Goal: Task Accomplishment & Management: Manage account settings

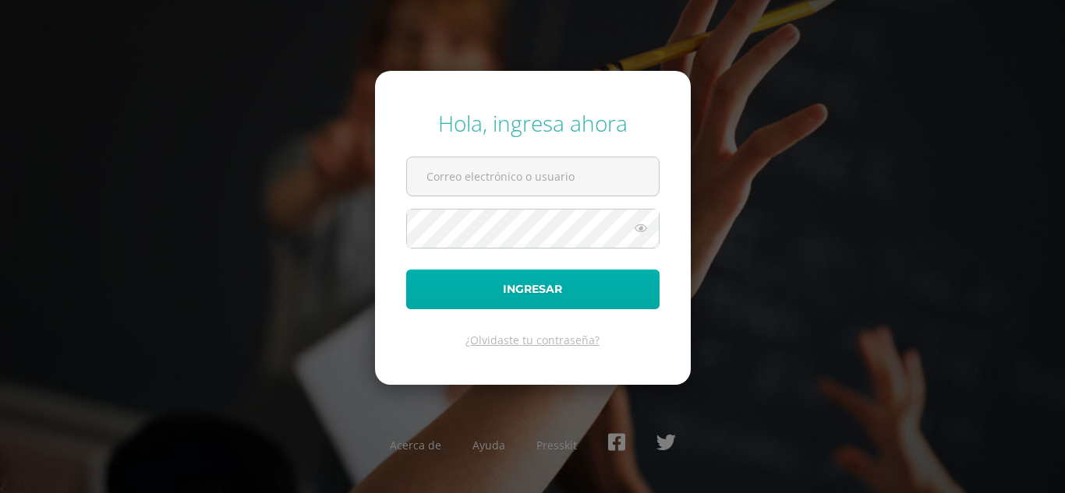
type input "vhernandez@donbosco.edu.gt"
click at [559, 288] on button "Ingresar" at bounding box center [532, 290] width 253 height 40
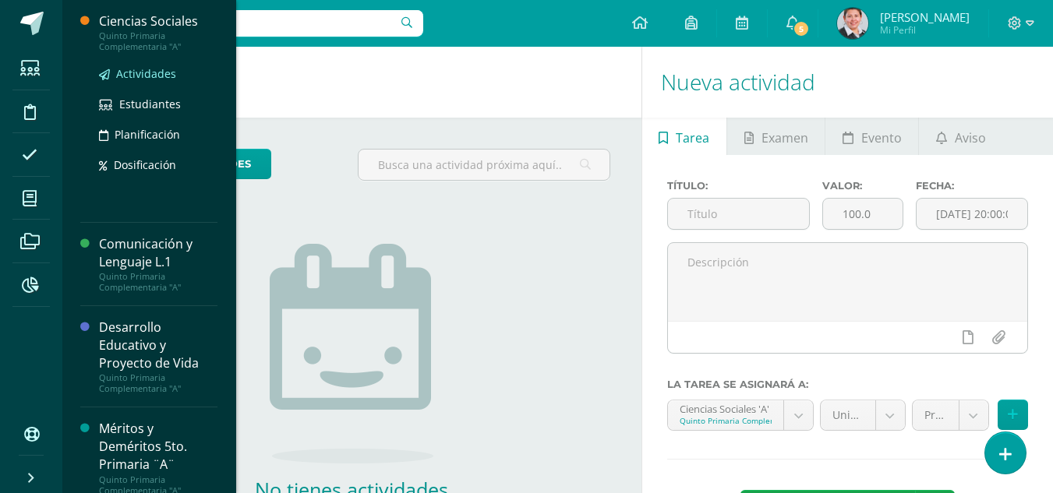
click at [163, 73] on span "Actividades" at bounding box center [146, 73] width 60 height 15
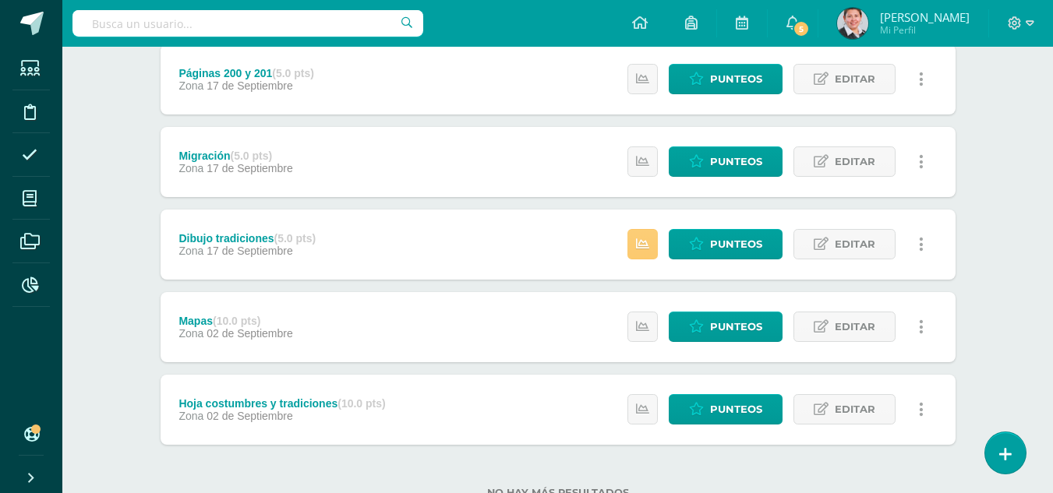
scroll to position [601, 0]
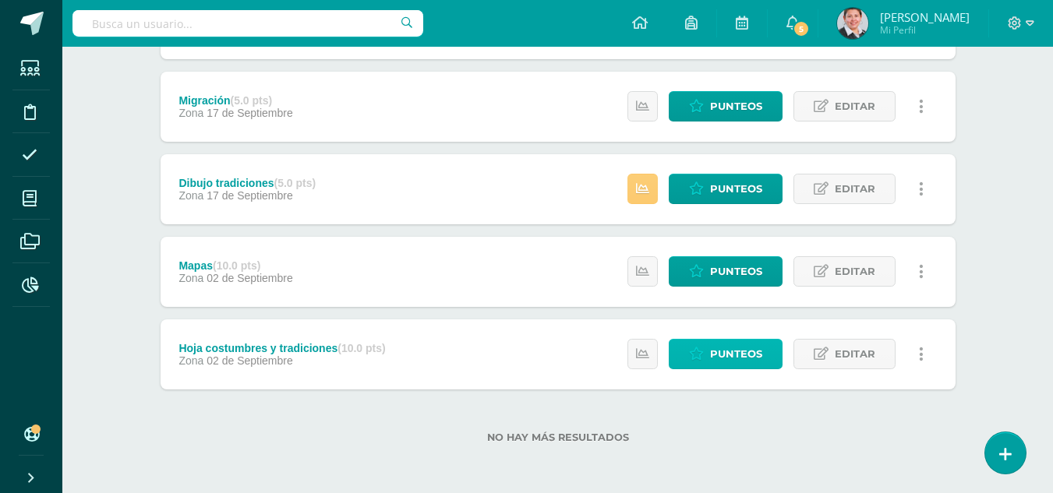
click at [728, 352] on span "Punteos" at bounding box center [736, 354] width 52 height 29
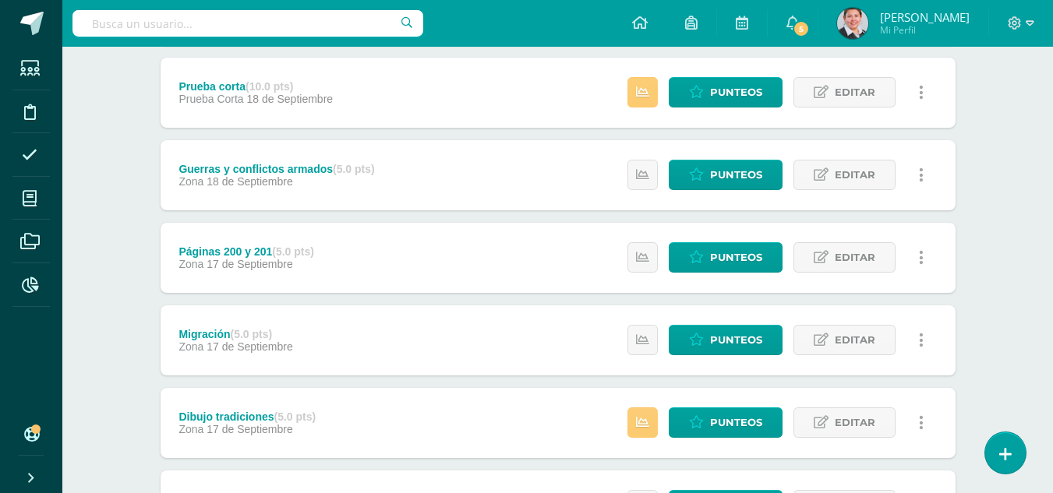
scroll to position [289, 0]
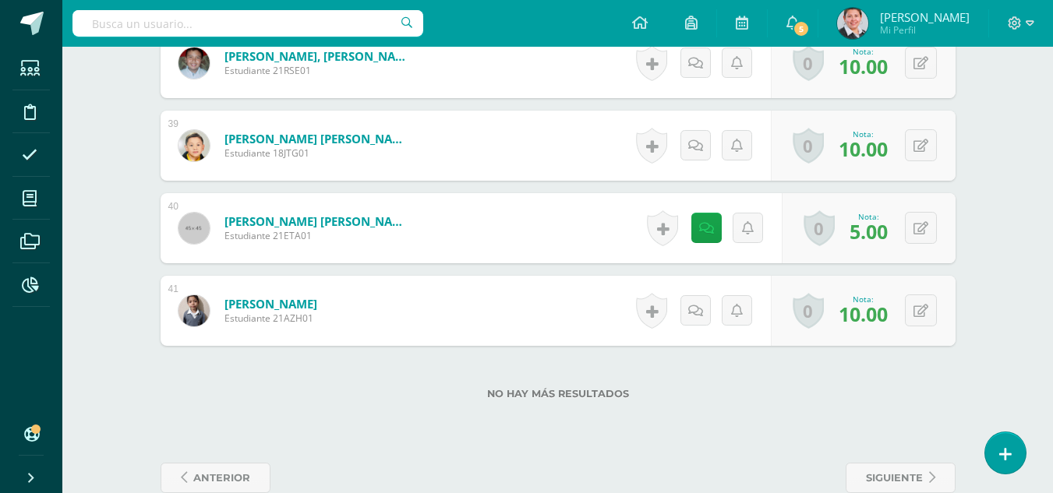
scroll to position [3617, 0]
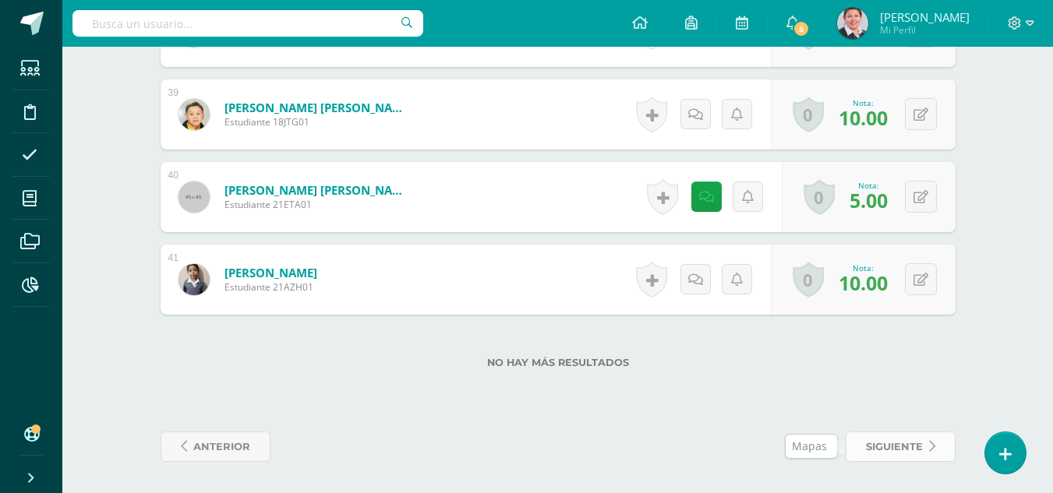
click at [911, 450] on span "siguiente" at bounding box center [894, 447] width 57 height 29
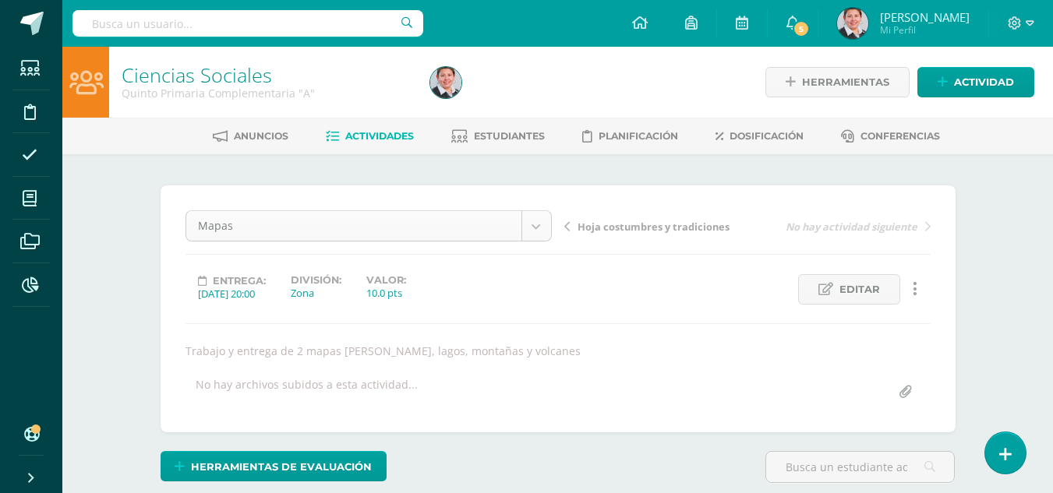
scroll to position [111, 0]
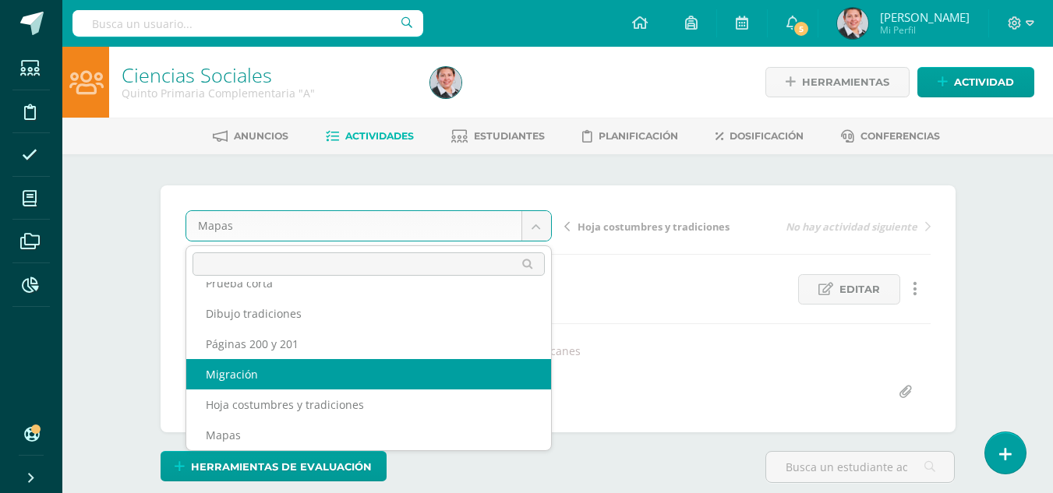
select select "/dashboard/teacher/grade-activity/180302/"
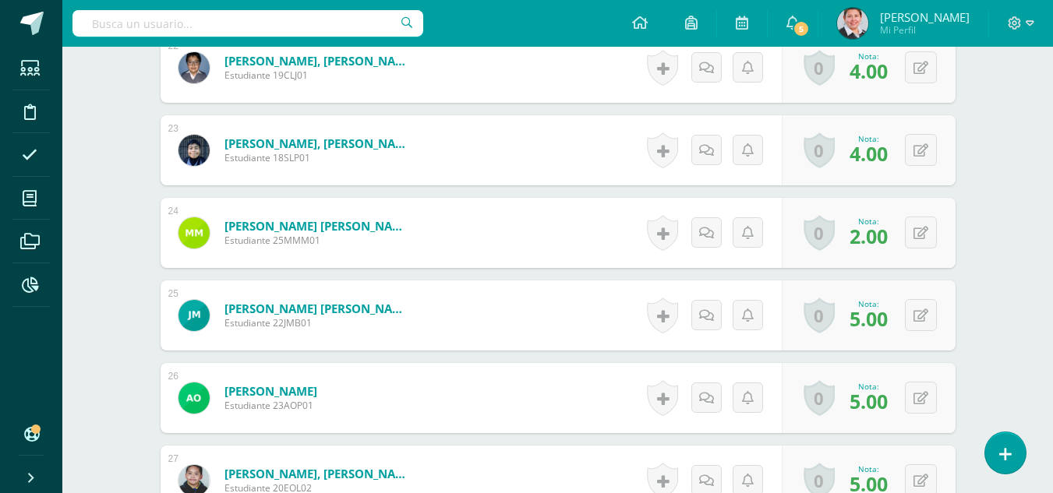
scroll to position [2322, 0]
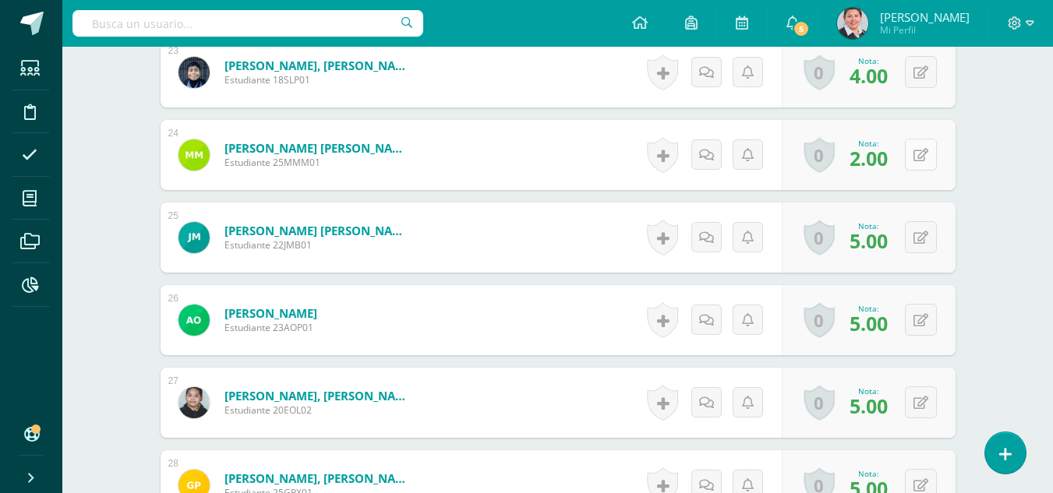
click at [921, 156] on button at bounding box center [921, 155] width 32 height 32
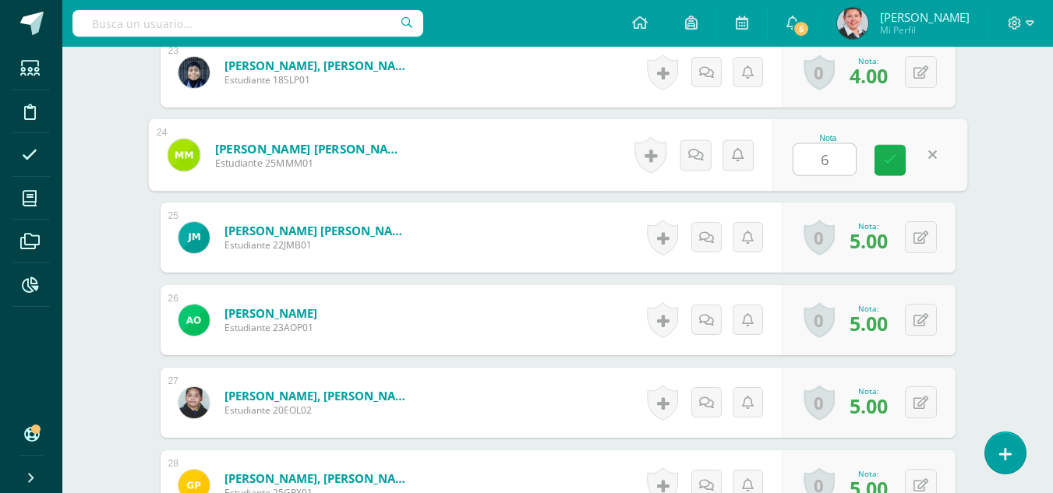
click at [882, 160] on link at bounding box center [890, 160] width 31 height 31
click at [916, 157] on button at bounding box center [931, 155] width 33 height 33
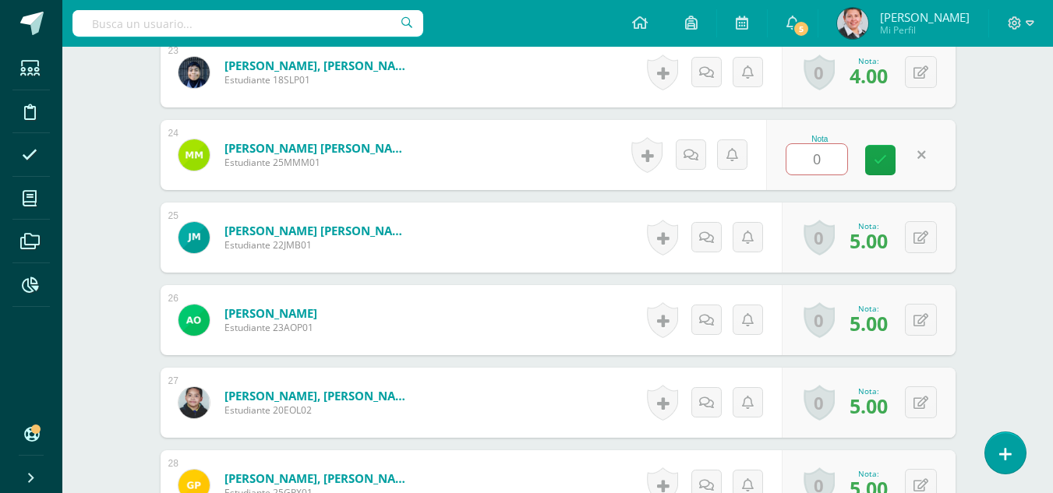
click at [925, 154] on icon at bounding box center [922, 155] width 9 height 13
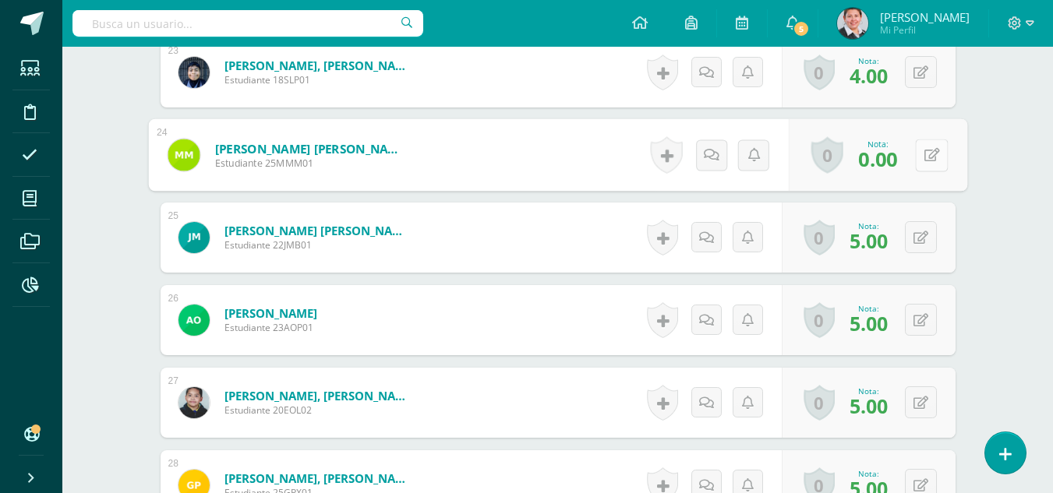
click at [931, 149] on icon at bounding box center [932, 154] width 16 height 13
click at [931, 149] on button at bounding box center [931, 155] width 33 height 33
type input "2"
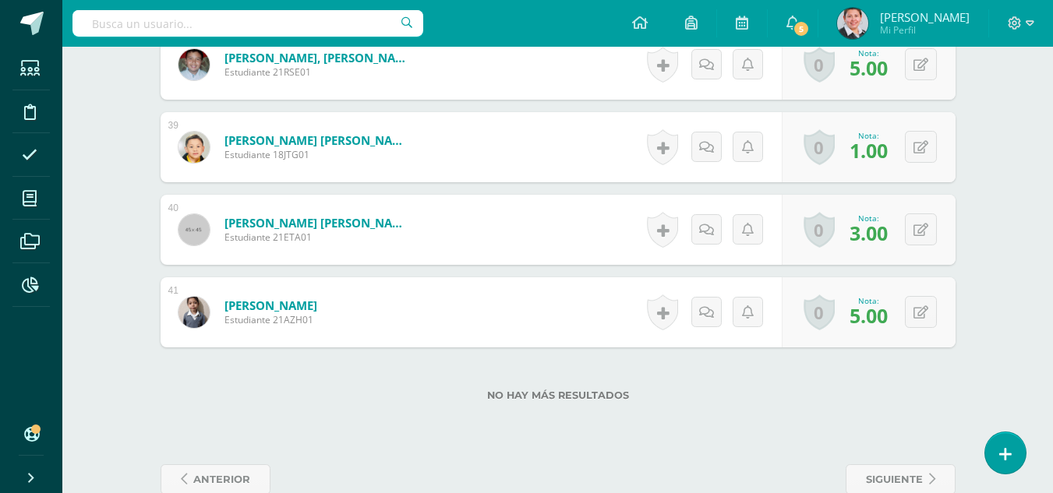
scroll to position [3603, 0]
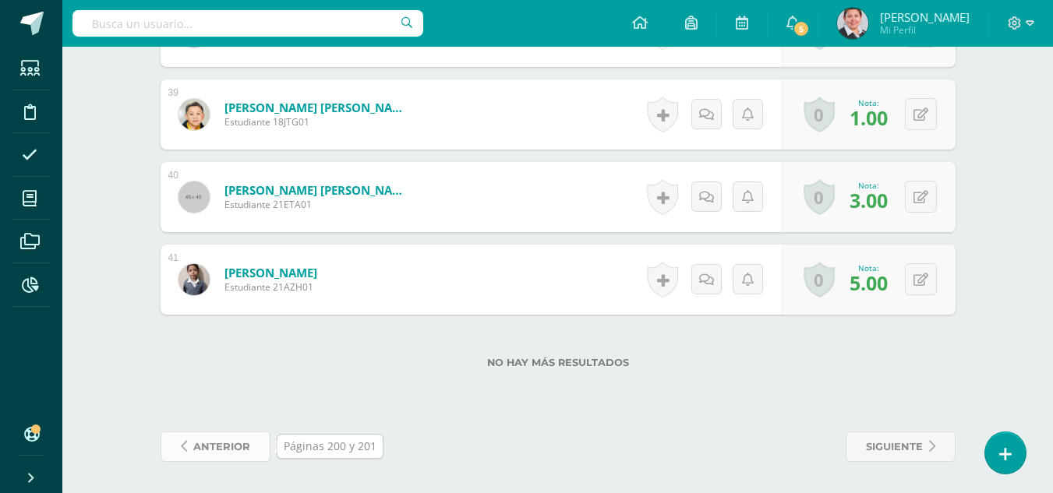
click at [218, 444] on span "anterior" at bounding box center [221, 447] width 57 height 29
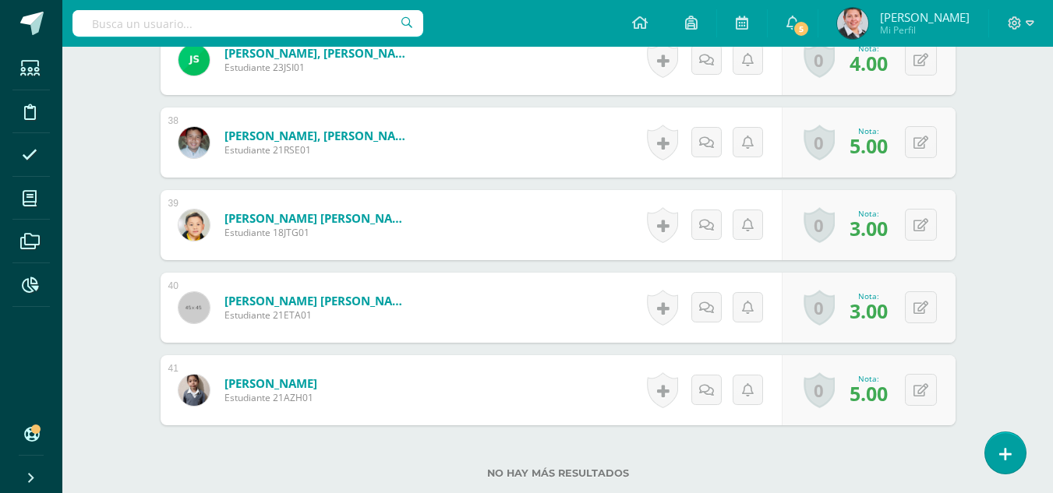
scroll to position [3603, 0]
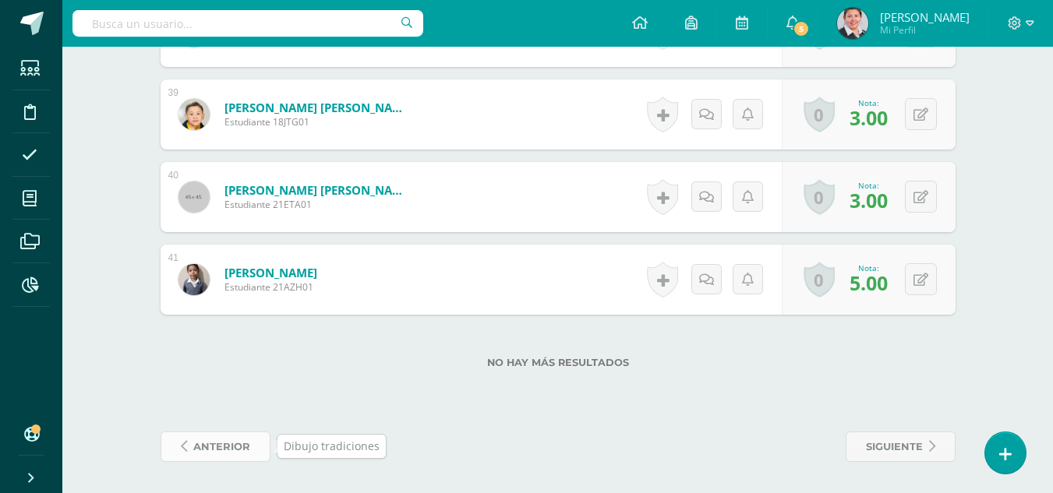
click at [218, 448] on span "anterior" at bounding box center [221, 447] width 57 height 29
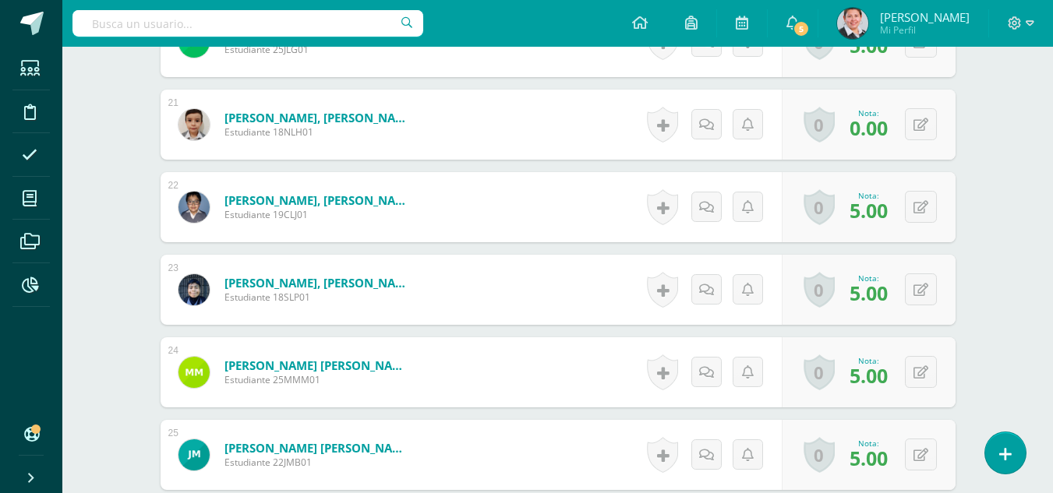
scroll to position [2027, 0]
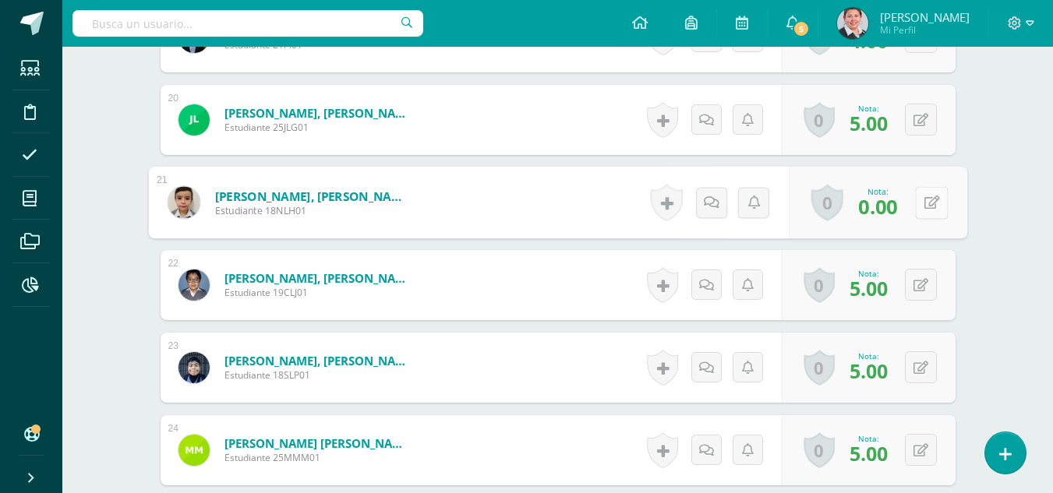
click at [922, 203] on button at bounding box center [931, 202] width 33 height 33
type input "5"
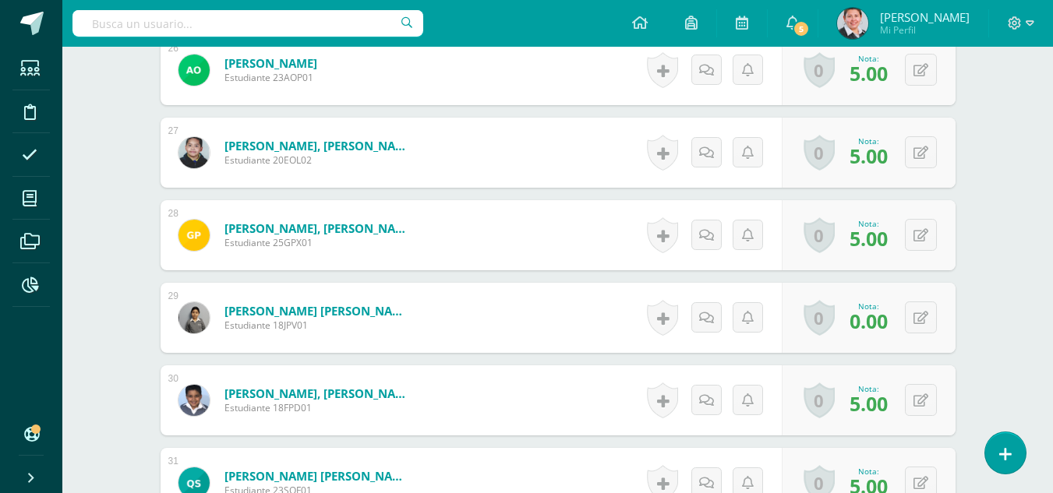
scroll to position [2651, 0]
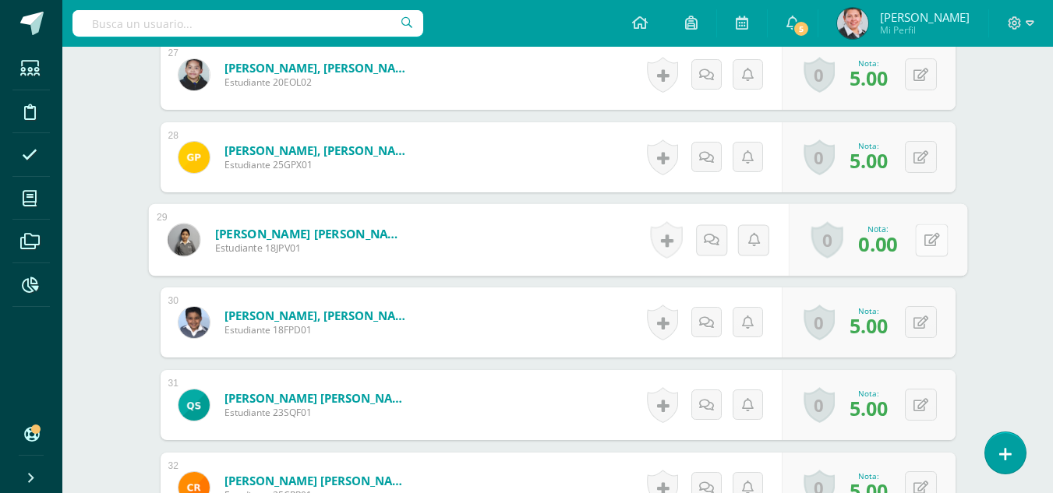
click at [924, 242] on icon at bounding box center [932, 239] width 16 height 13
type input "5"
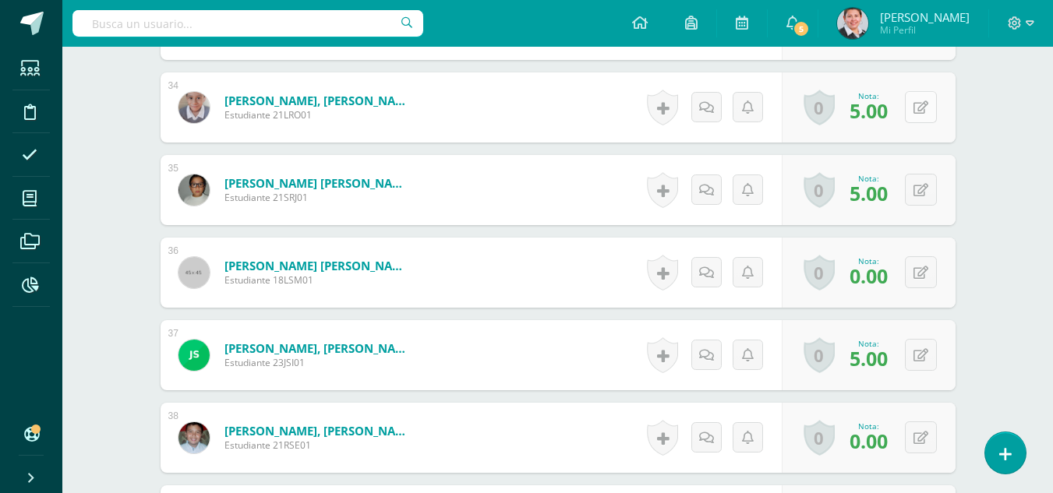
scroll to position [3274, 0]
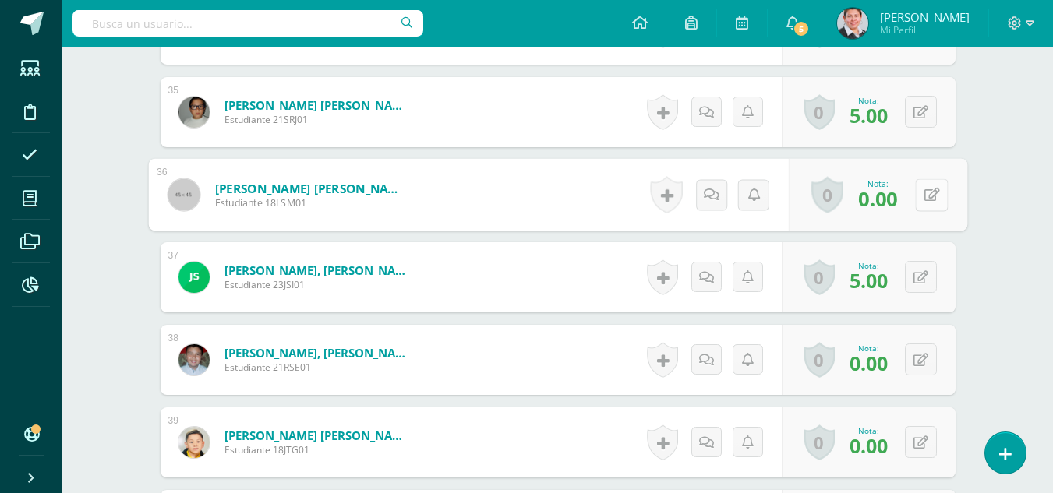
click at [918, 189] on button at bounding box center [931, 195] width 33 height 33
type input "5"
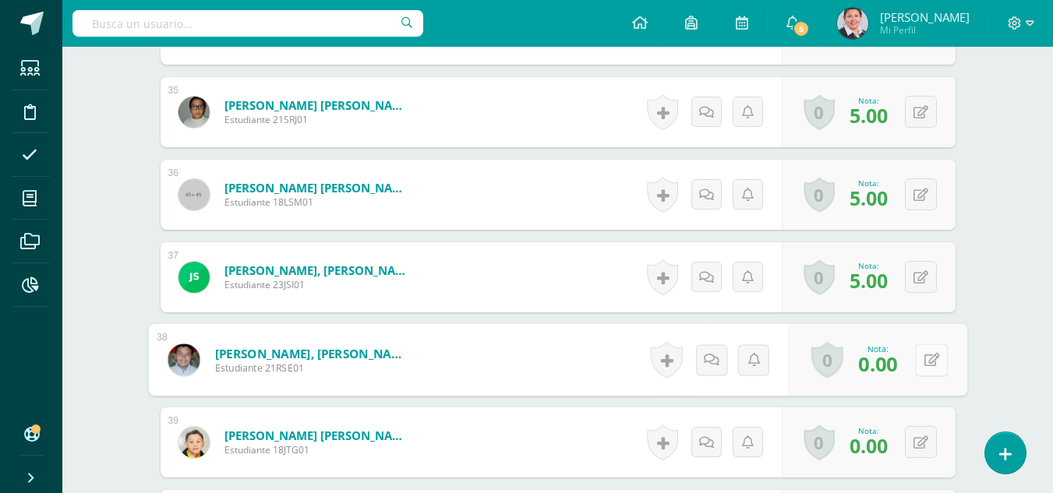
click at [921, 358] on button at bounding box center [931, 360] width 33 height 33
type input "4"
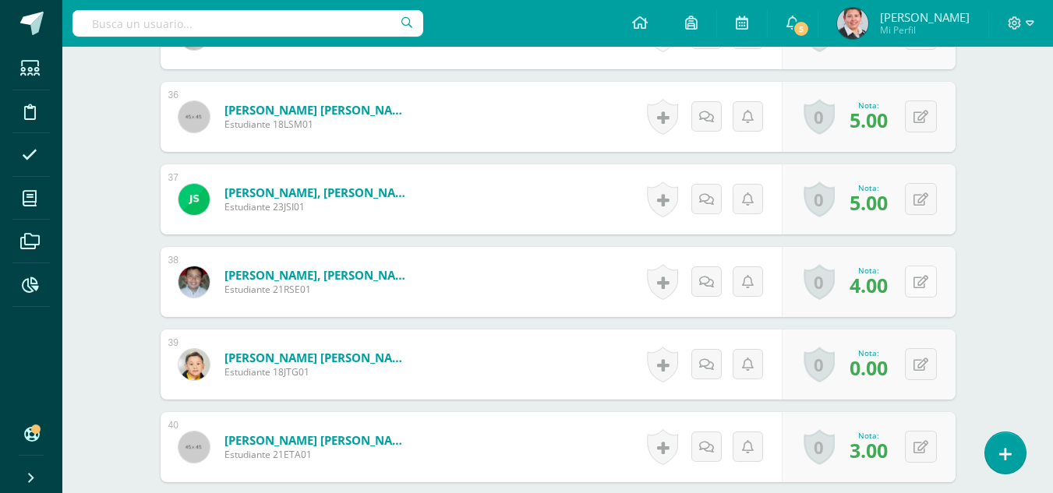
scroll to position [3430, 0]
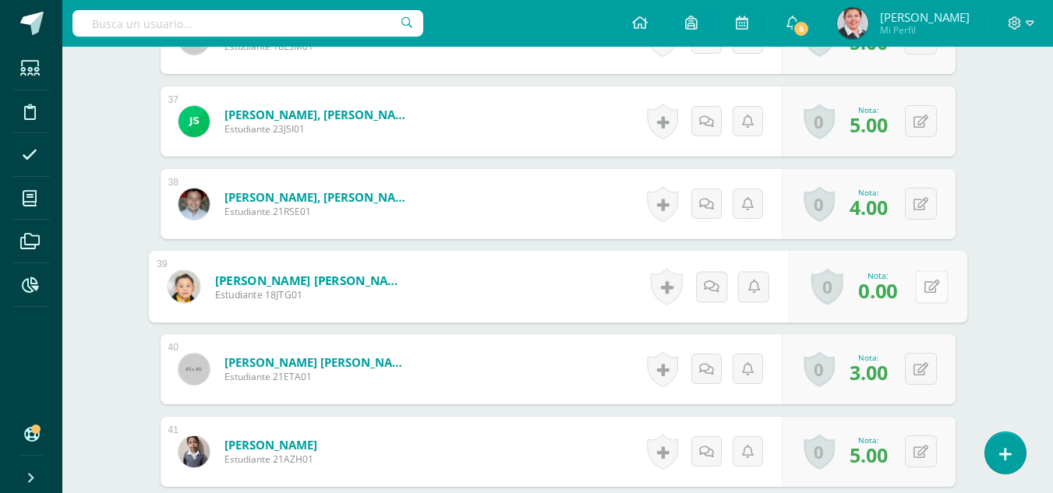
click at [921, 288] on button at bounding box center [931, 287] width 33 height 33
type input "1"
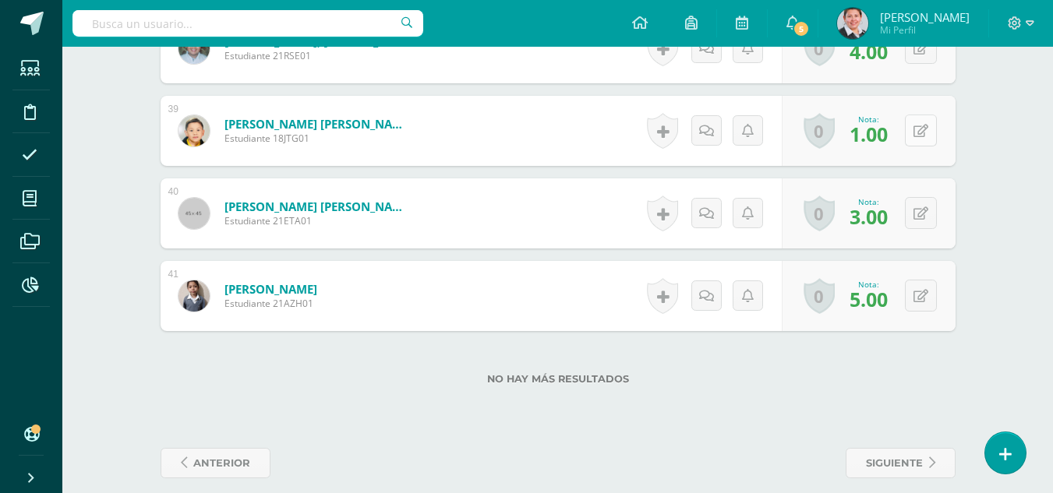
scroll to position [3603, 0]
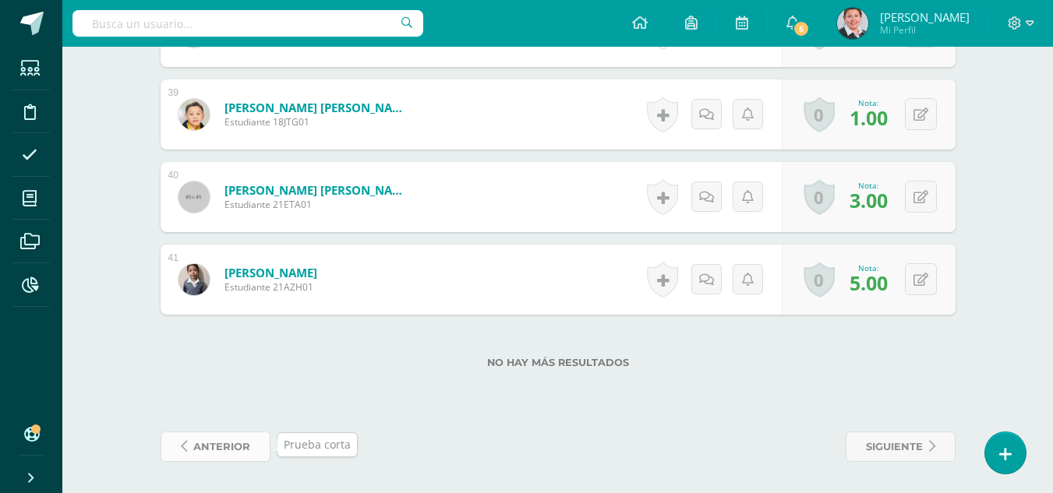
click at [225, 449] on span "anterior" at bounding box center [221, 447] width 57 height 29
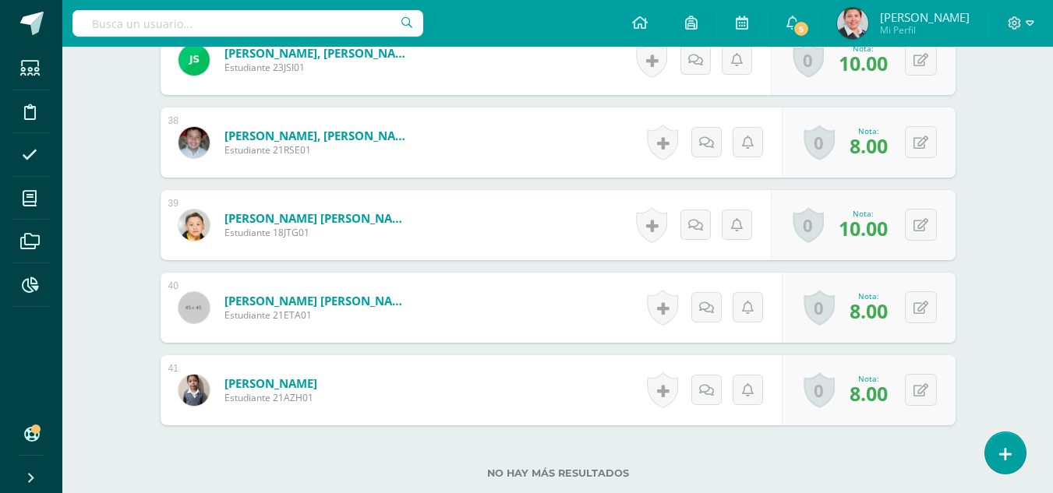
scroll to position [3603, 0]
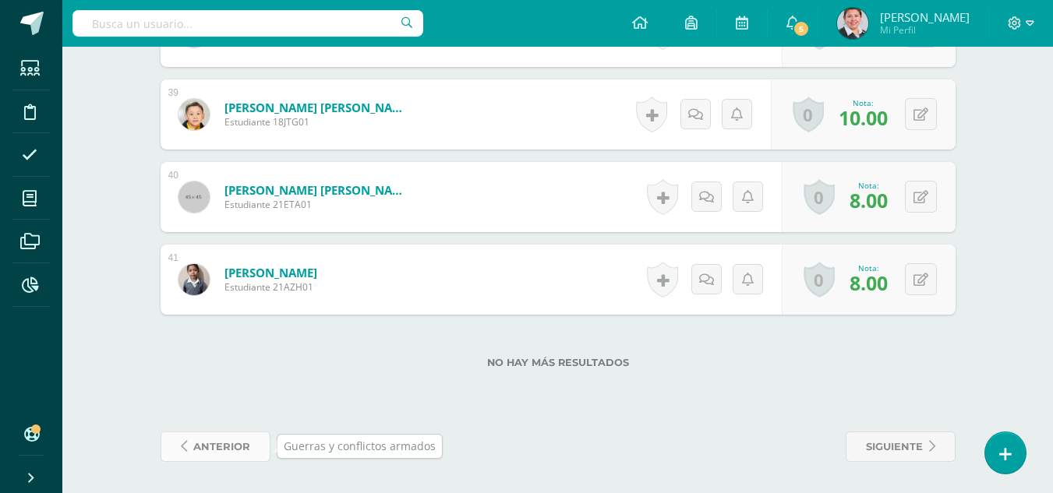
click at [229, 451] on span "anterior" at bounding box center [221, 447] width 57 height 29
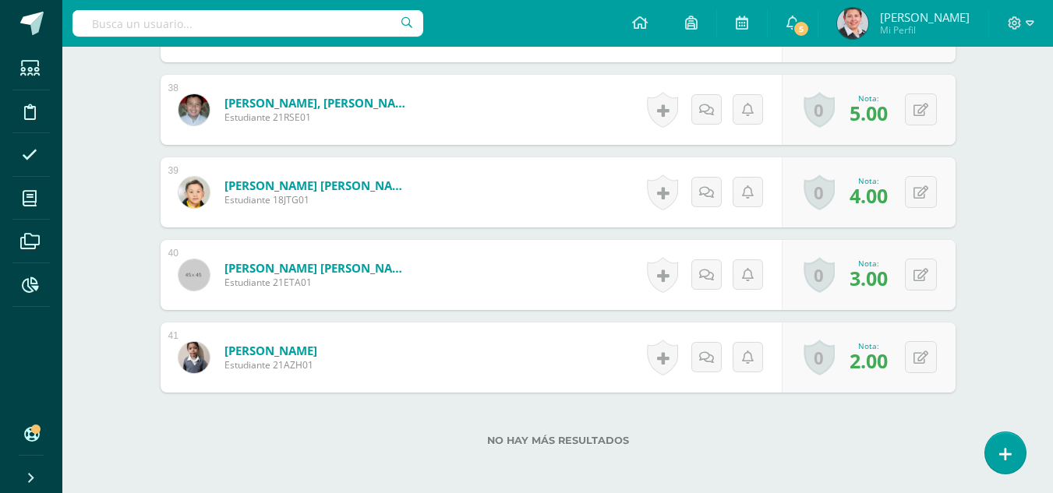
scroll to position [3617, 0]
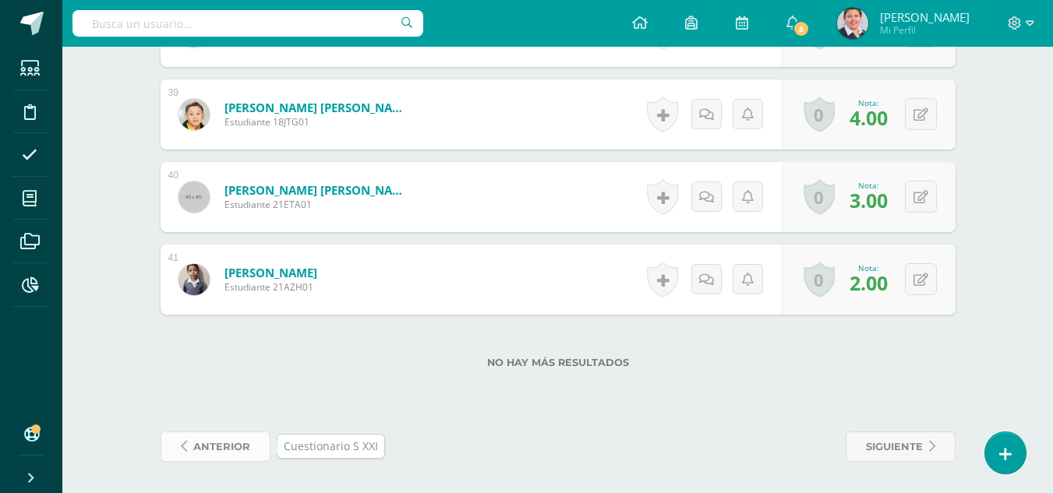
click at [234, 447] on span "anterior" at bounding box center [221, 447] width 57 height 29
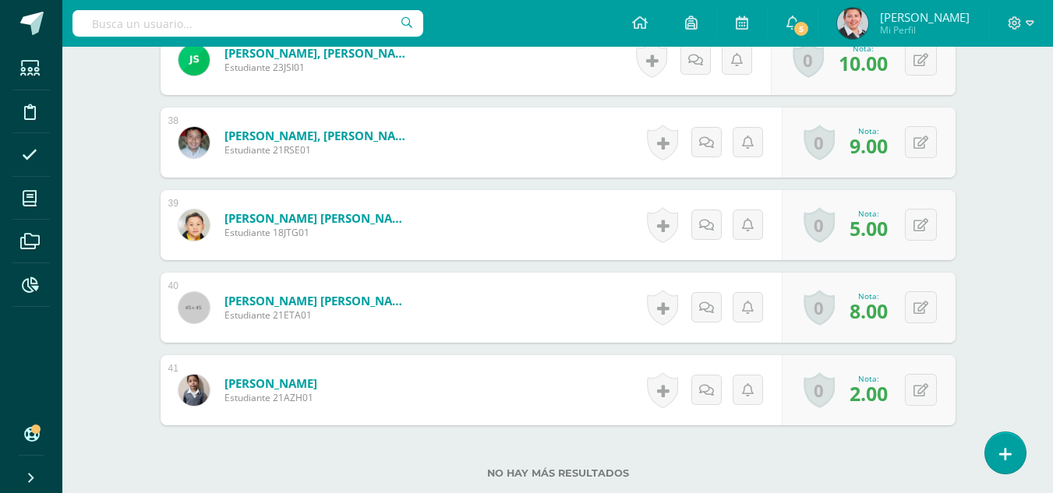
scroll to position [3617, 0]
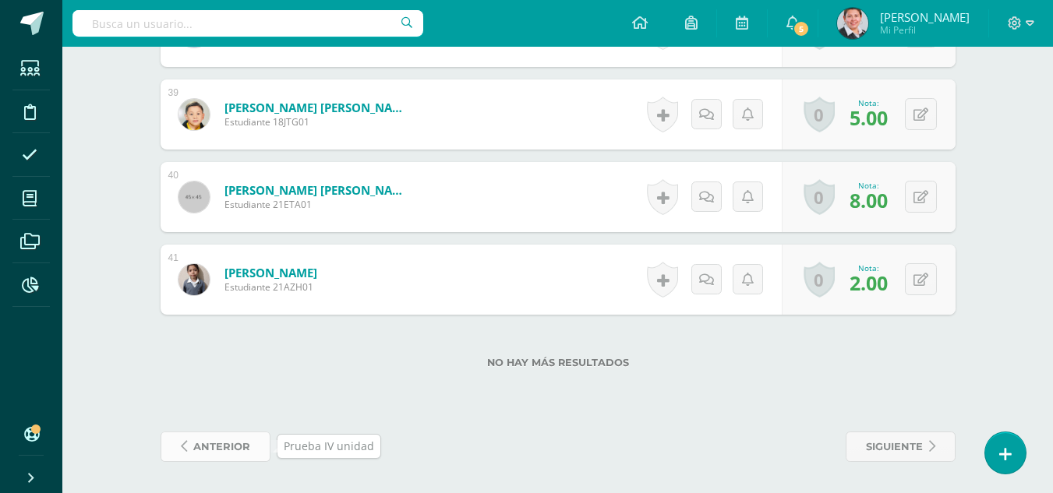
click at [228, 444] on span "anterior" at bounding box center [221, 447] width 57 height 29
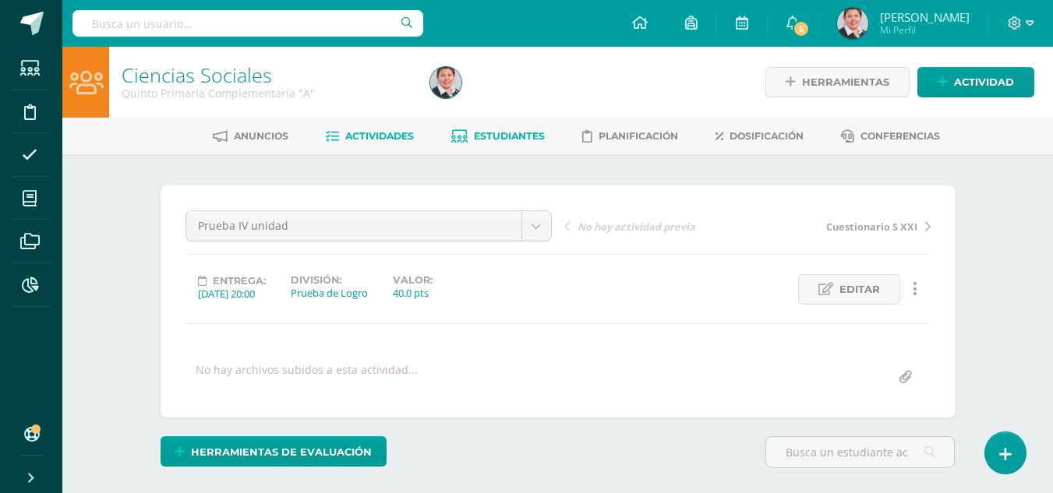
click at [504, 133] on span "Estudiantes" at bounding box center [509, 136] width 71 height 12
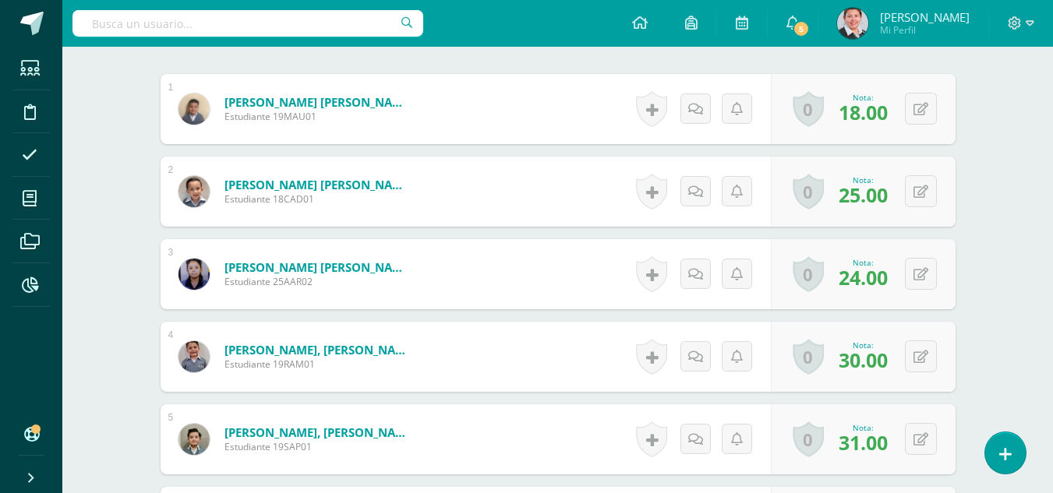
scroll to position [390, 0]
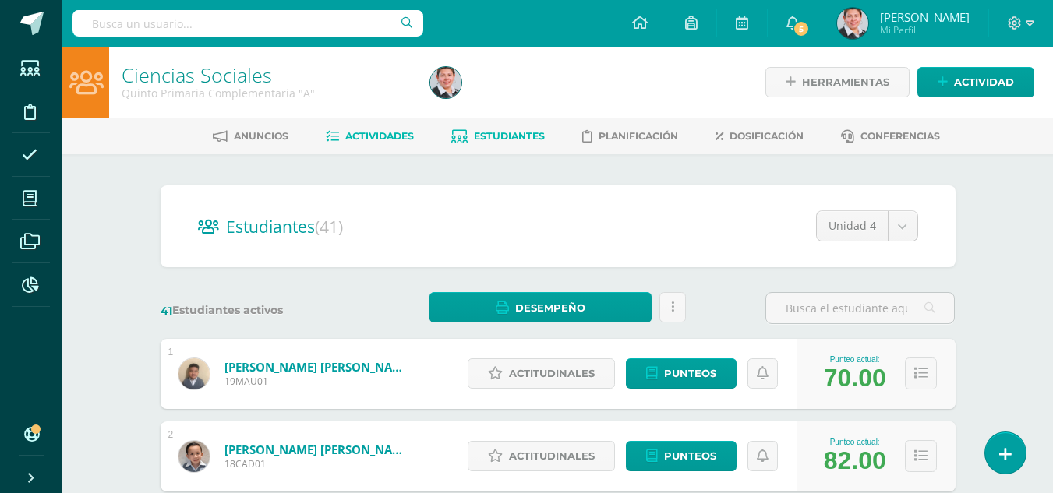
click at [395, 129] on link "Actividades" at bounding box center [370, 136] width 88 height 25
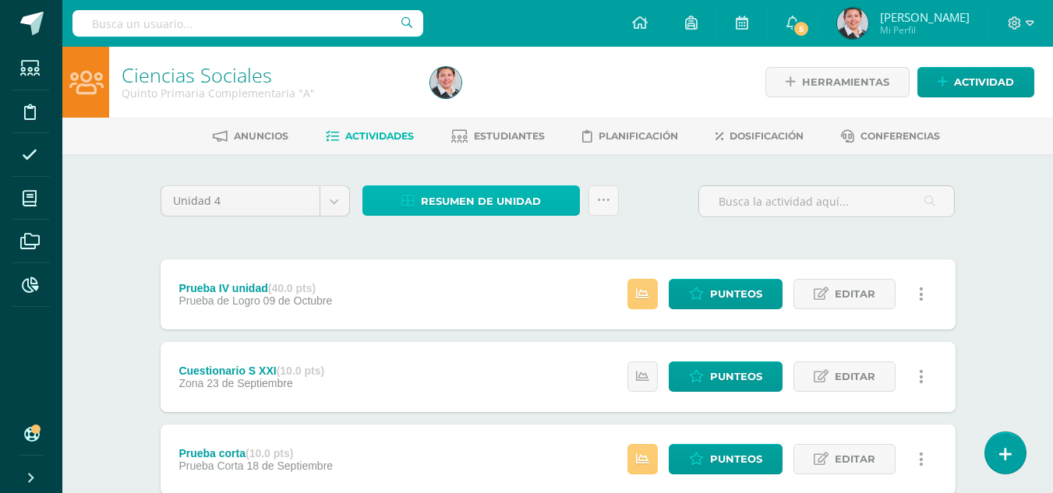
click at [507, 195] on span "Resumen de unidad" at bounding box center [481, 201] width 120 height 29
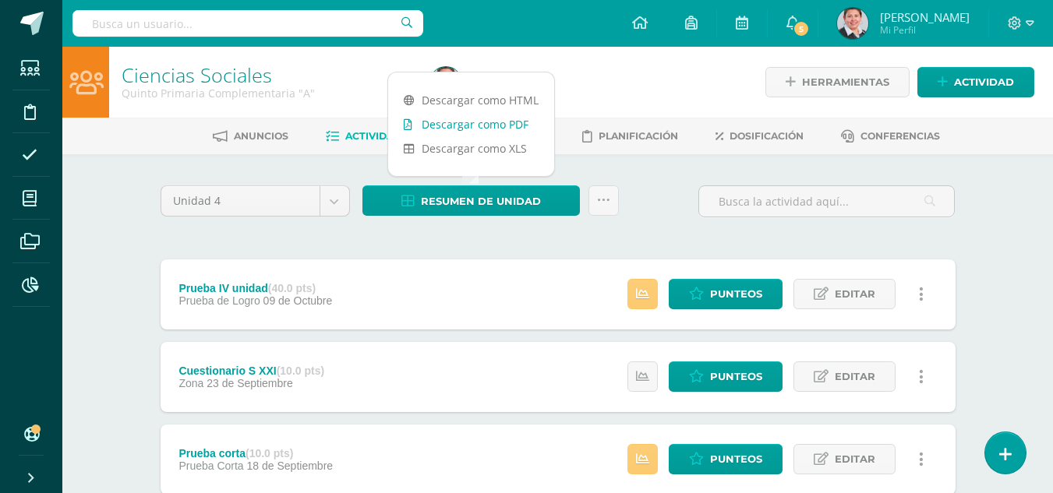
click at [502, 122] on link "Descargar como PDF" at bounding box center [471, 124] width 166 height 24
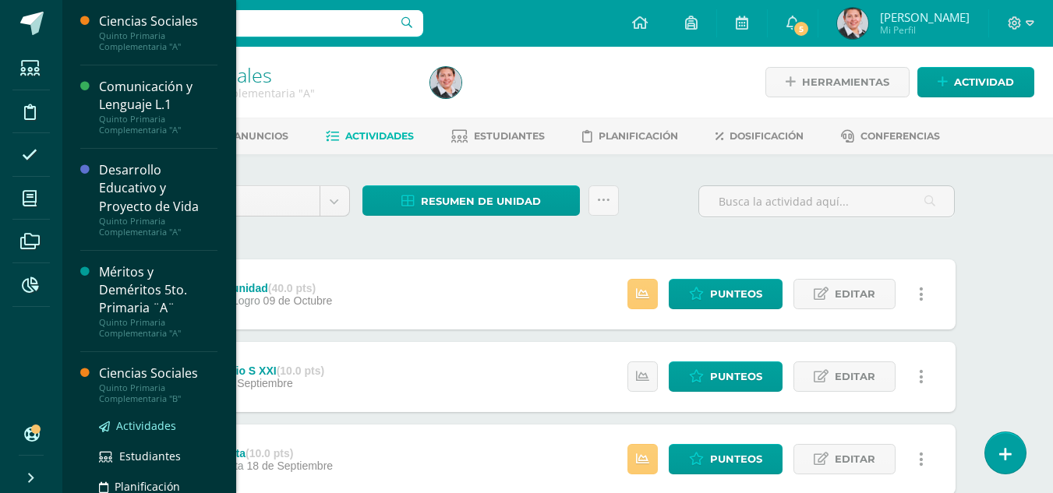
click at [154, 423] on span "Actividades" at bounding box center [146, 426] width 60 height 15
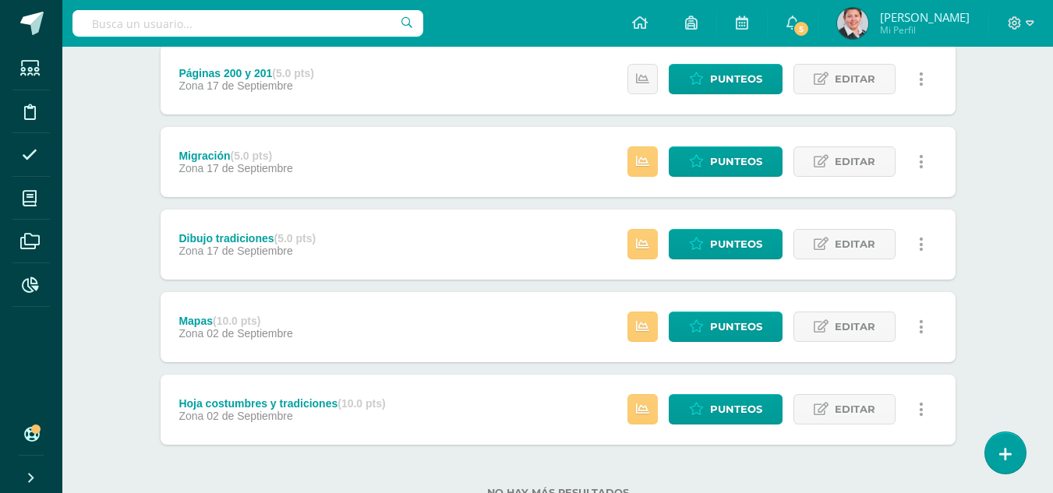
scroll to position [601, 0]
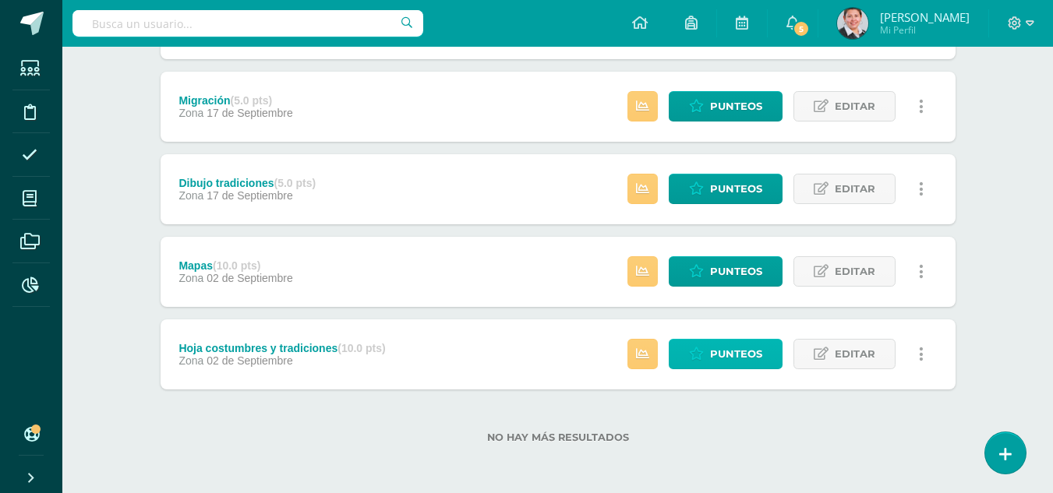
click at [709, 358] on link "Punteos" at bounding box center [726, 354] width 114 height 30
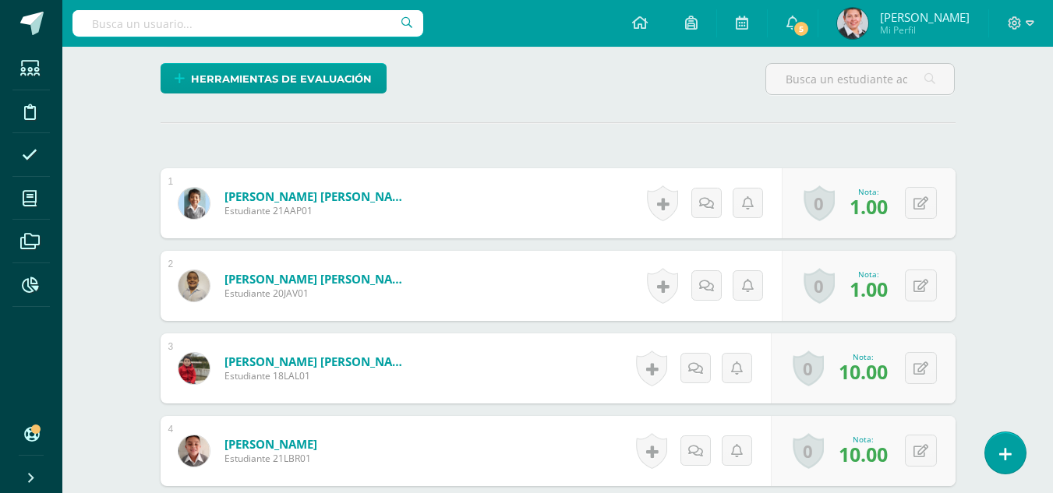
scroll to position [466, 0]
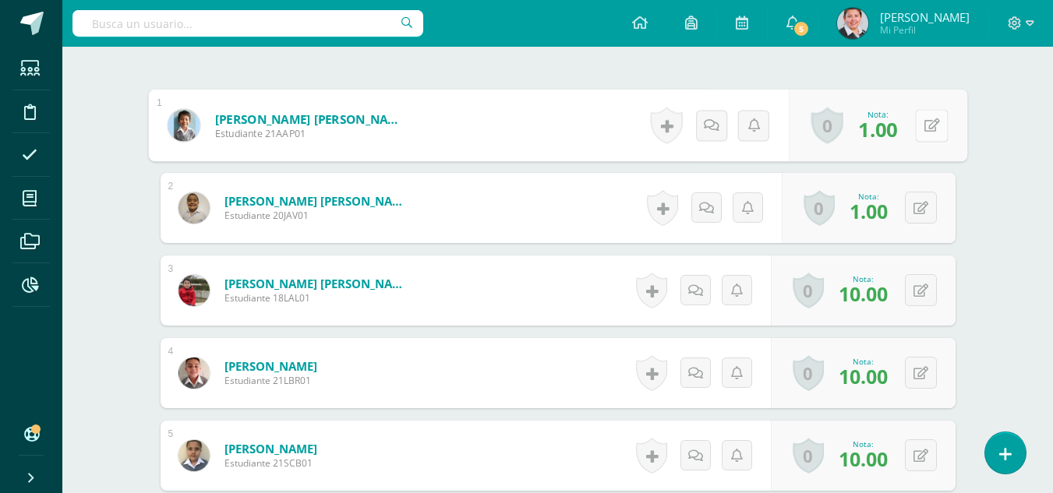
click at [922, 132] on button at bounding box center [931, 125] width 33 height 33
type input "2"
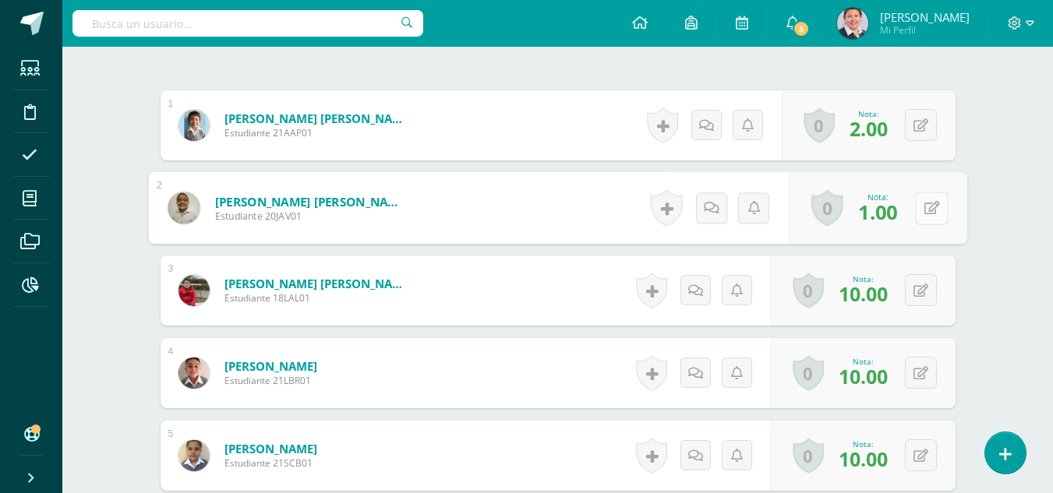
click at [925, 203] on icon at bounding box center [932, 207] width 16 height 13
type input "2"
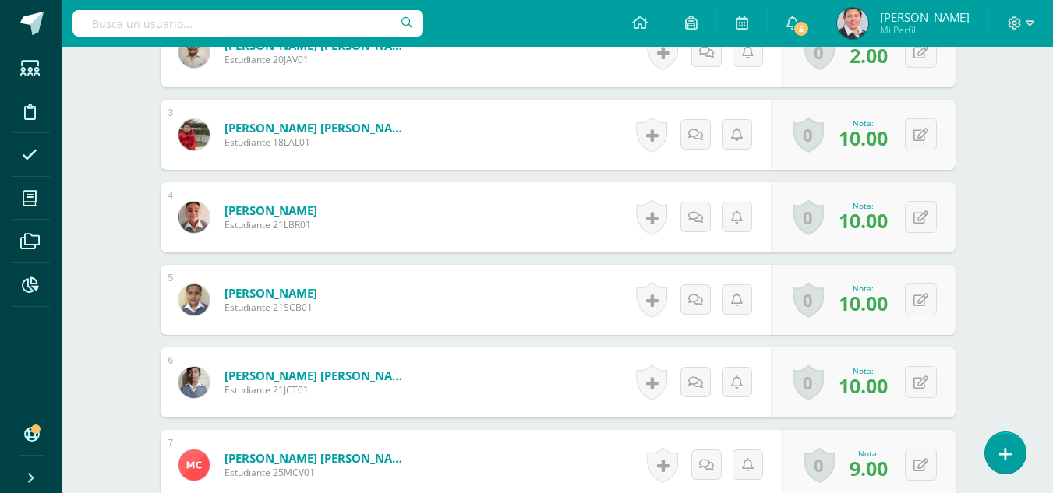
scroll to position [1012, 0]
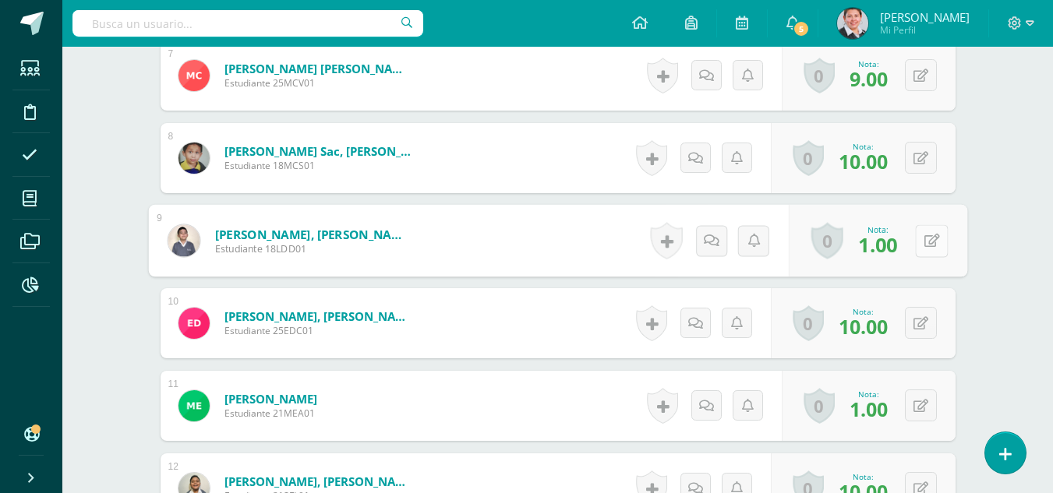
click at [919, 246] on button at bounding box center [931, 241] width 33 height 33
type input "2"
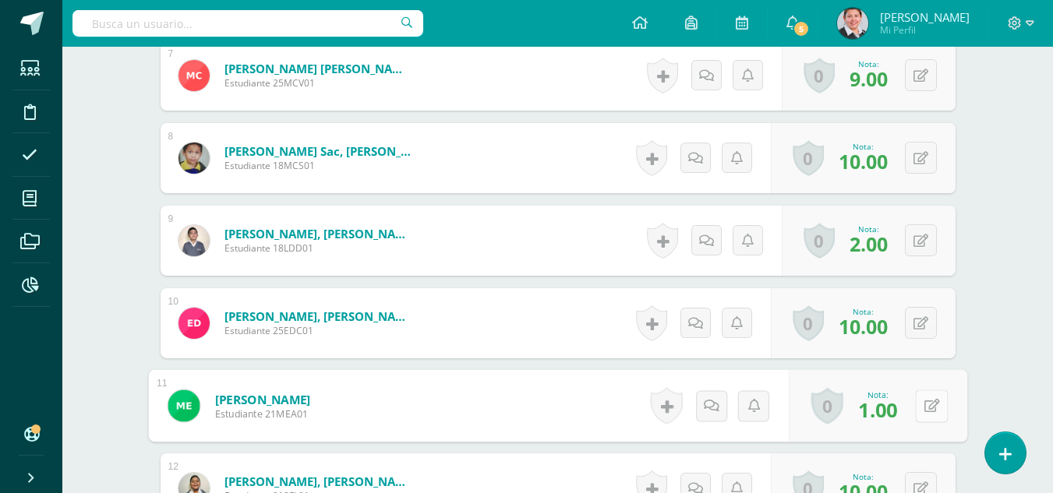
click at [928, 408] on button at bounding box center [931, 406] width 33 height 33
type input "2"
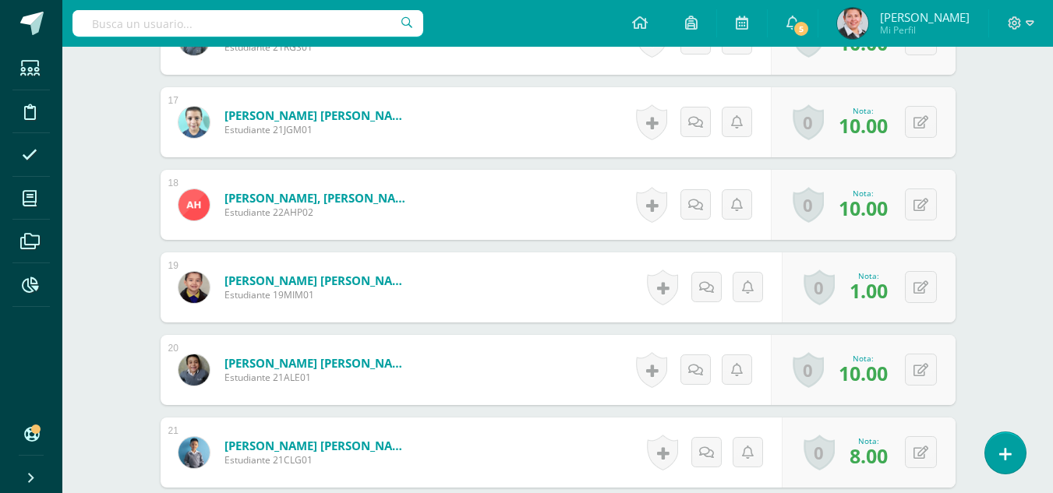
scroll to position [1869, 0]
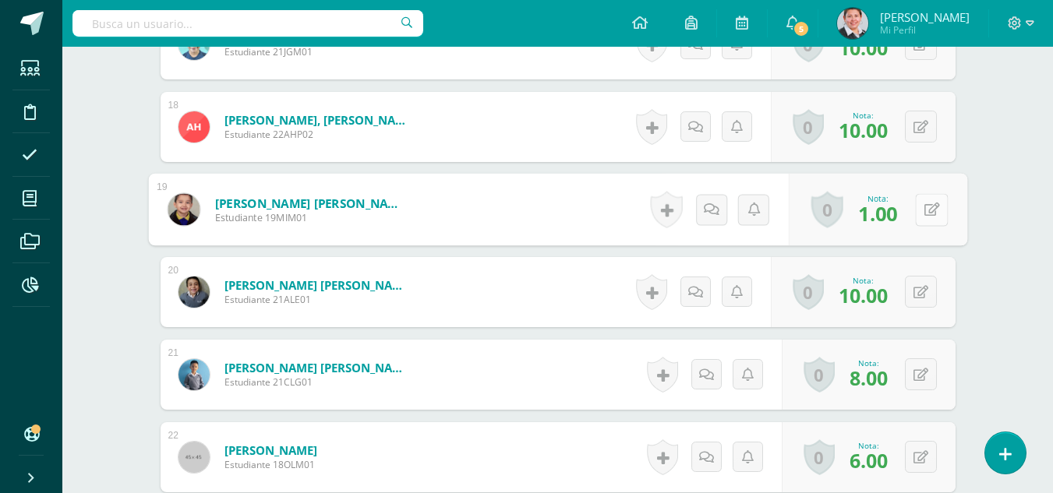
click at [928, 210] on button at bounding box center [931, 209] width 33 height 33
type input "2"
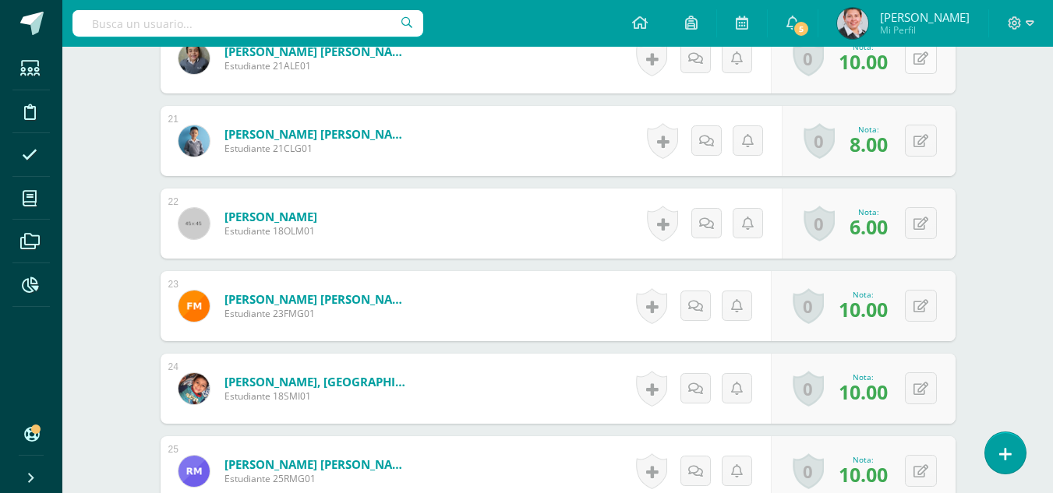
scroll to position [2181, 0]
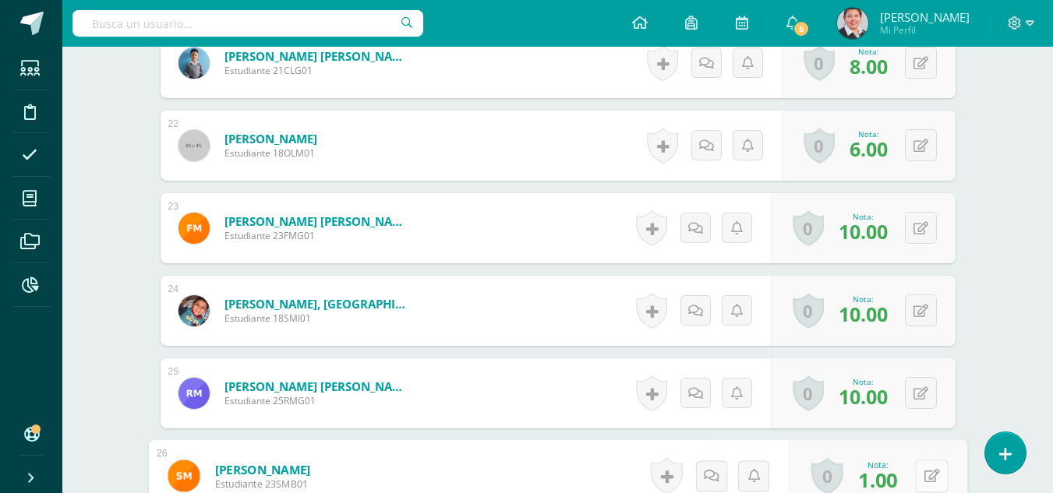
click at [918, 473] on button at bounding box center [931, 476] width 33 height 33
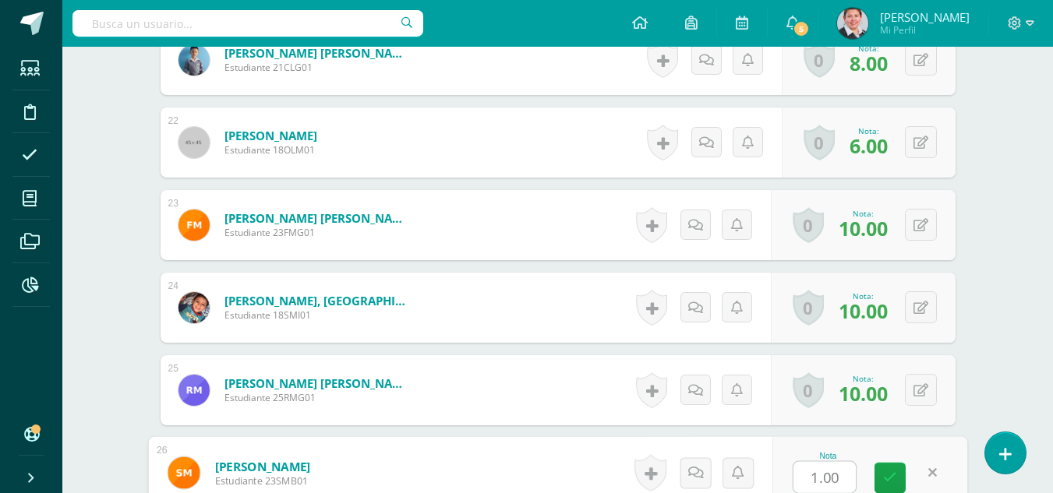
type input "2"
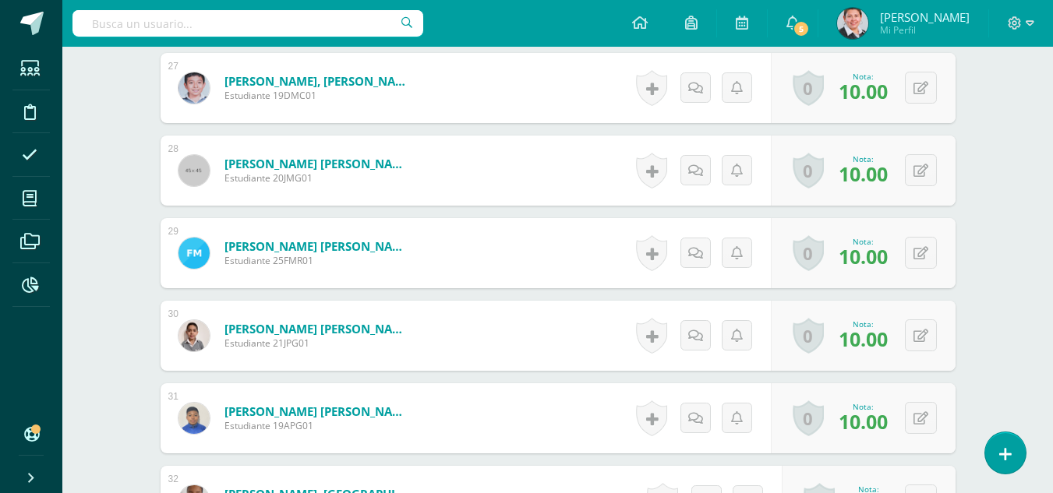
scroll to position [2964, 0]
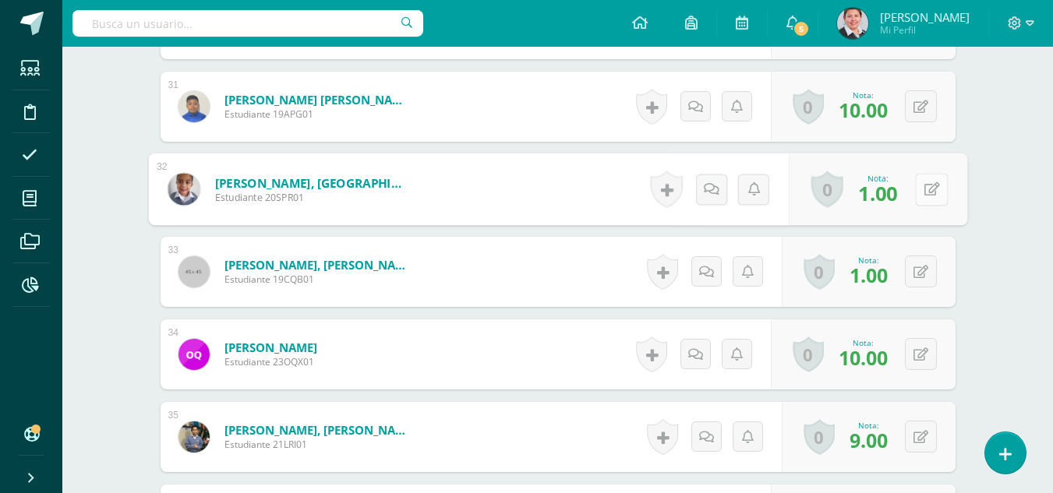
click at [926, 193] on icon at bounding box center [932, 188] width 16 height 13
type input "2"
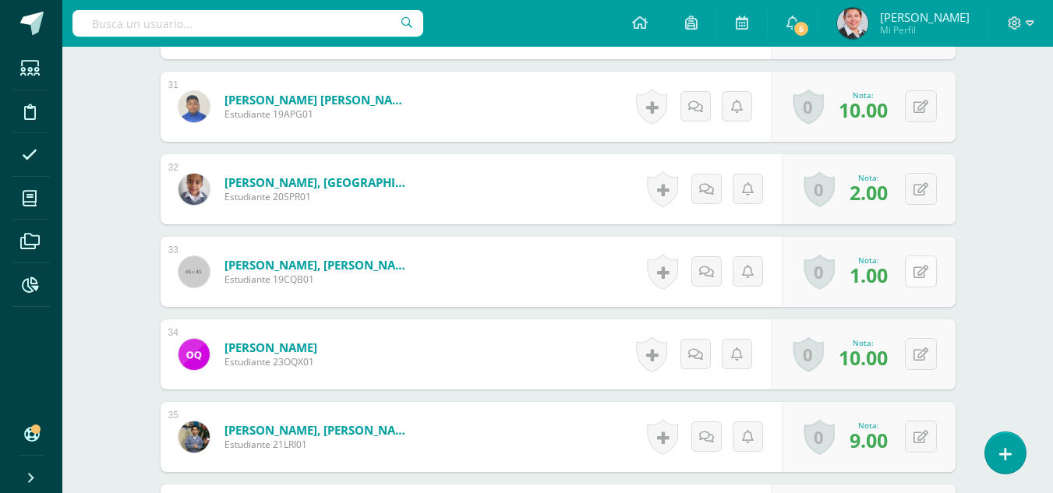
click at [924, 278] on icon at bounding box center [921, 272] width 15 height 13
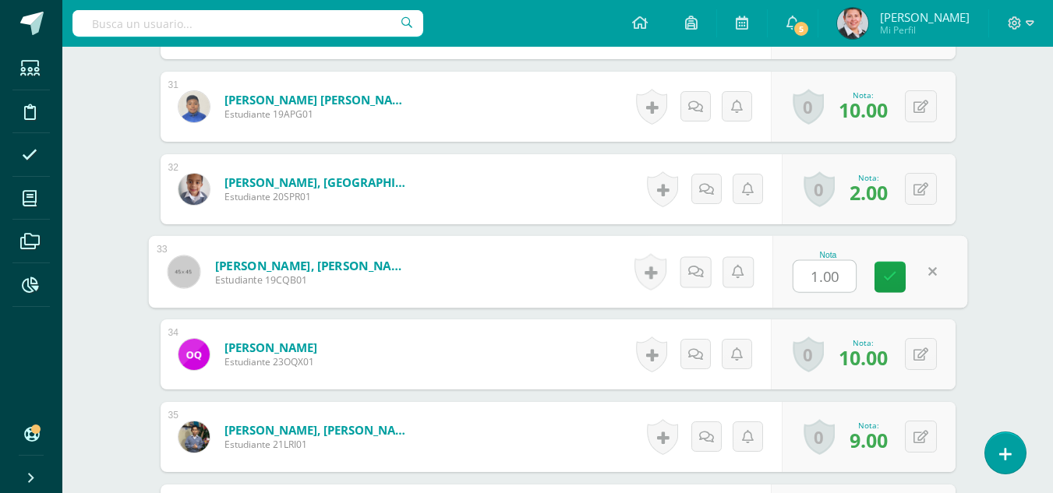
type input "2"
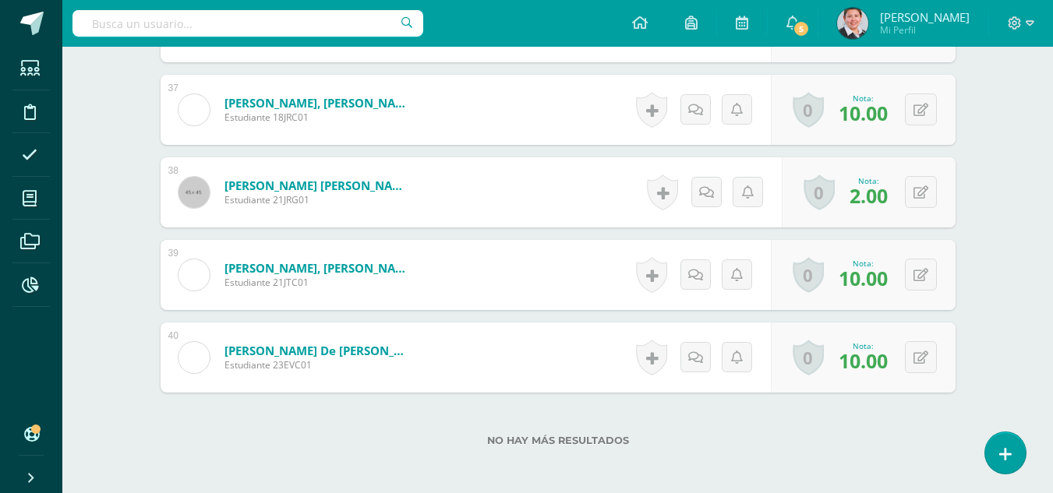
scroll to position [3535, 0]
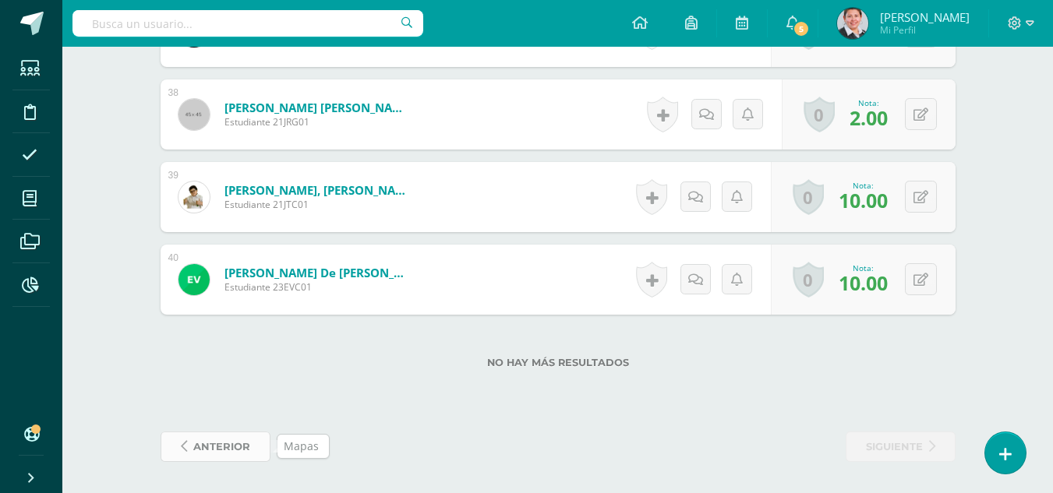
click at [232, 443] on span "anterior" at bounding box center [221, 447] width 57 height 29
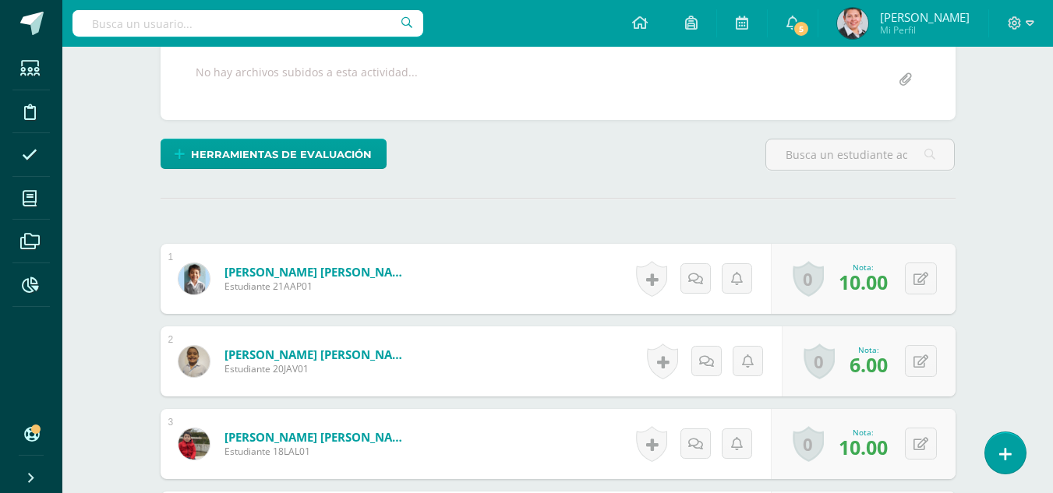
scroll to position [469, 0]
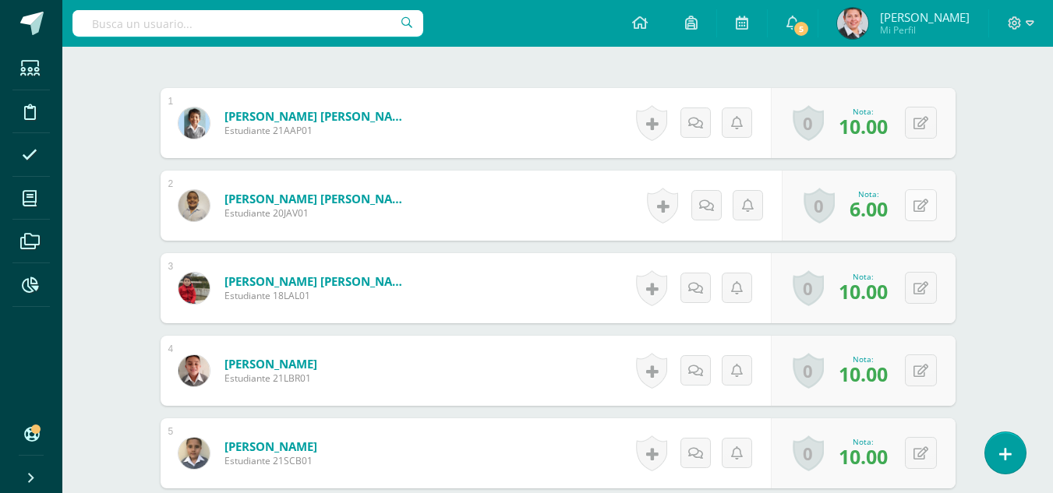
click at [924, 207] on icon at bounding box center [921, 206] width 15 height 13
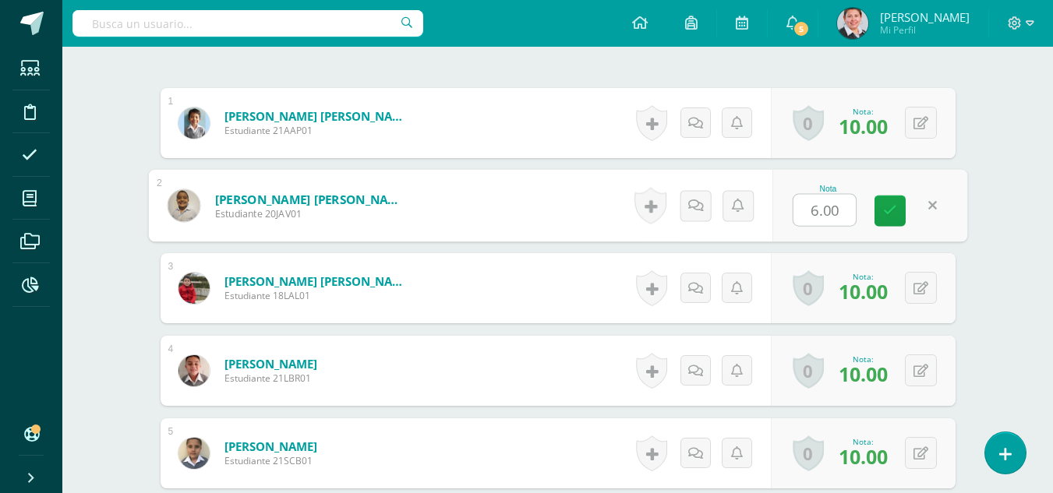
type input "9"
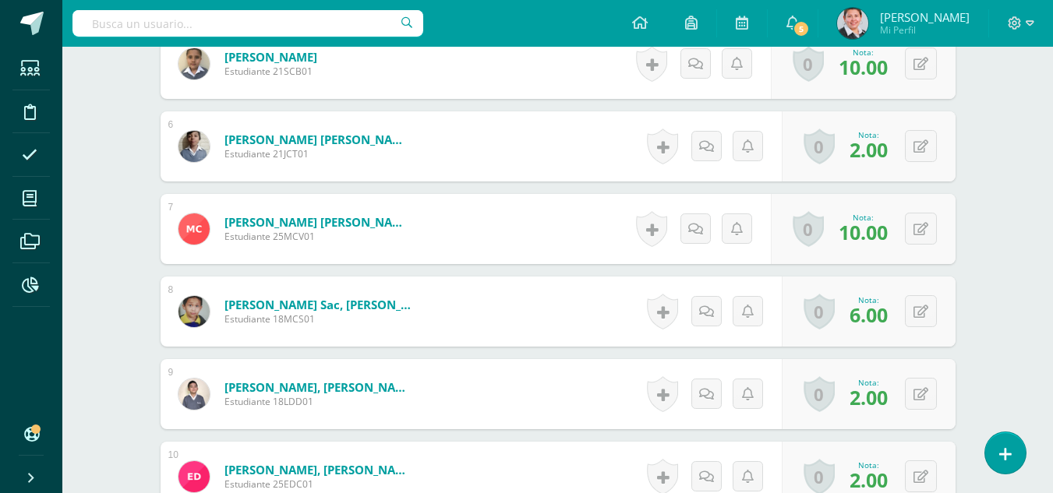
scroll to position [936, 0]
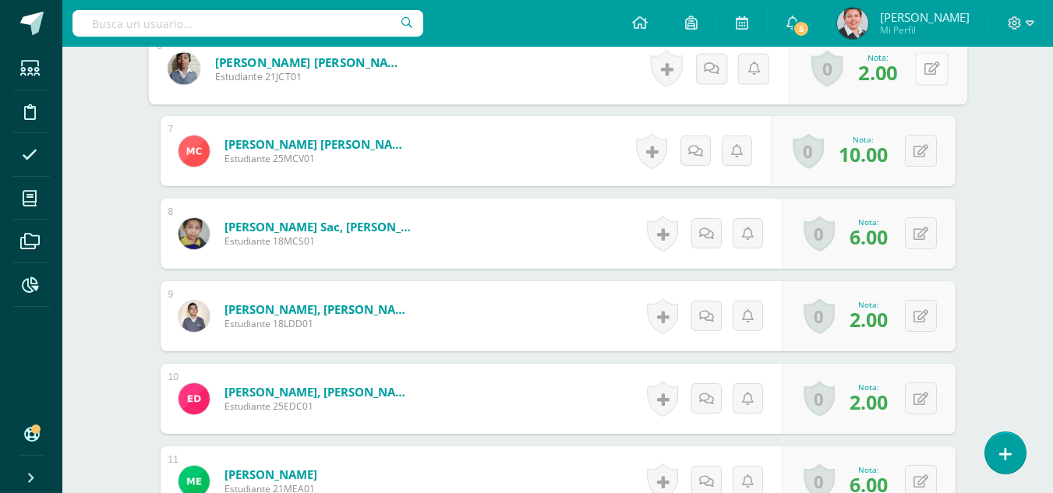
click at [917, 73] on button at bounding box center [931, 68] width 33 height 33
type input "4"
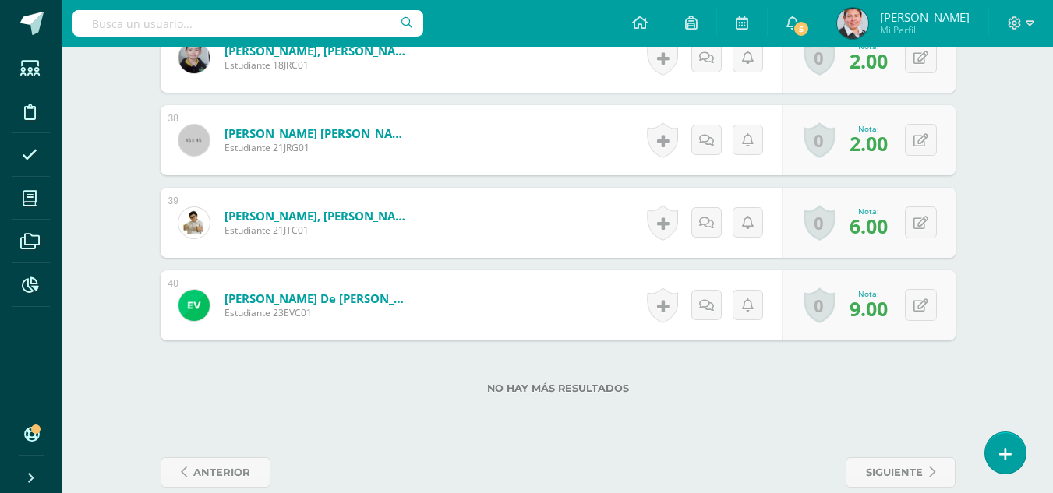
scroll to position [3535, 0]
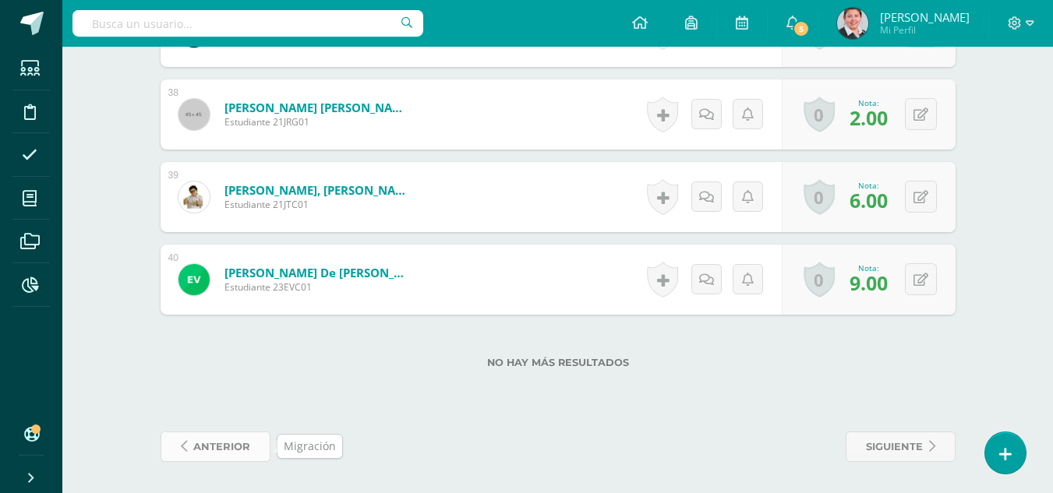
click at [223, 451] on span "anterior" at bounding box center [221, 447] width 57 height 29
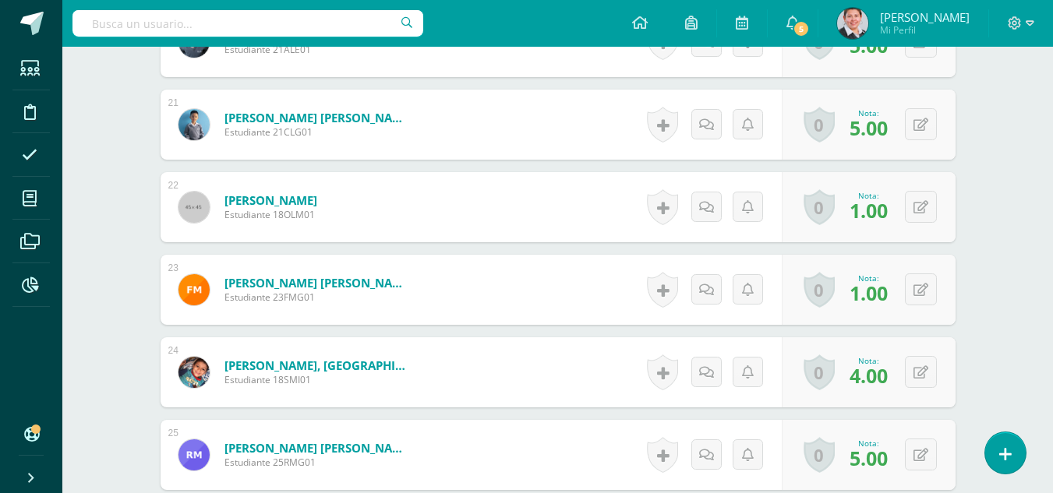
scroll to position [2027, 0]
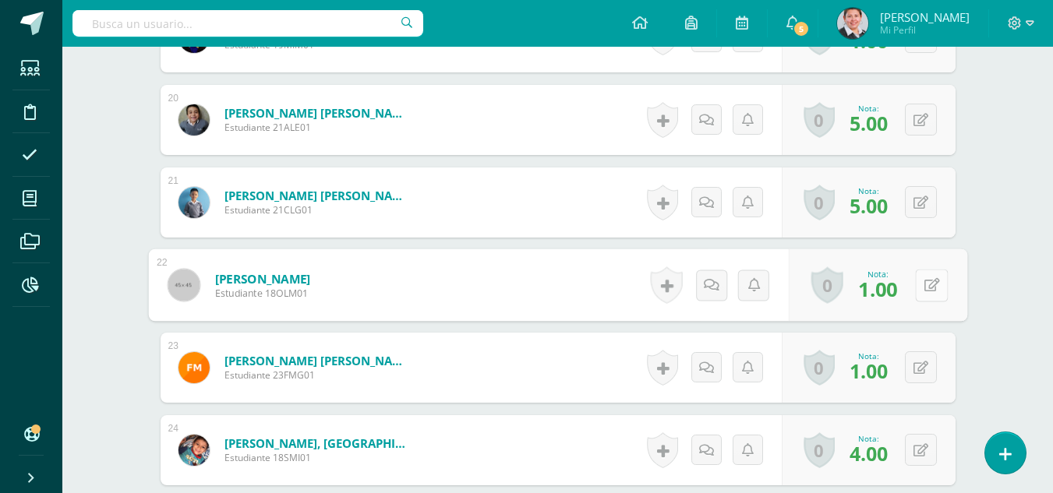
click at [925, 283] on icon at bounding box center [932, 284] width 16 height 13
type input "3"
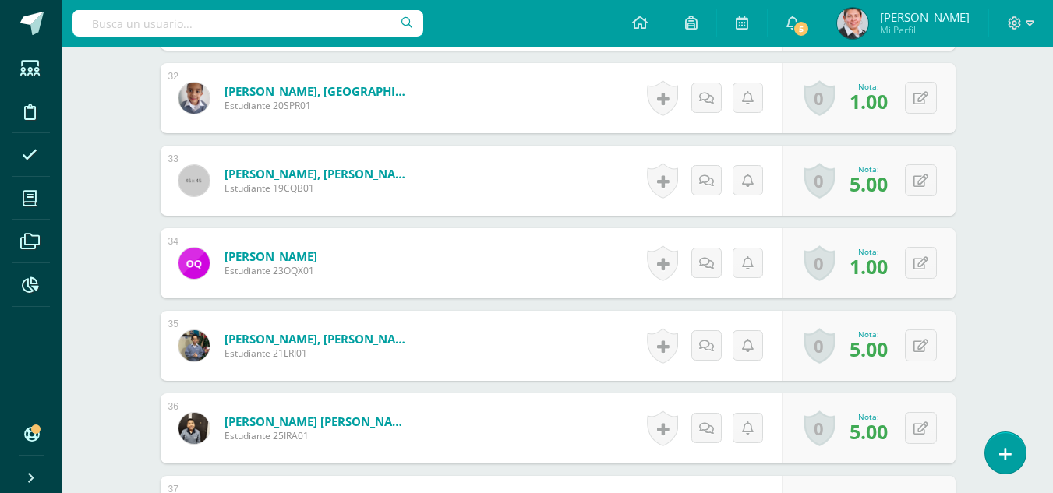
scroll to position [3118, 0]
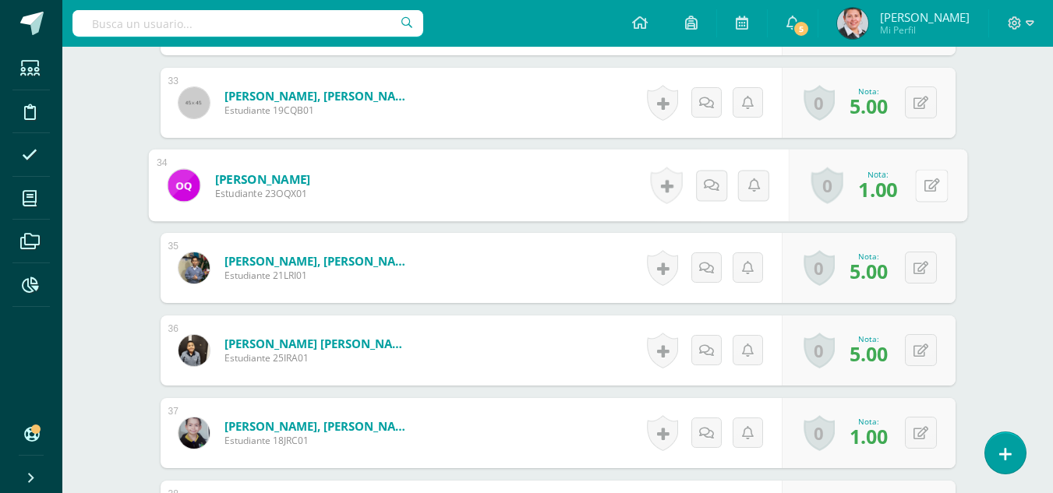
click at [916, 186] on button at bounding box center [931, 185] width 33 height 33
type input "5"
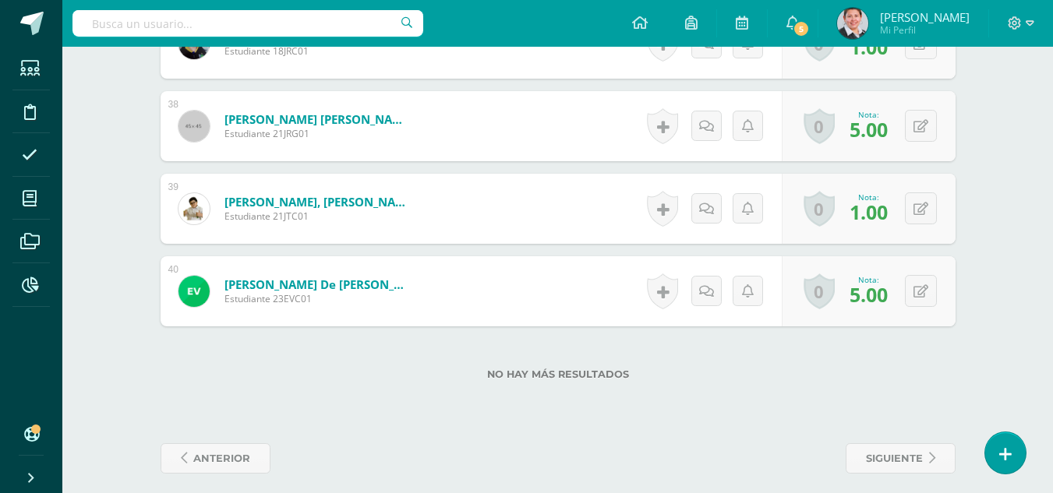
scroll to position [3520, 0]
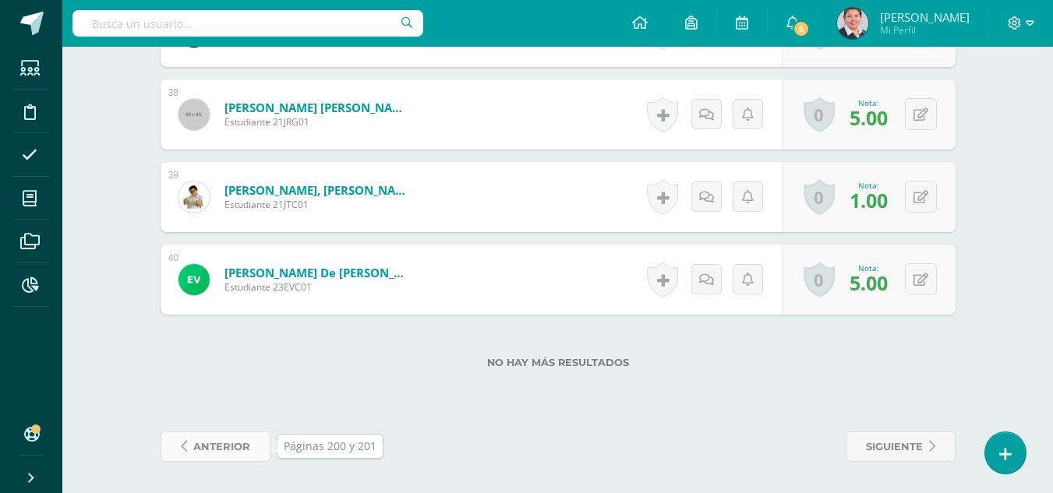
click at [232, 441] on span "anterior" at bounding box center [221, 447] width 57 height 29
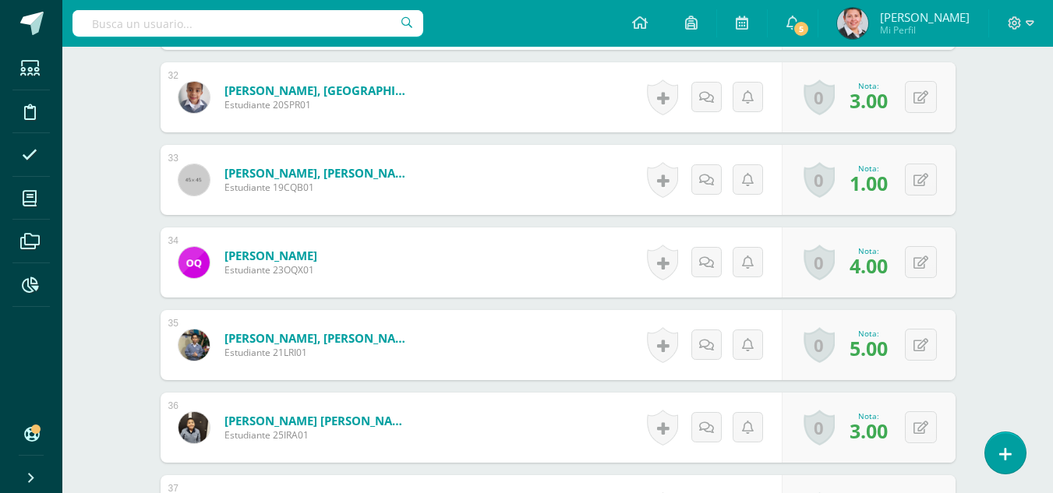
scroll to position [3119, 0]
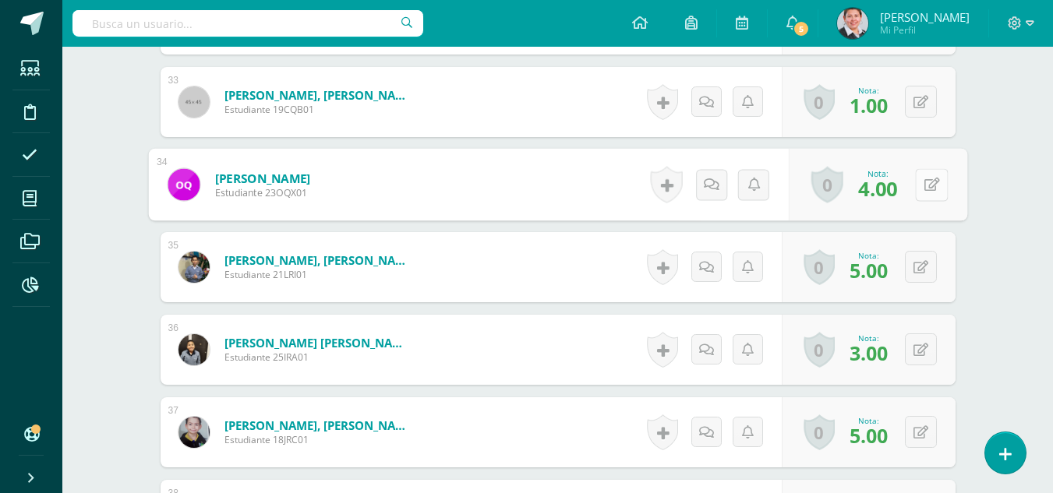
click at [925, 181] on icon at bounding box center [932, 184] width 16 height 13
type input "5"
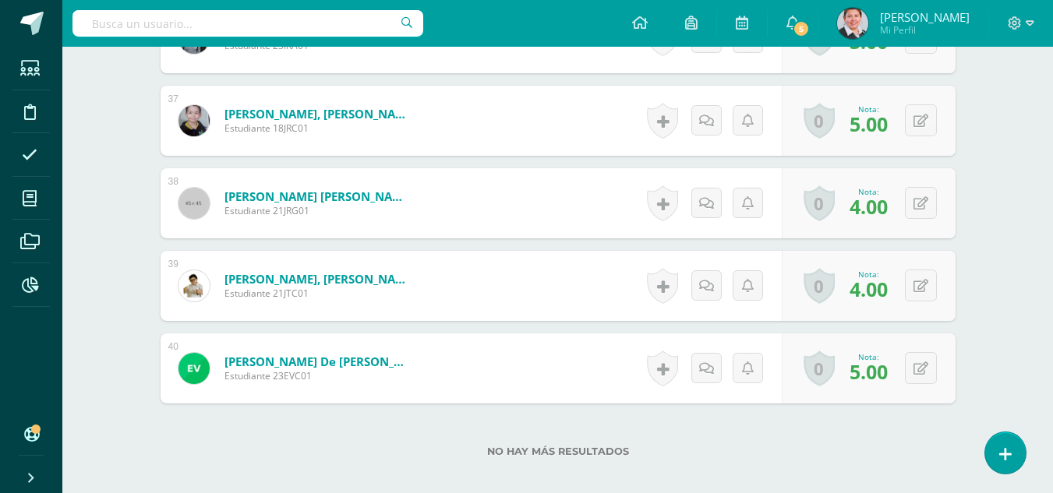
scroll to position [3520, 0]
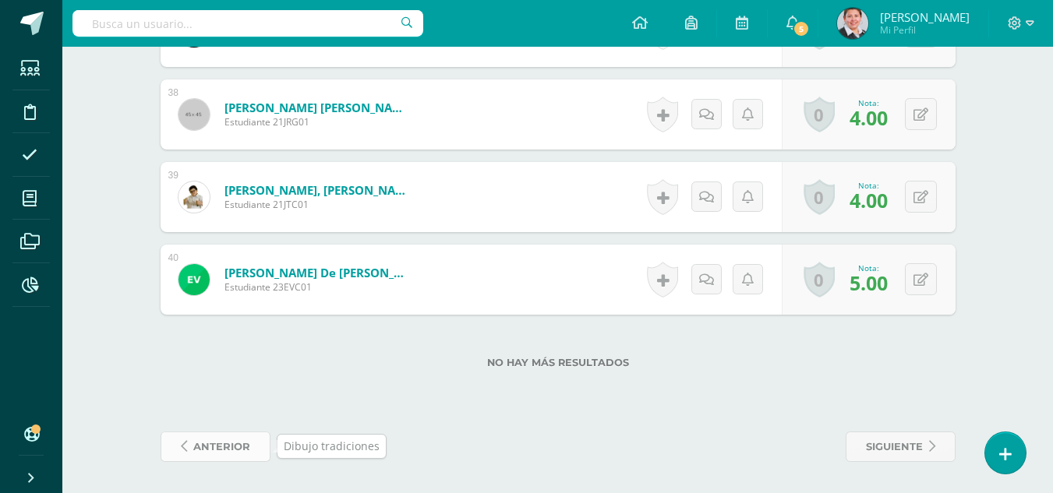
click at [201, 444] on span "anterior" at bounding box center [221, 447] width 57 height 29
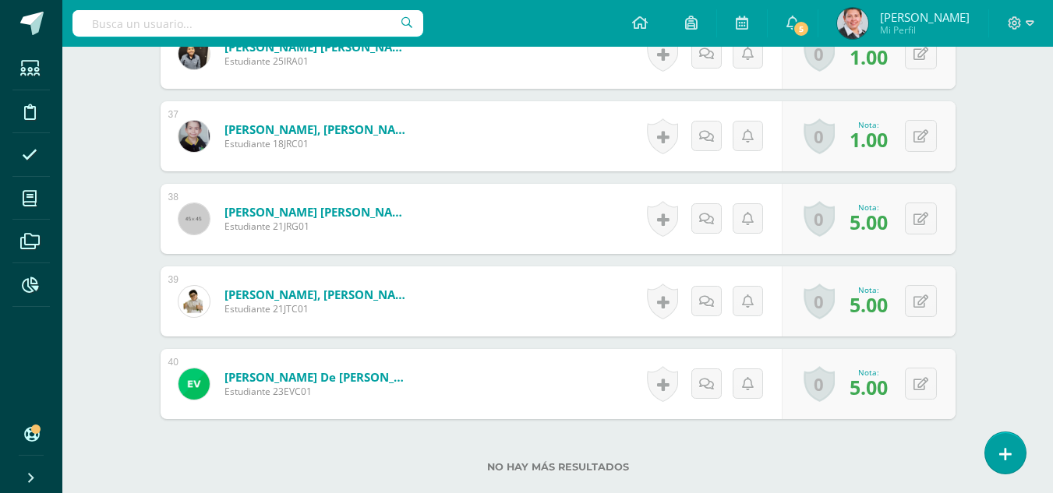
scroll to position [3520, 0]
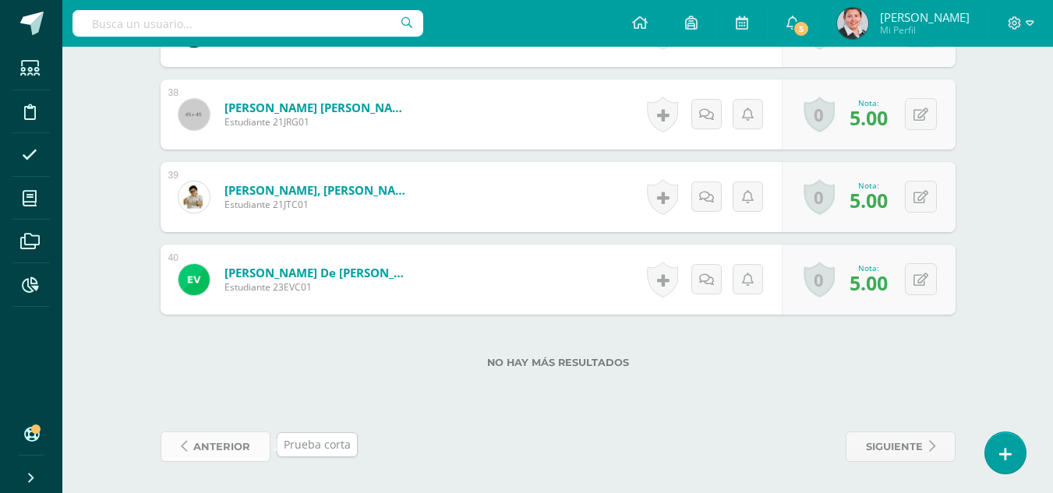
click at [254, 444] on link "anterior" at bounding box center [216, 447] width 110 height 30
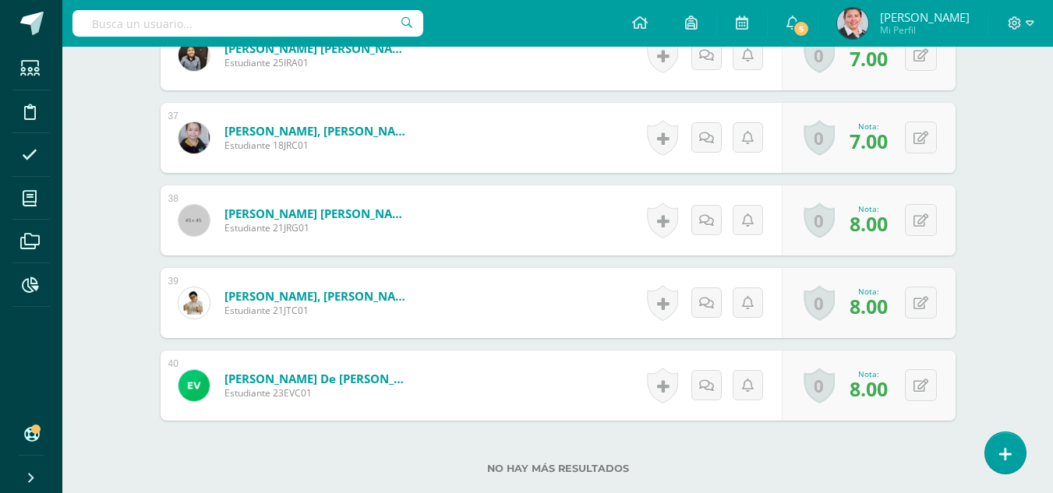
scroll to position [3520, 0]
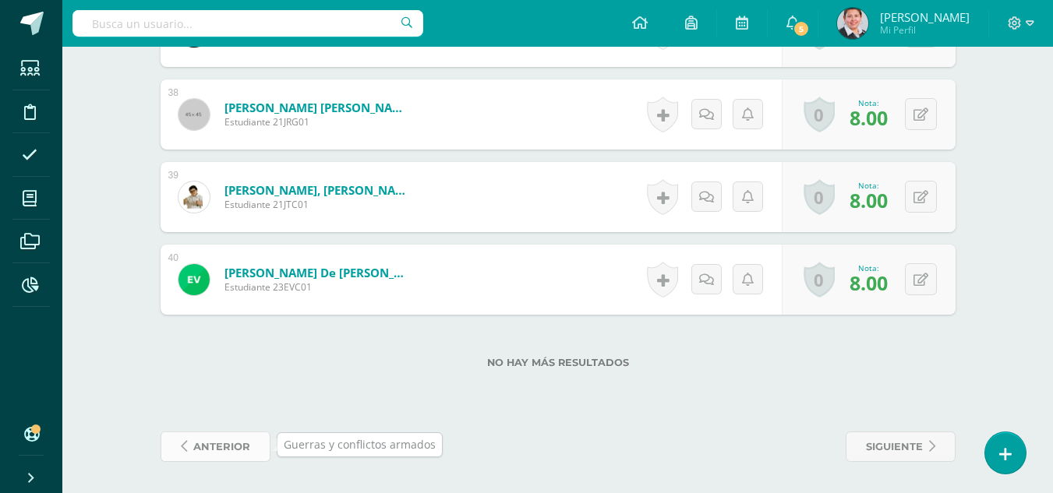
click at [225, 446] on span "anterior" at bounding box center [221, 447] width 57 height 29
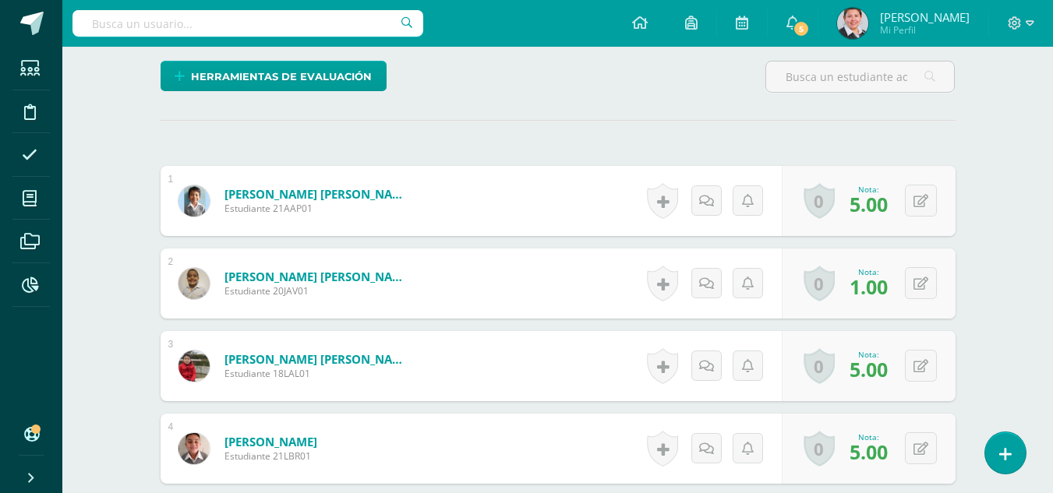
scroll to position [469, 0]
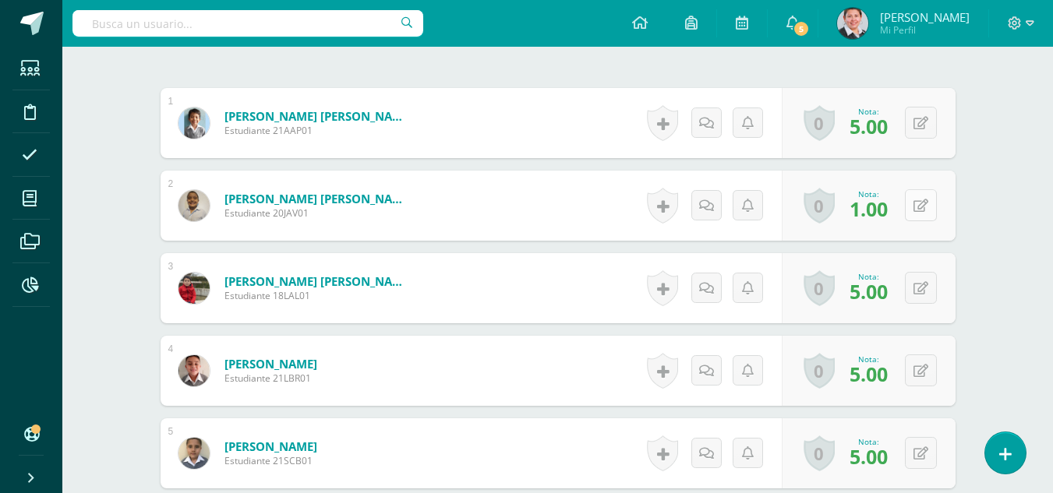
click at [927, 210] on icon at bounding box center [921, 206] width 15 height 13
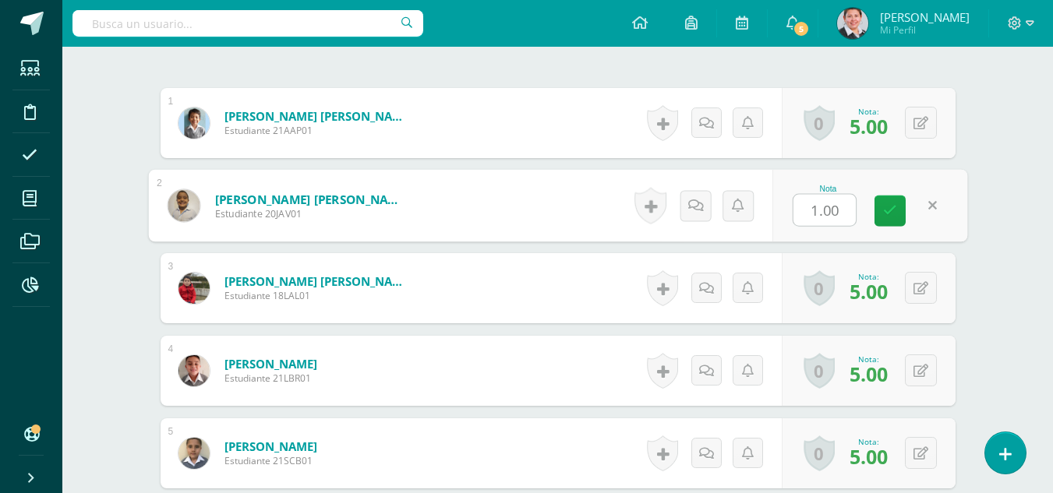
type input "2"
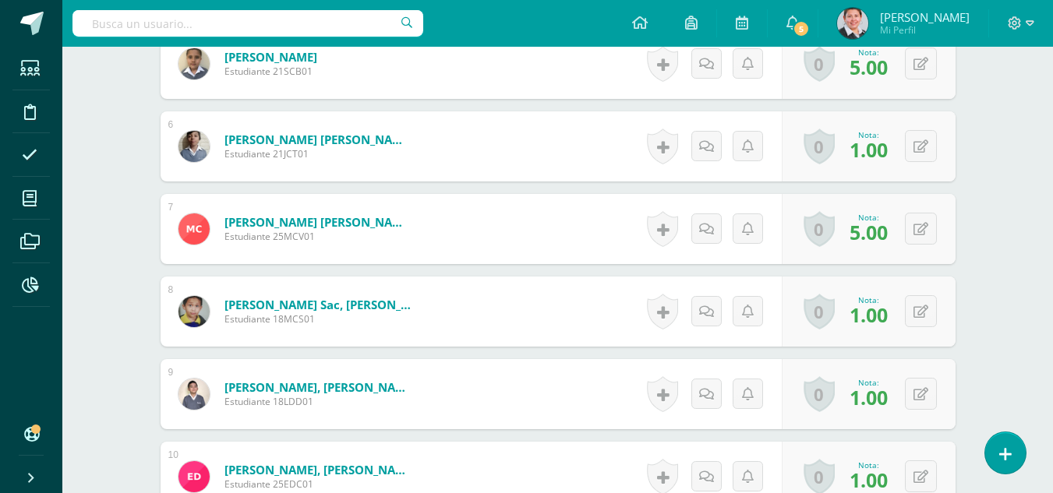
scroll to position [936, 0]
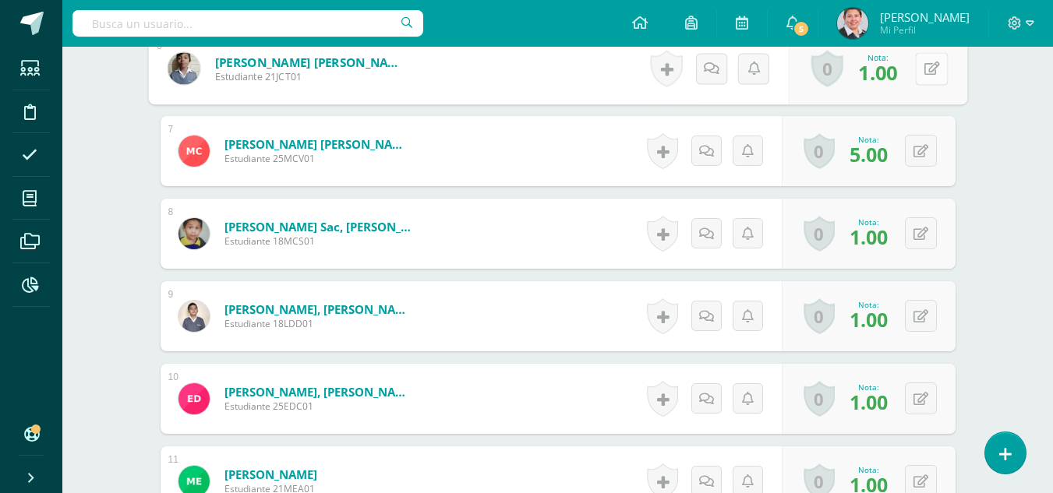
click at [911, 71] on div "0 Logros Logros obtenidos Aún no hay logros agregados Nota: 1.00" at bounding box center [877, 69] width 179 height 73
click at [915, 52] on button at bounding box center [931, 68] width 33 height 33
click at [837, 76] on input "1.00" at bounding box center [825, 73] width 62 height 31
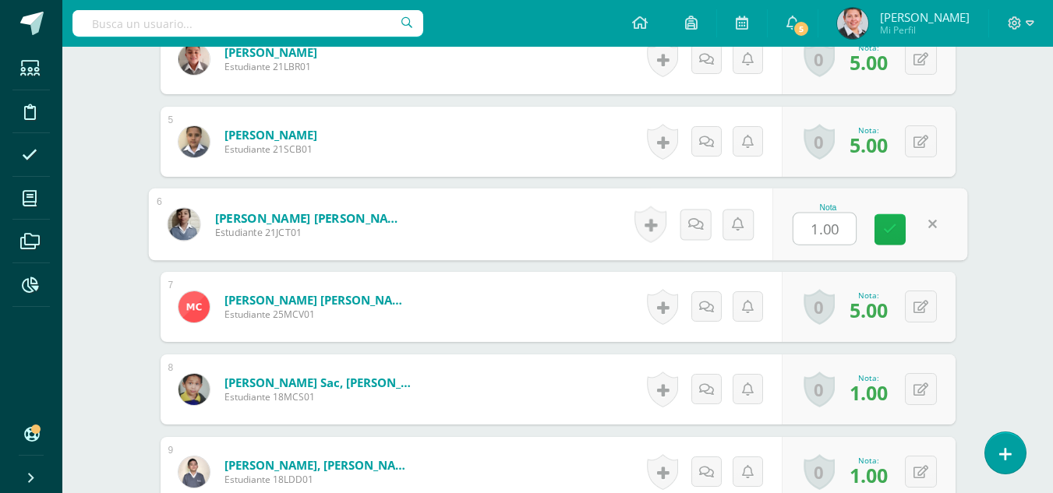
click at [894, 228] on icon at bounding box center [890, 229] width 14 height 13
click at [922, 225] on button at bounding box center [931, 224] width 33 height 33
type input "2"
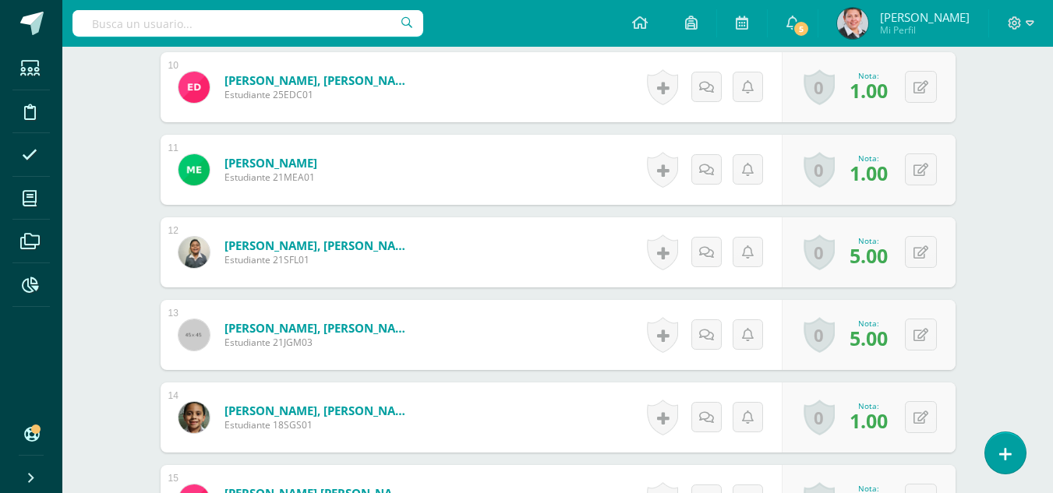
scroll to position [1326, 0]
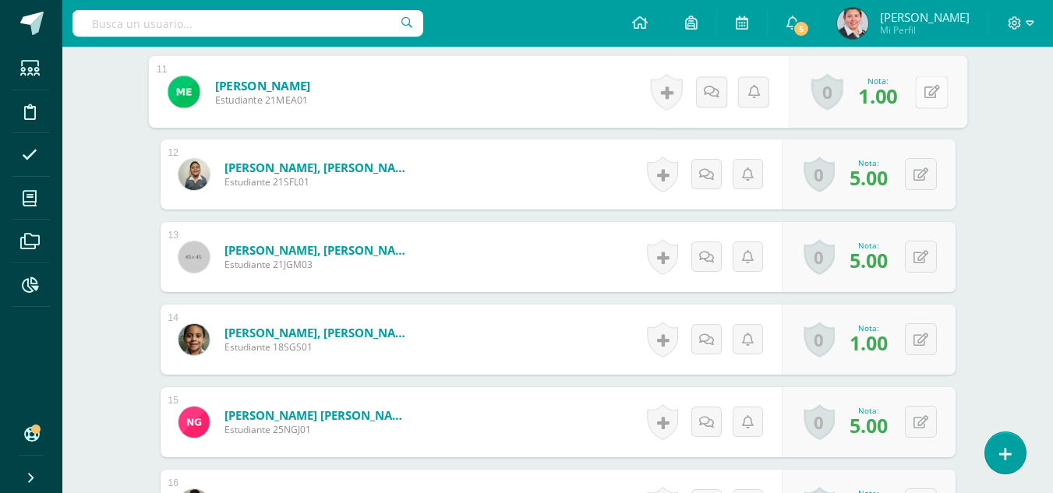
click at [921, 94] on button at bounding box center [931, 92] width 33 height 33
click at [899, 368] on div "0 Logros Logros obtenidos Aún no hay logros agregados Nota: 1.00" at bounding box center [869, 340] width 174 height 70
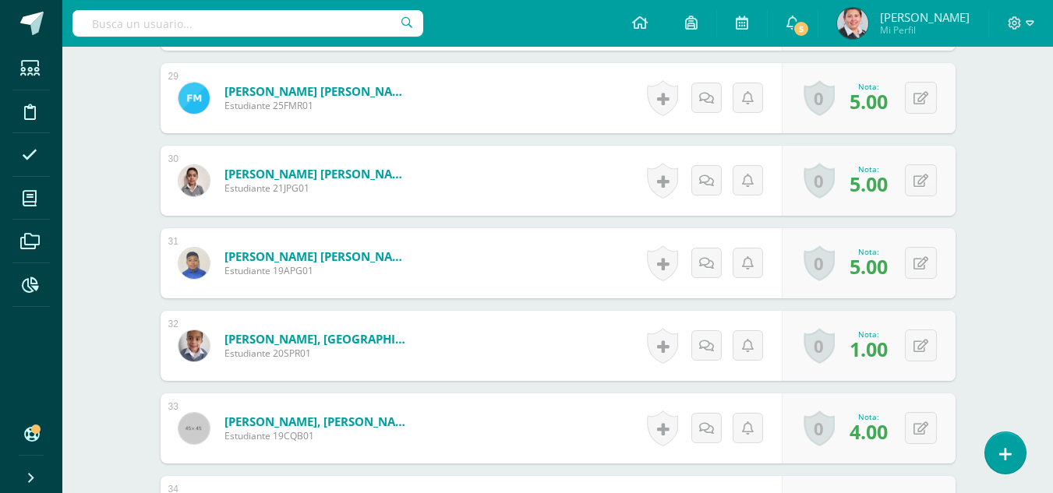
scroll to position [2885, 0]
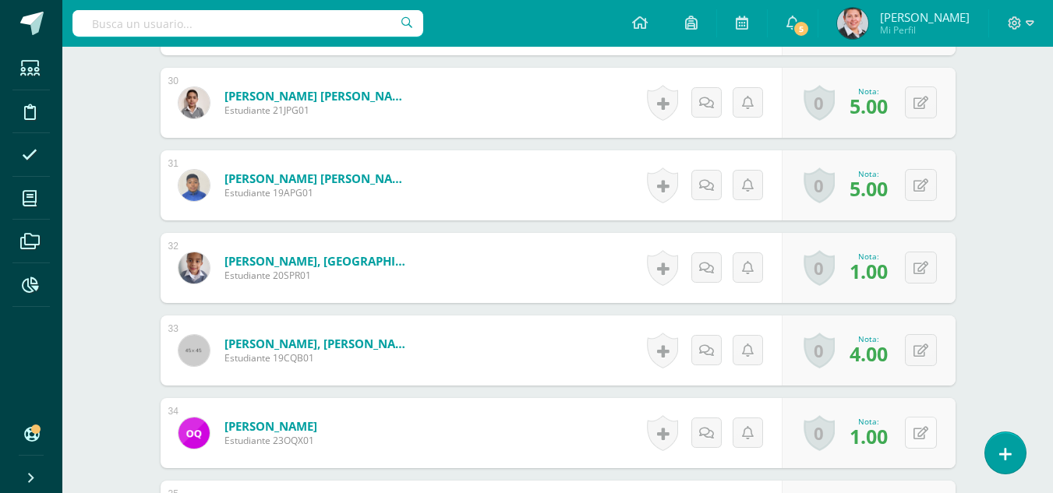
click at [917, 430] on button at bounding box center [921, 433] width 32 height 32
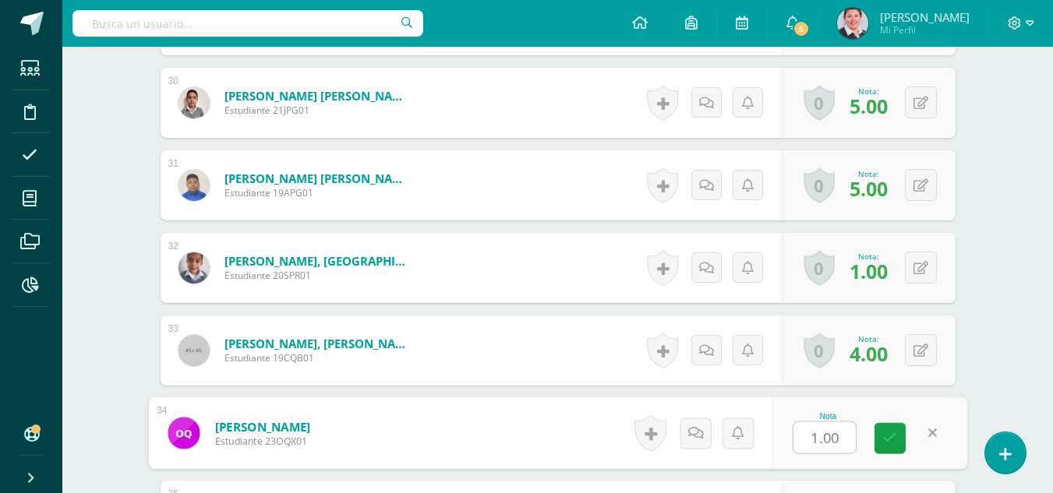
type input "5"
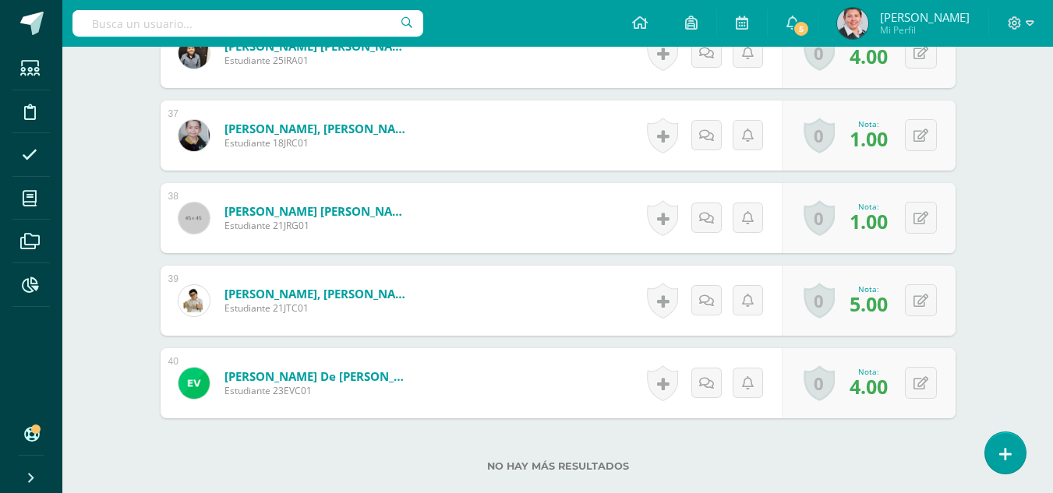
scroll to position [3535, 0]
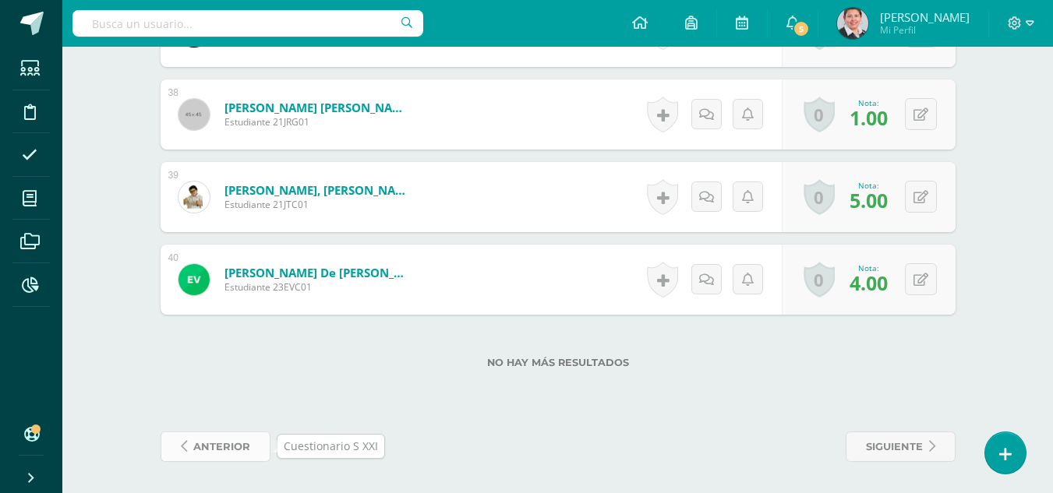
click at [242, 443] on span "anterior" at bounding box center [221, 447] width 57 height 29
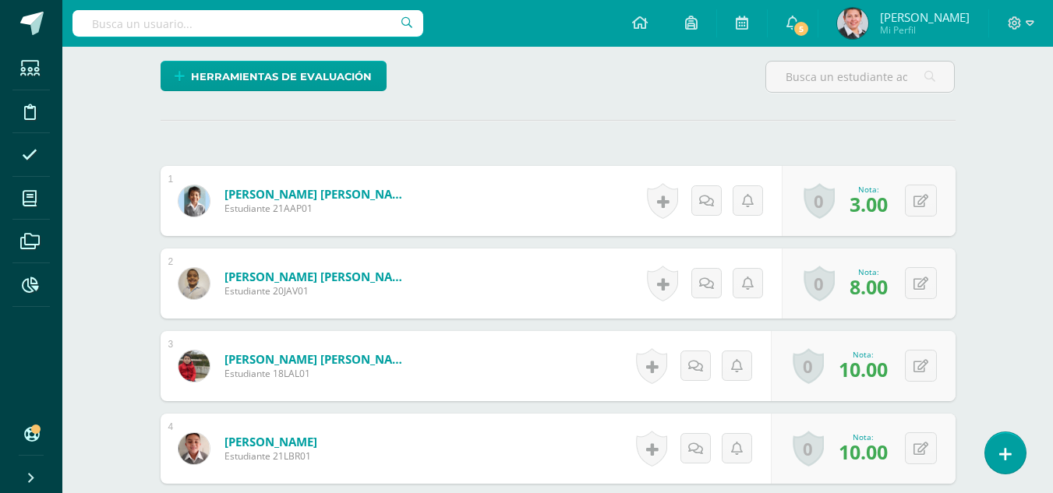
scroll to position [469, 0]
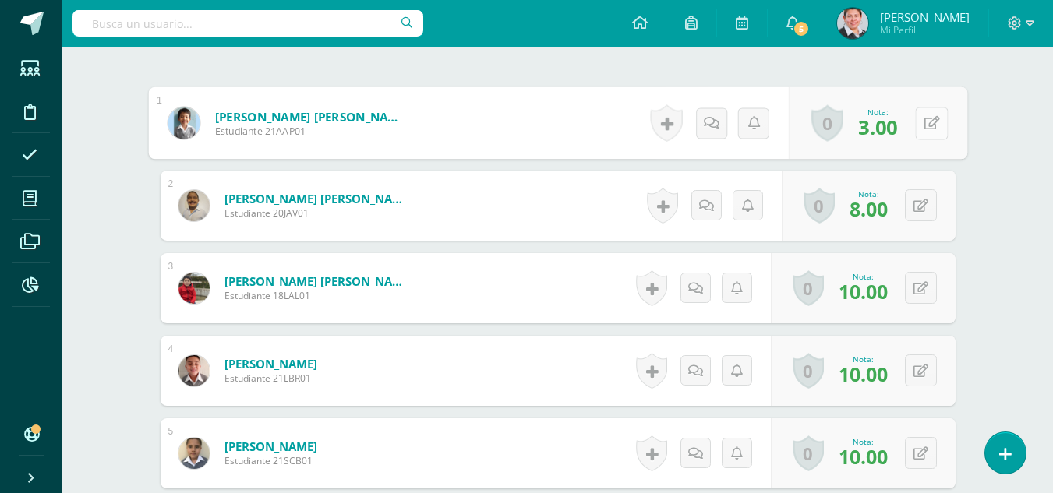
click at [928, 126] on button at bounding box center [931, 123] width 33 height 33
type input "4"
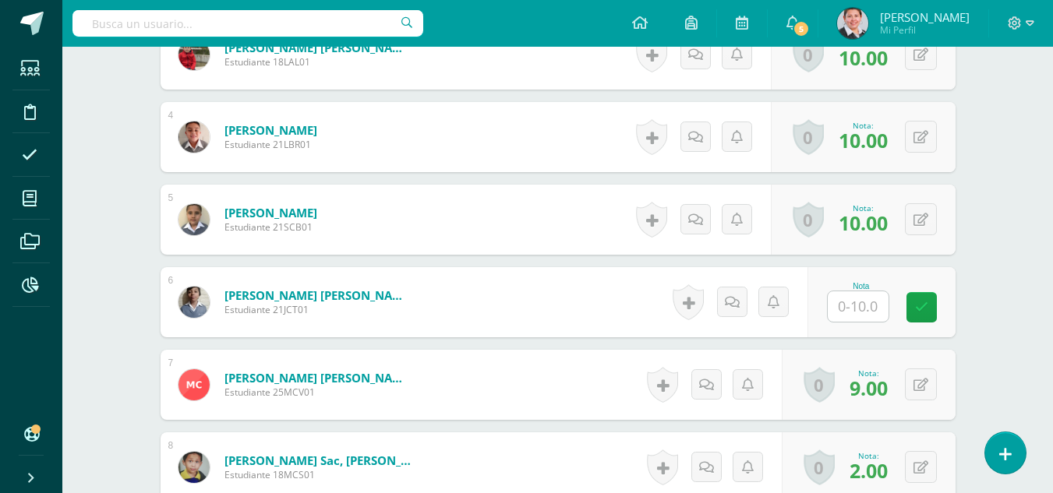
scroll to position [858, 0]
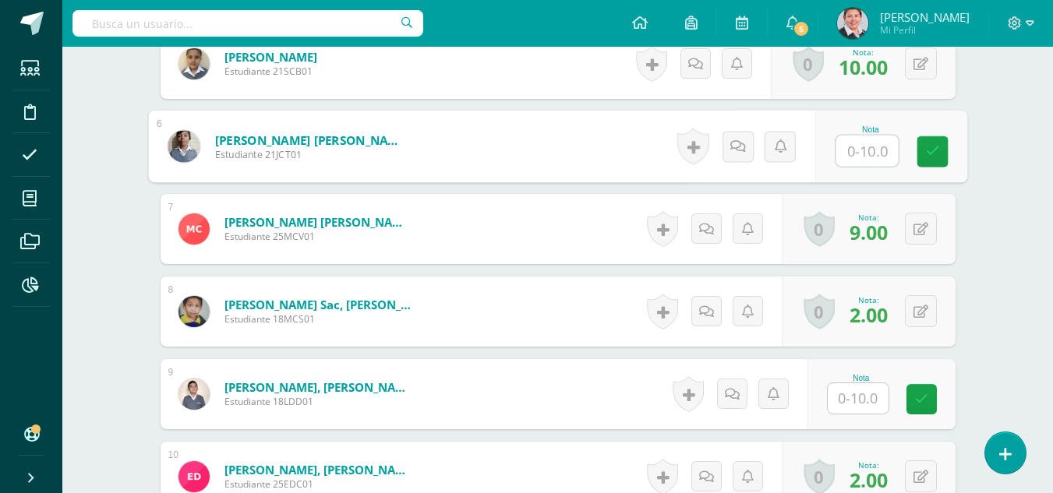
click at [860, 150] on input "text" at bounding box center [867, 151] width 62 height 31
type input "1"
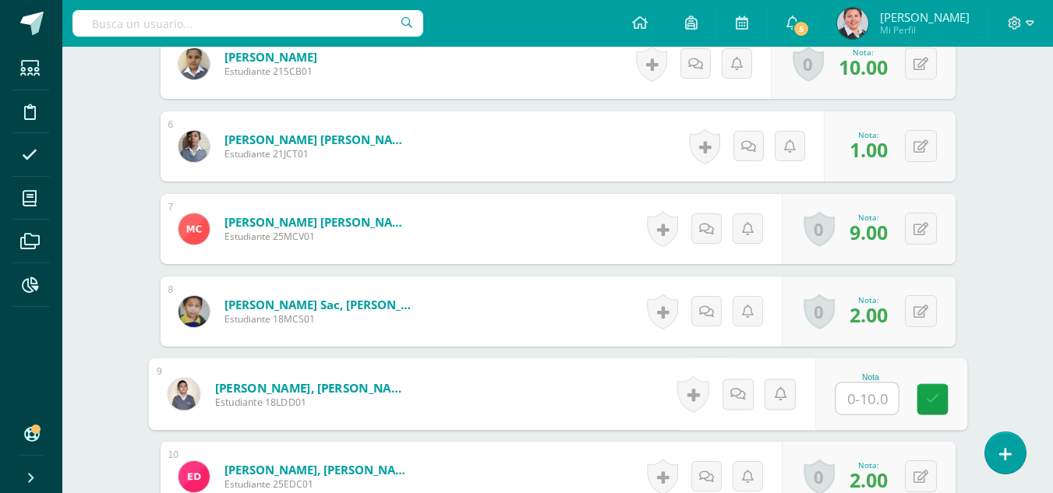
click at [879, 404] on input "text" at bounding box center [867, 399] width 62 height 31
type input "1"
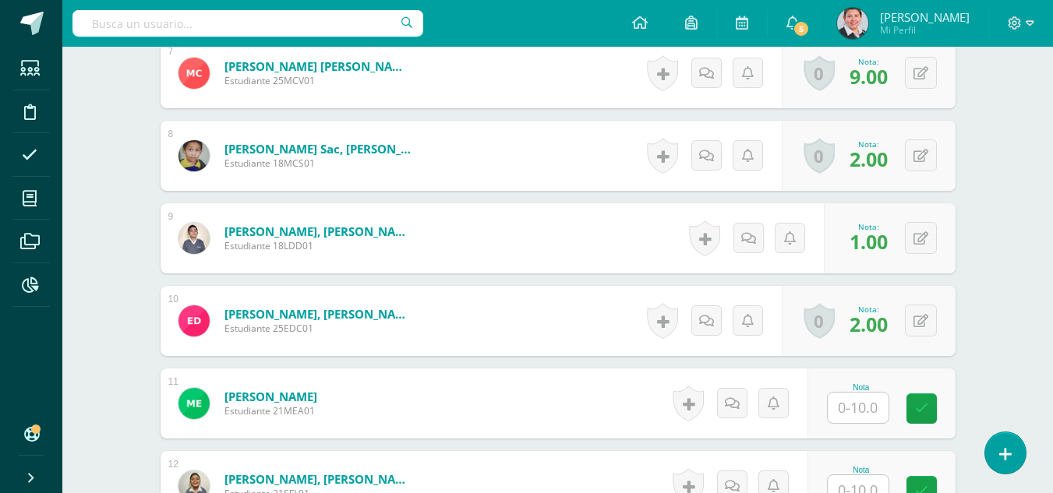
scroll to position [1092, 0]
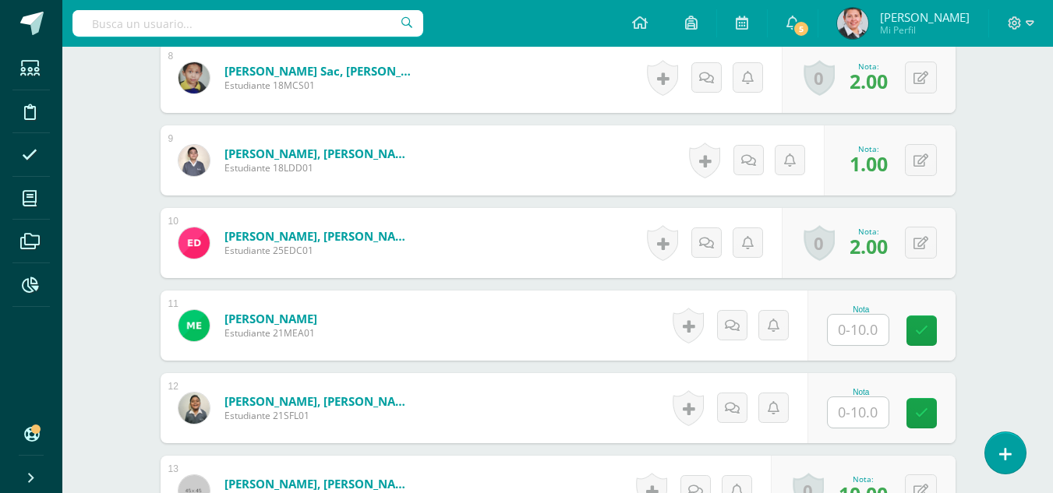
click at [868, 328] on input "text" at bounding box center [858, 330] width 61 height 30
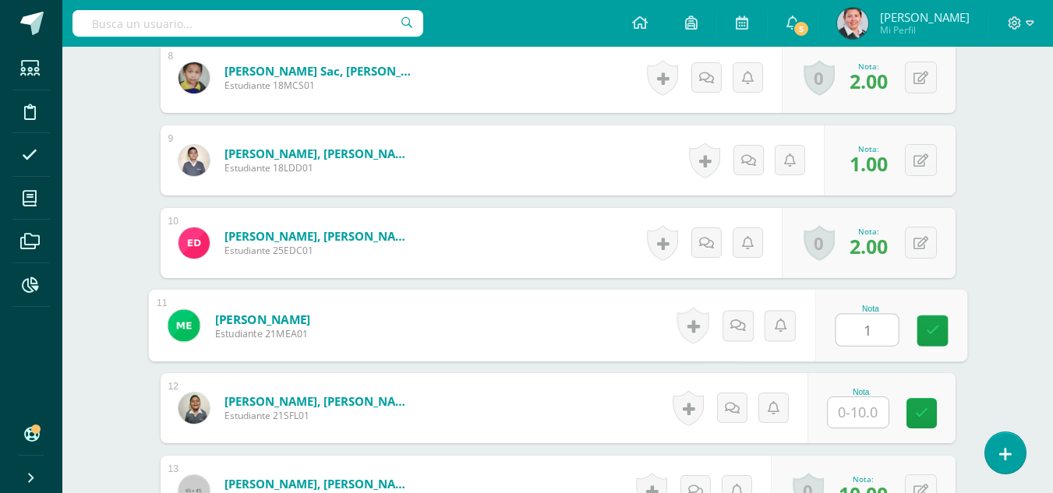
type input "1"
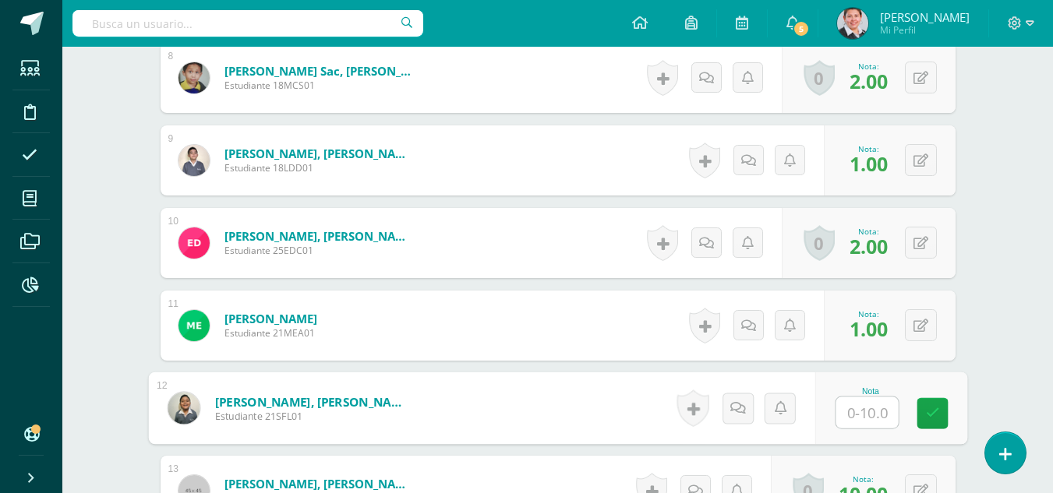
type input "5"
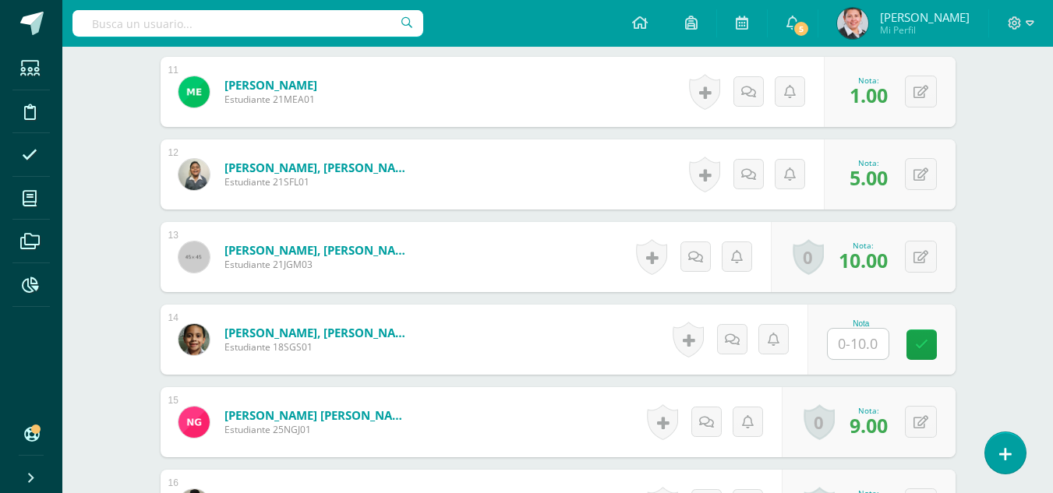
scroll to position [1404, 0]
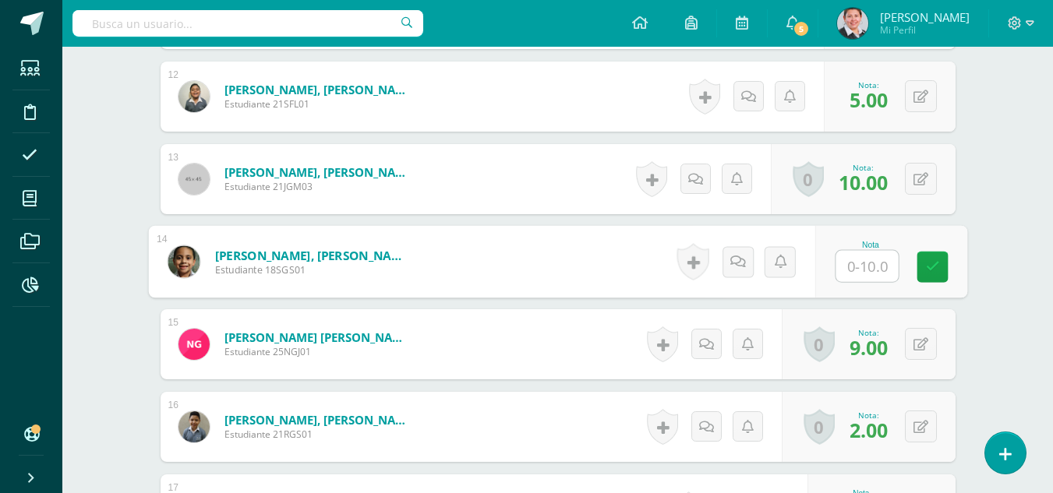
click at [871, 273] on input "text" at bounding box center [867, 266] width 62 height 31
type input "1"
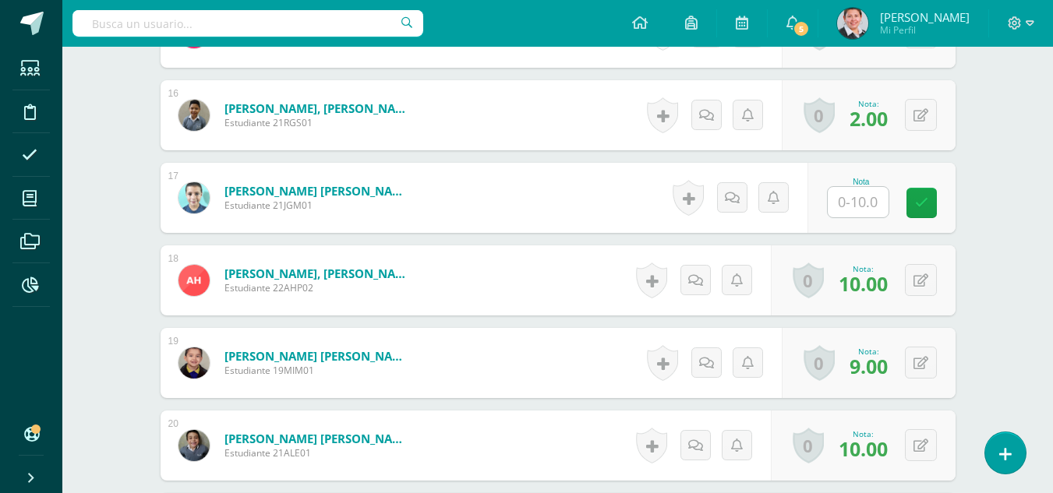
scroll to position [1794, 0]
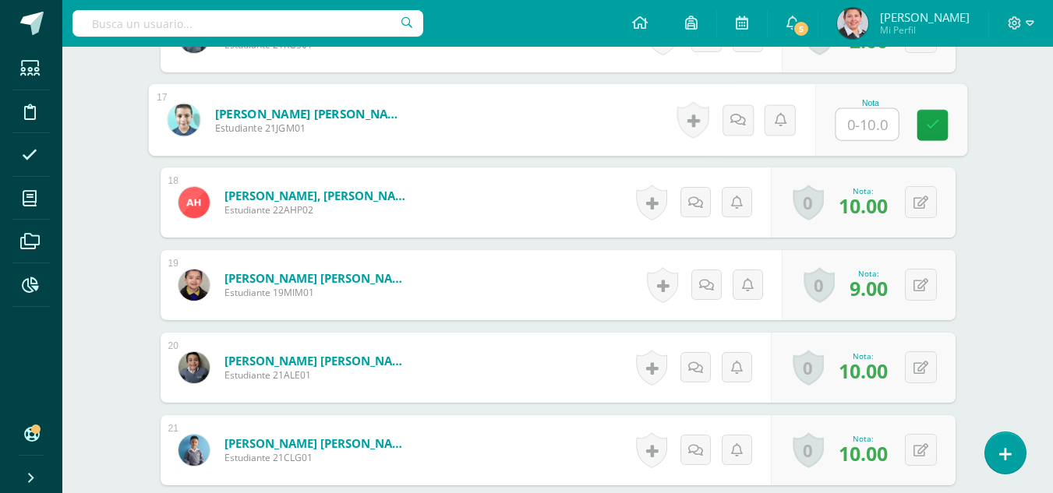
click at [872, 131] on input "text" at bounding box center [867, 124] width 62 height 31
type input "1"
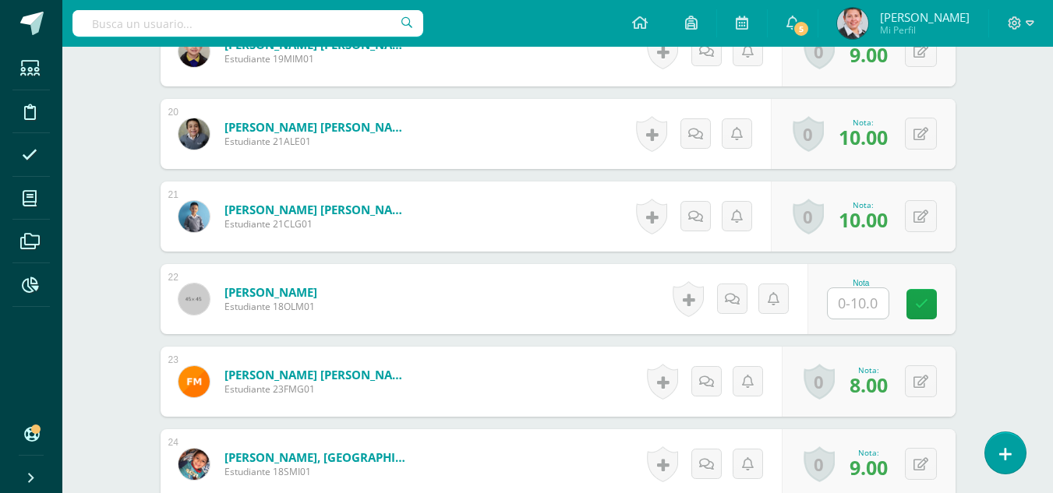
scroll to position [2184, 0]
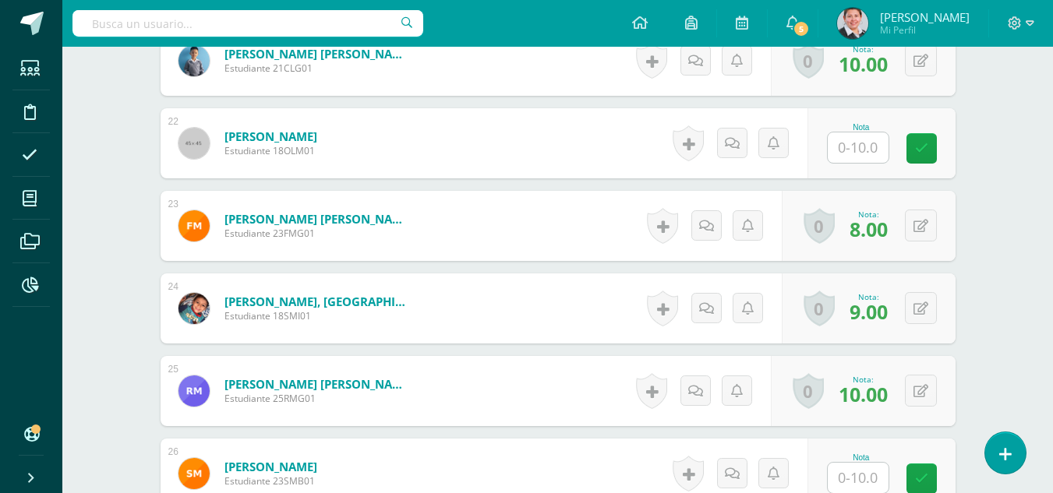
click at [867, 157] on input "text" at bounding box center [858, 148] width 61 height 30
type input "1"
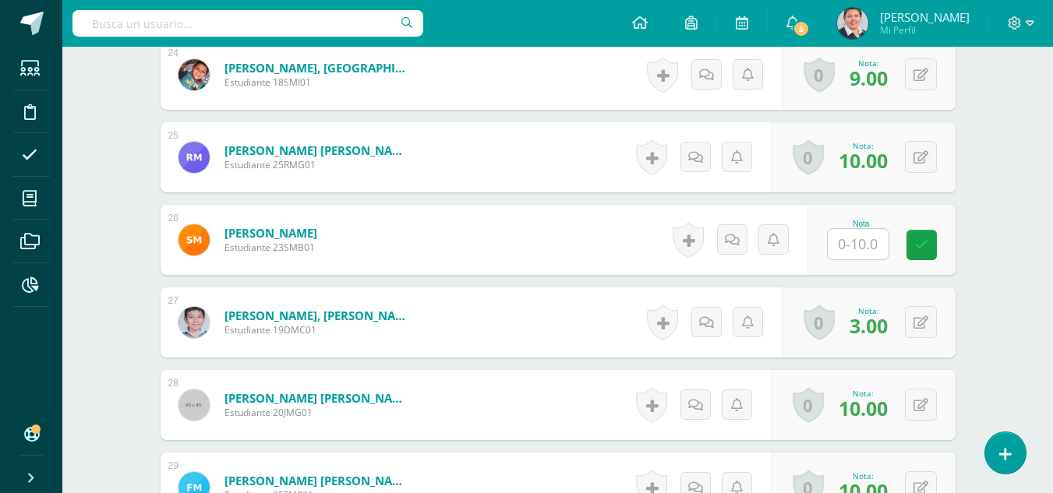
scroll to position [2496, 0]
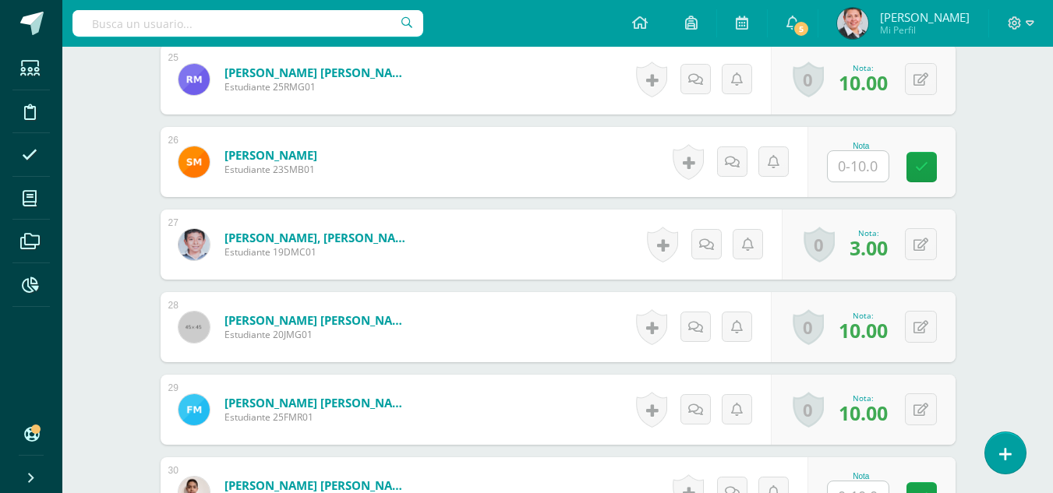
click at [875, 172] on input "text" at bounding box center [858, 166] width 61 height 30
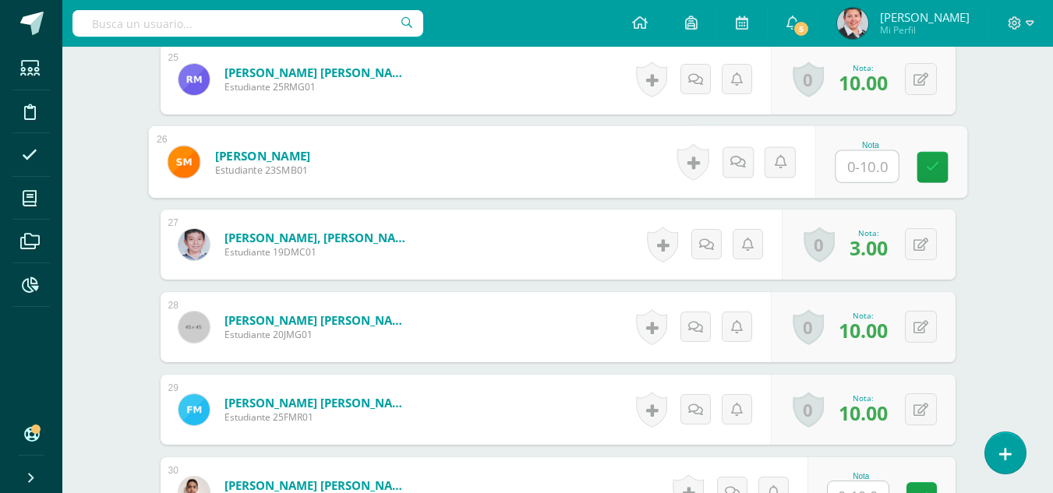
type input "1"
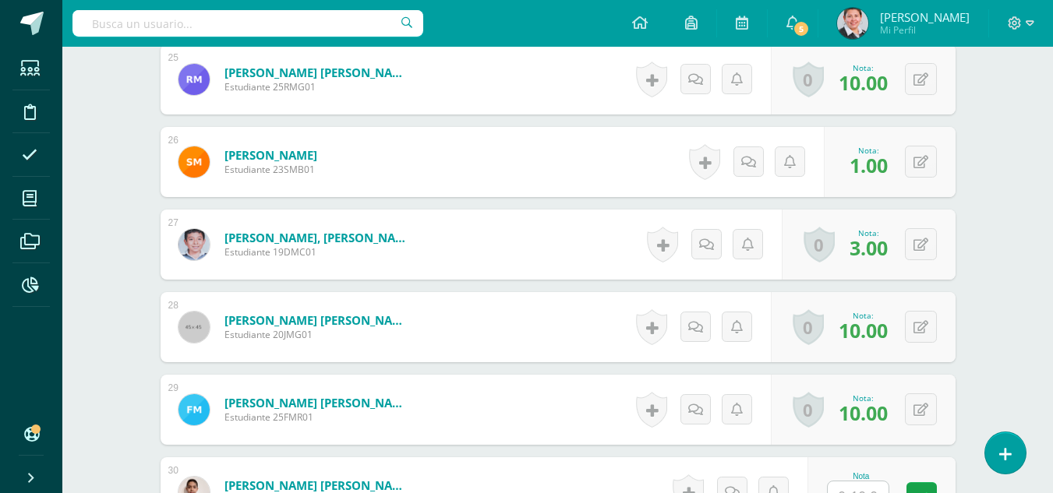
scroll to position [2729, 0]
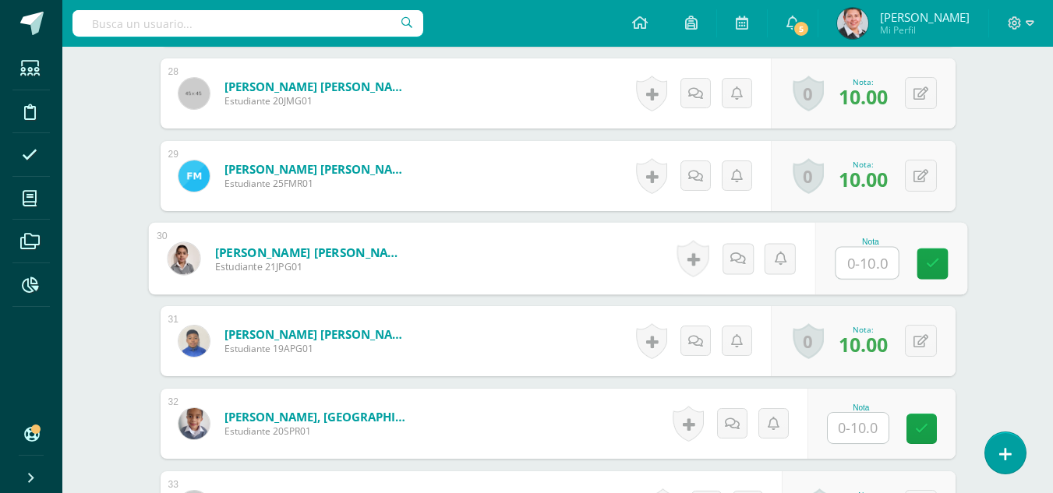
click at [867, 260] on input "text" at bounding box center [867, 263] width 62 height 31
type input "1"
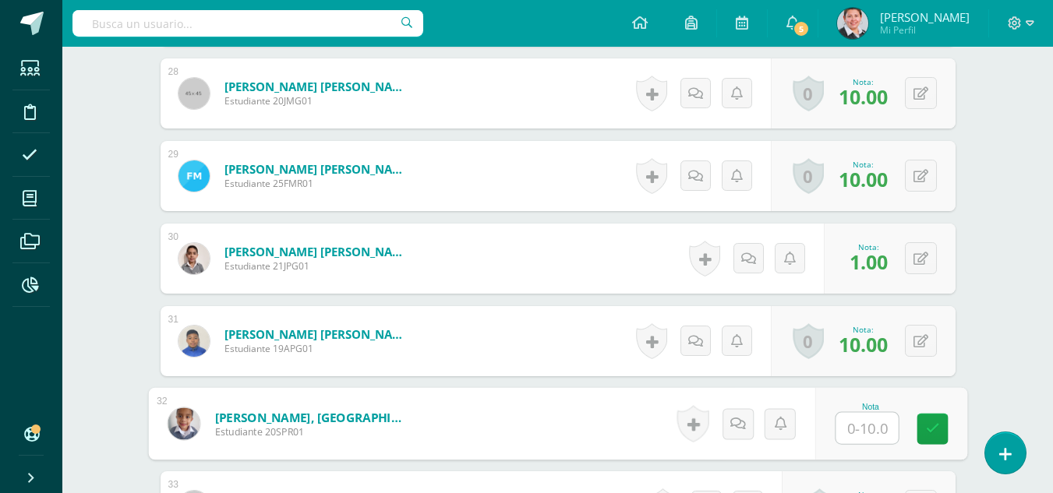
click at [855, 424] on input "text" at bounding box center [867, 428] width 62 height 31
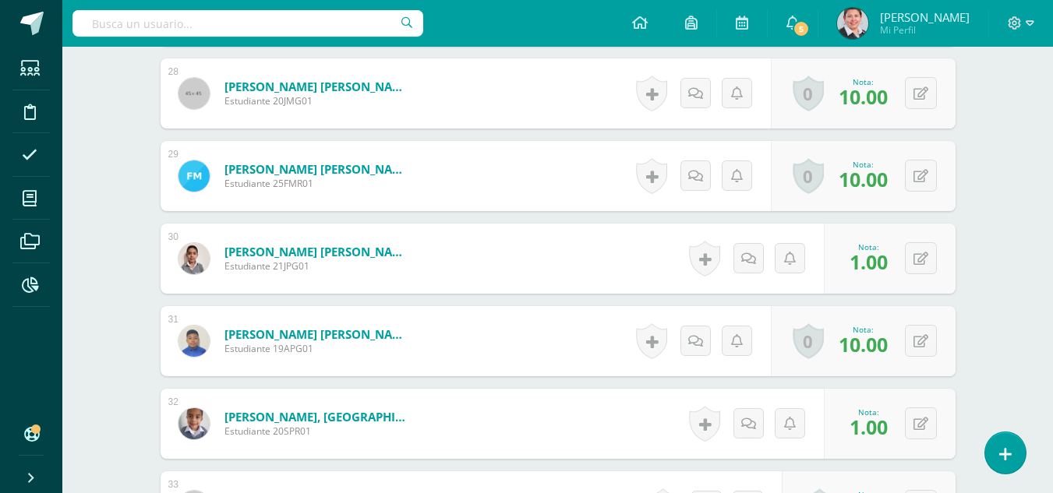
scroll to position [2885, 0]
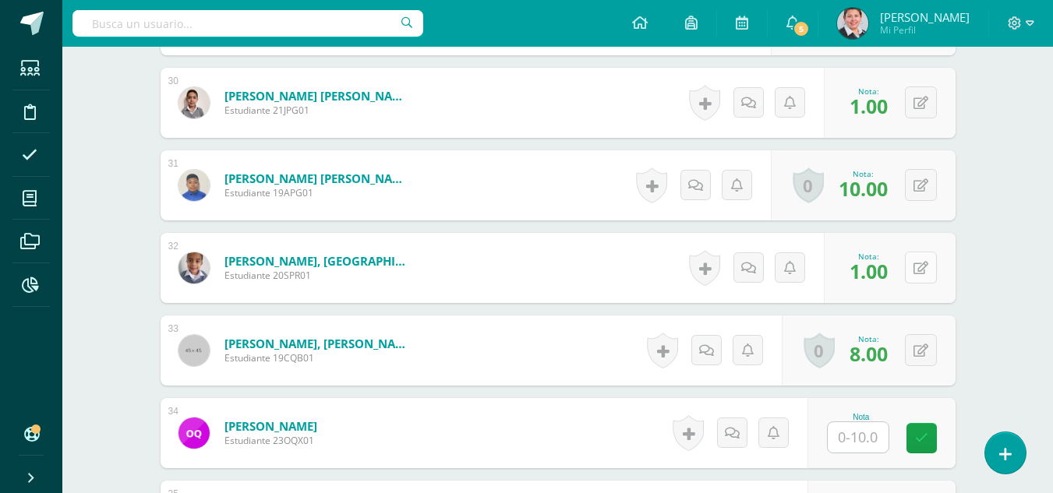
click at [916, 268] on button at bounding box center [921, 268] width 32 height 32
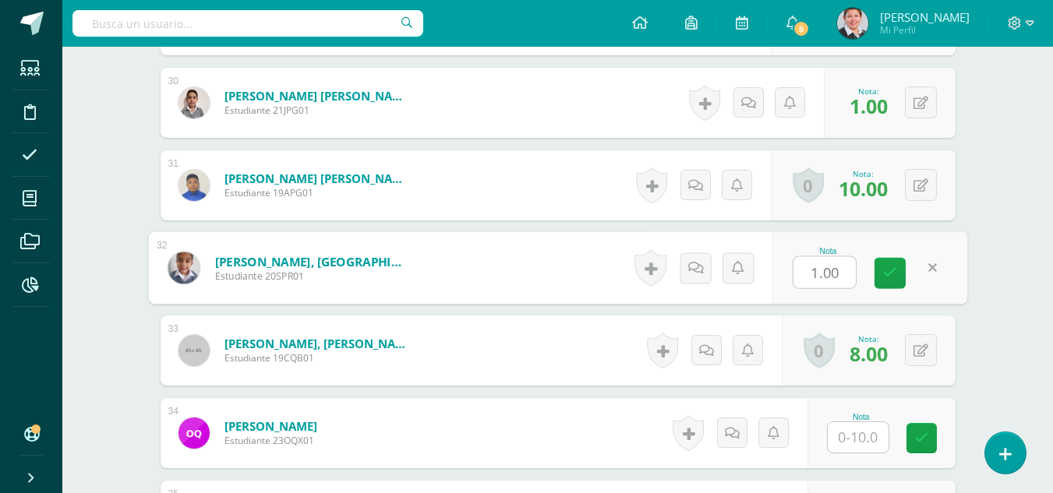
type input "4"
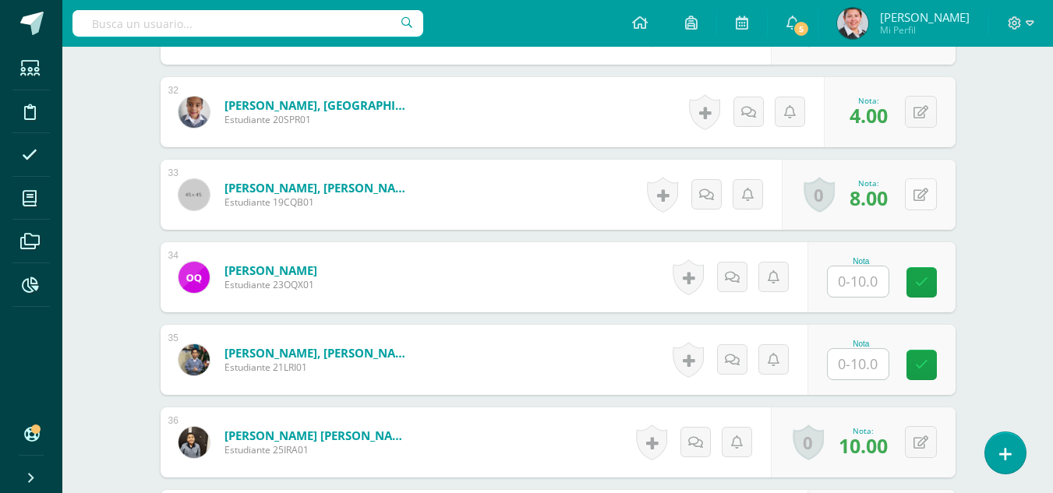
scroll to position [3119, 0]
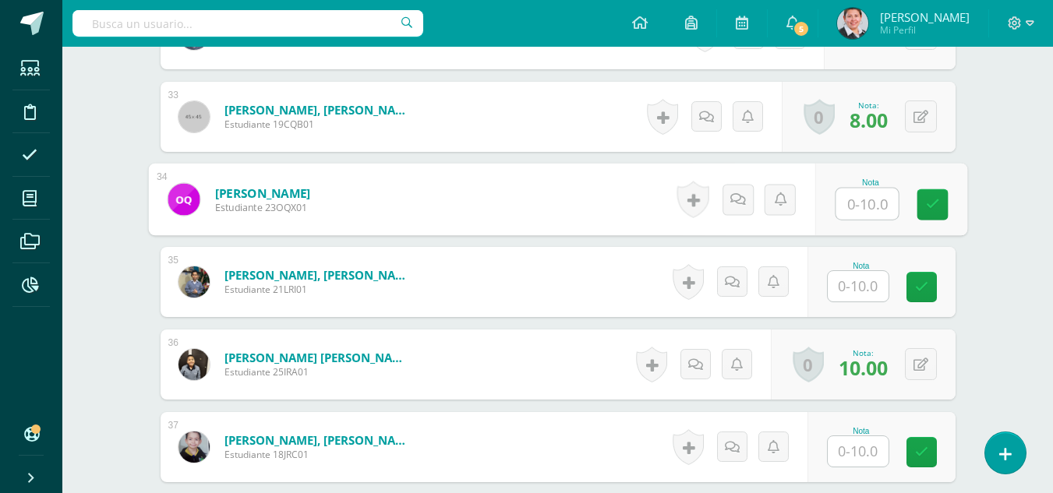
click at [843, 204] on input "text" at bounding box center [867, 204] width 62 height 31
type input "10"
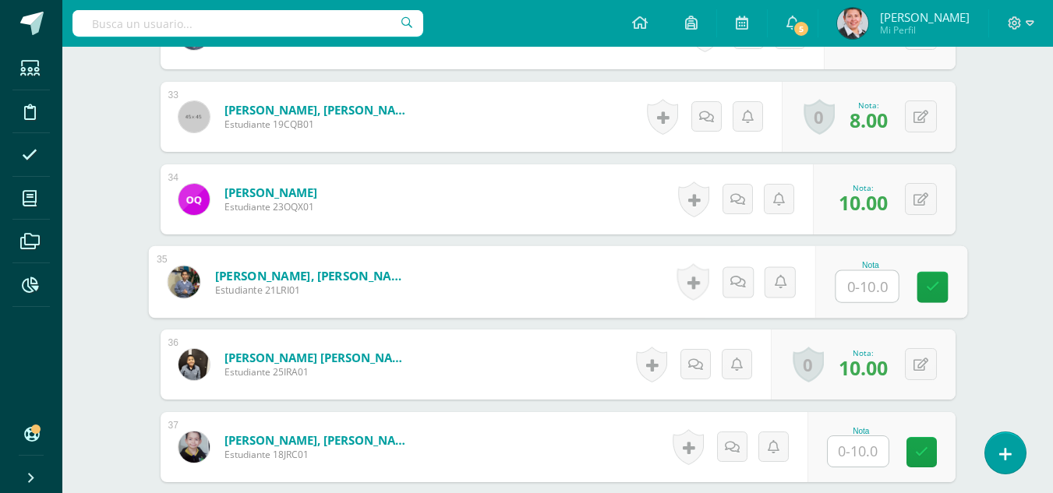
type input "1"
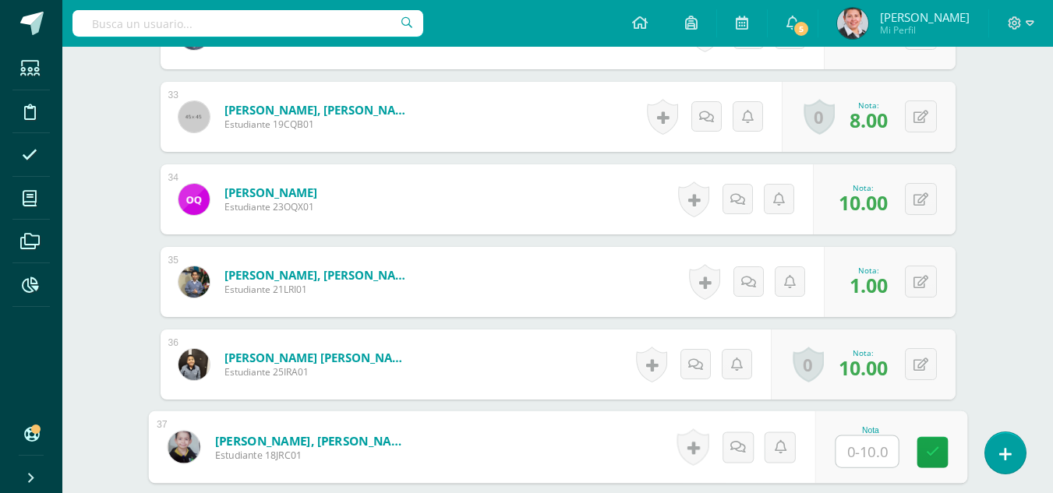
click at [869, 445] on input "text" at bounding box center [867, 452] width 62 height 31
type input "1"
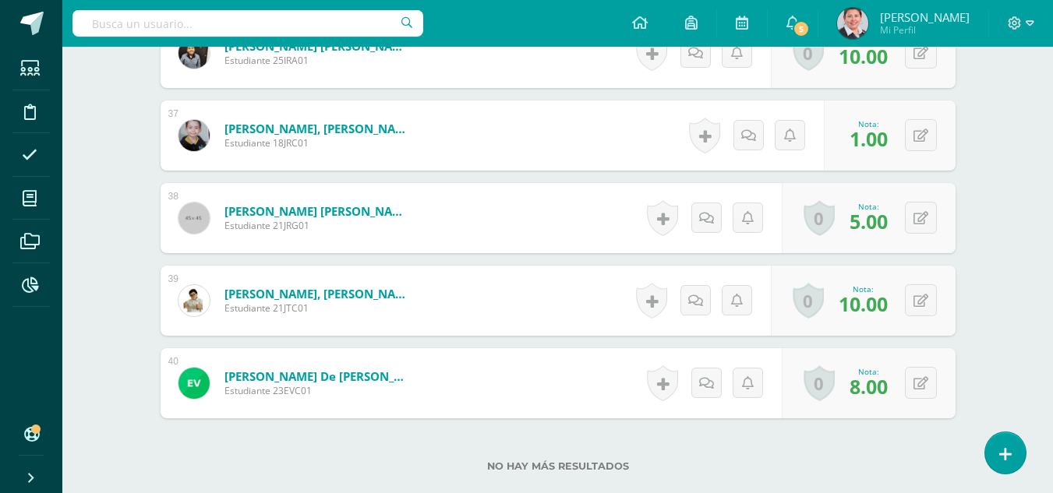
scroll to position [3535, 0]
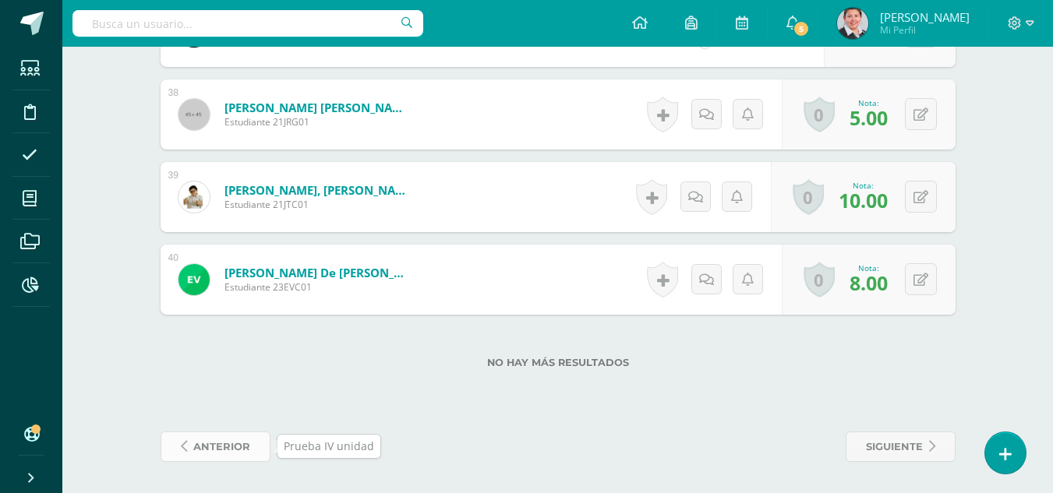
click at [242, 444] on span "anterior" at bounding box center [221, 447] width 57 height 29
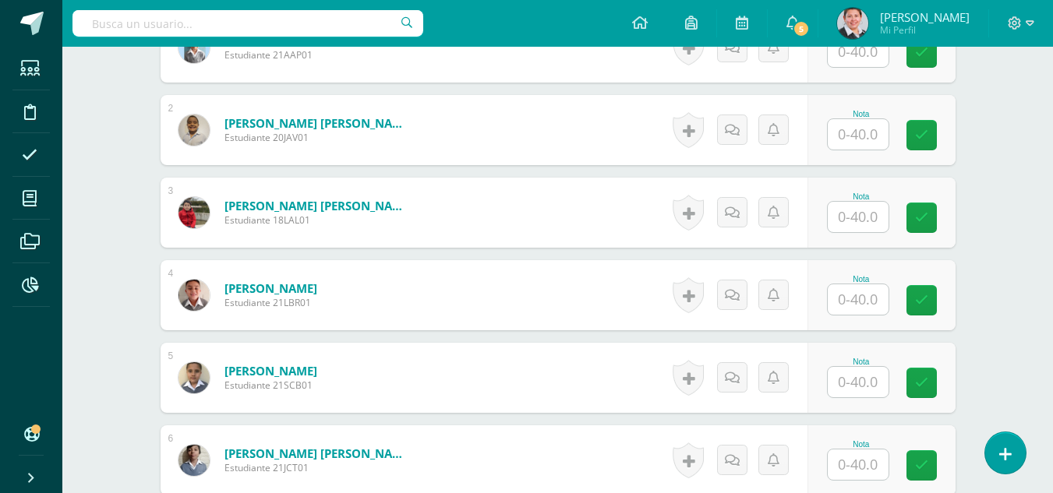
scroll to position [451, 0]
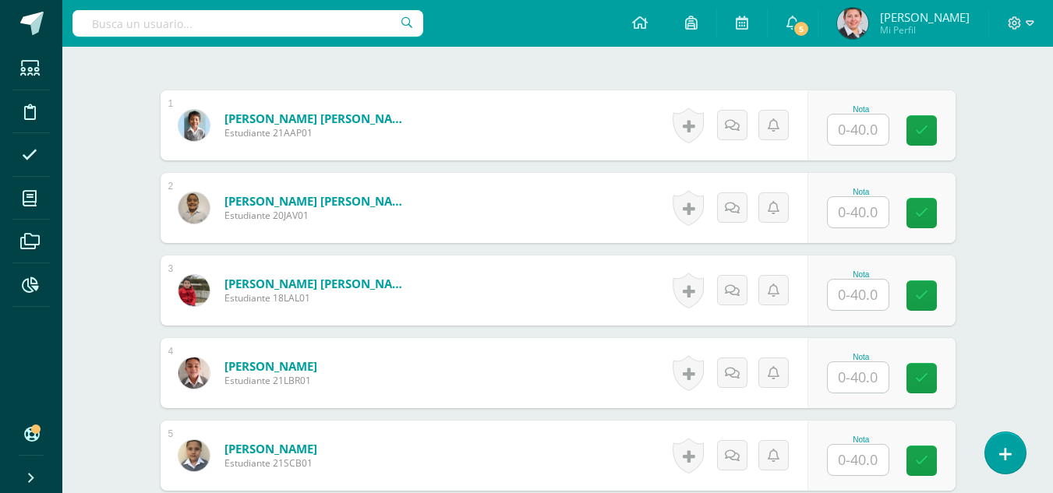
click at [871, 135] on input "text" at bounding box center [858, 130] width 61 height 30
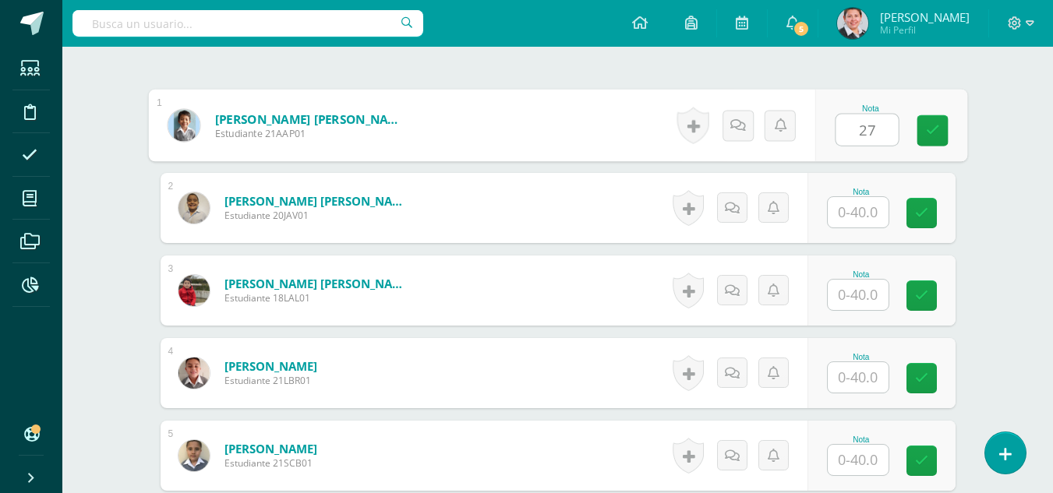
type input "27"
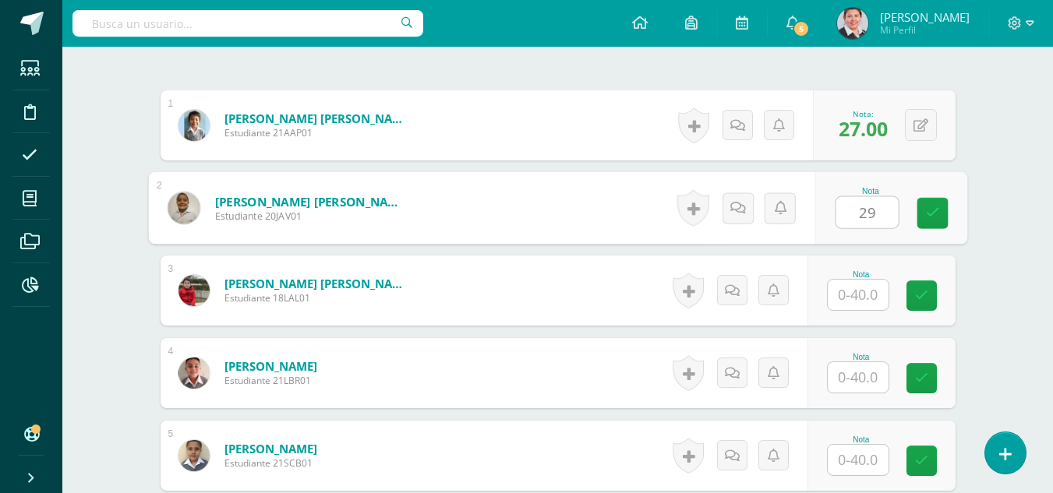
type input "29"
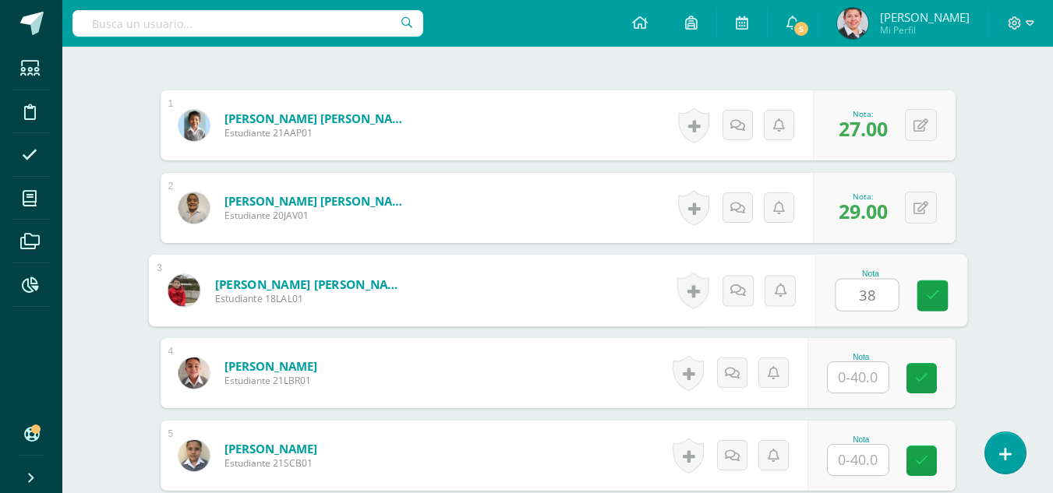
type input "38"
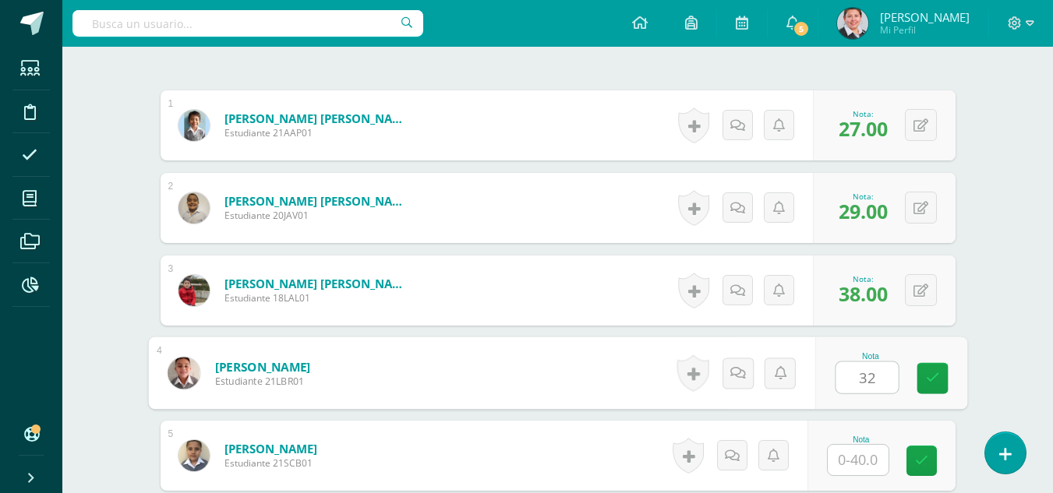
type input "32"
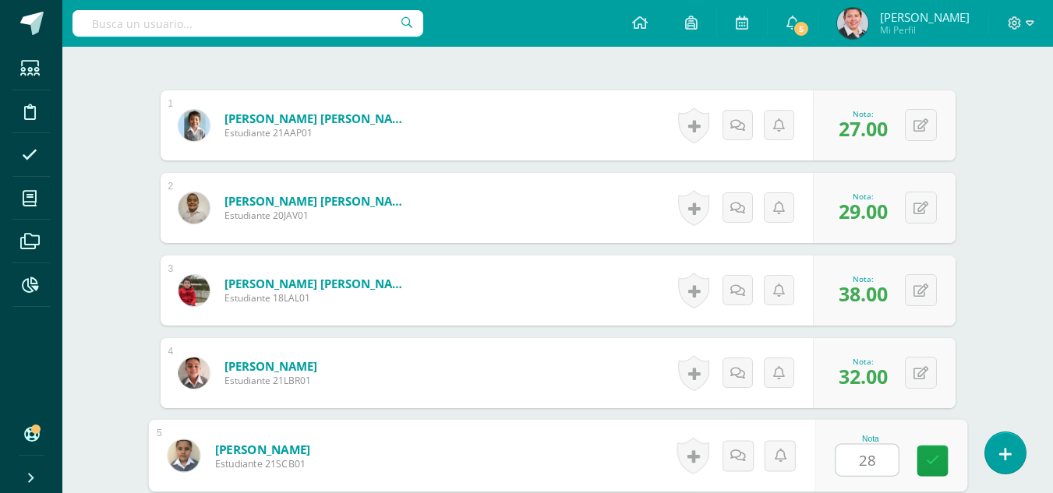
type input "28"
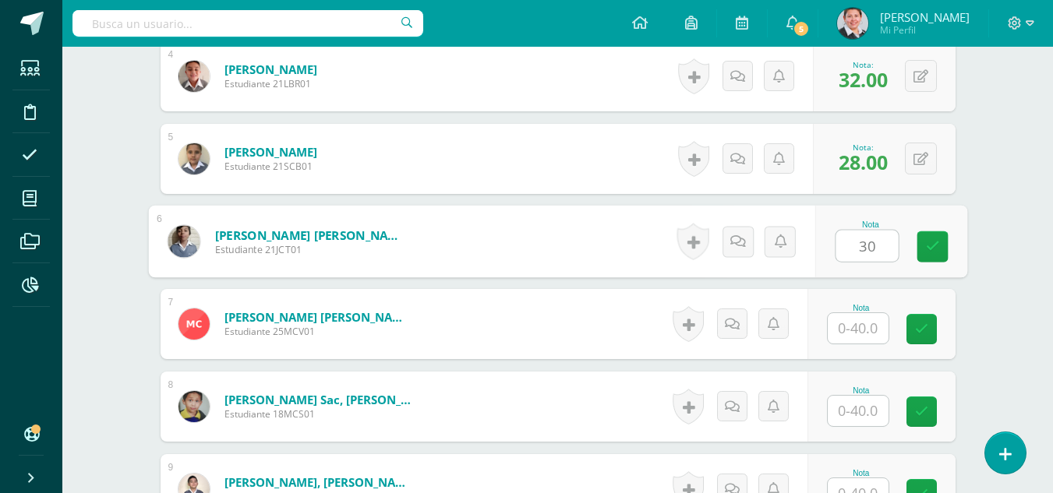
type input "30"
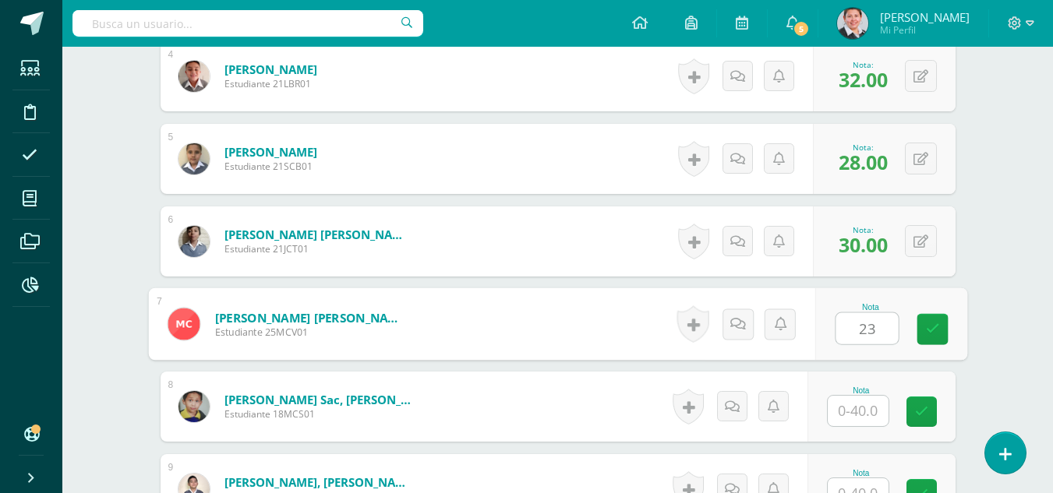
type input "23"
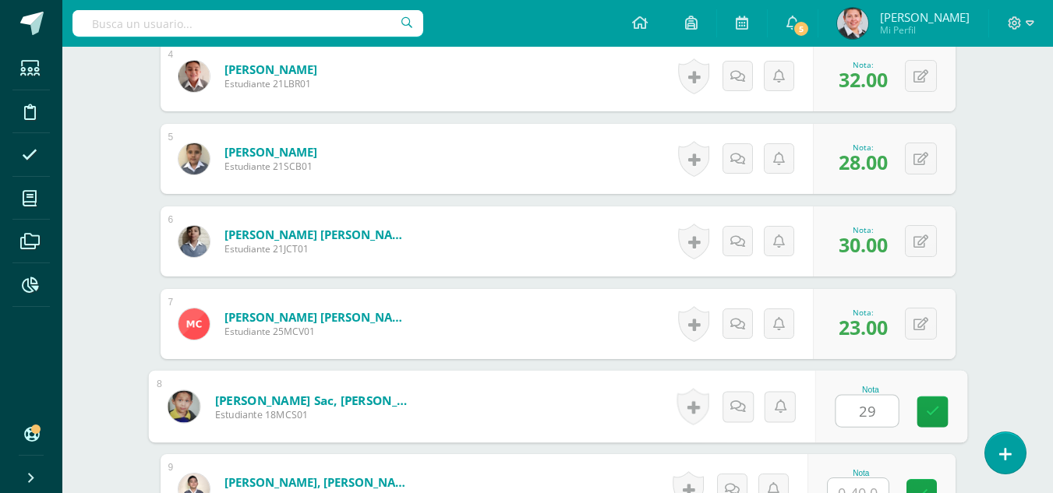
type input "29"
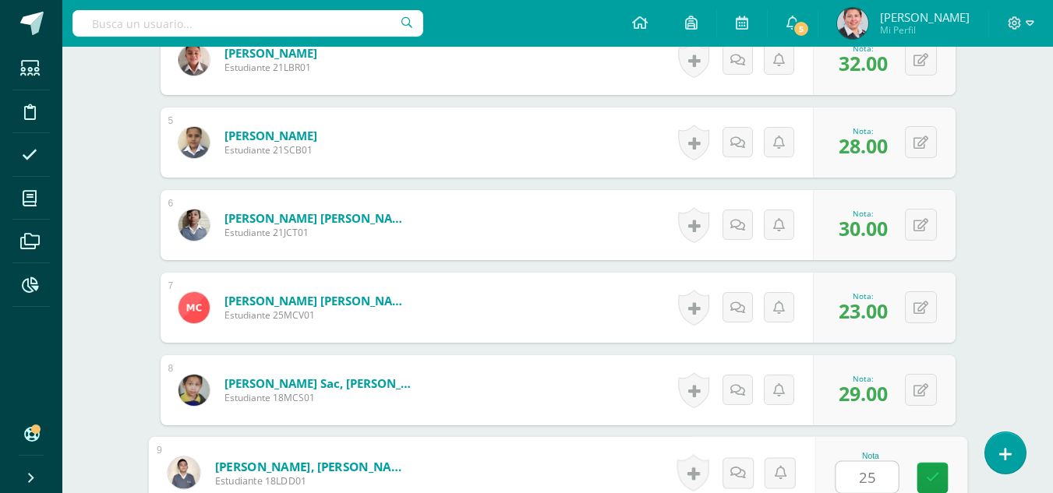
type input "25"
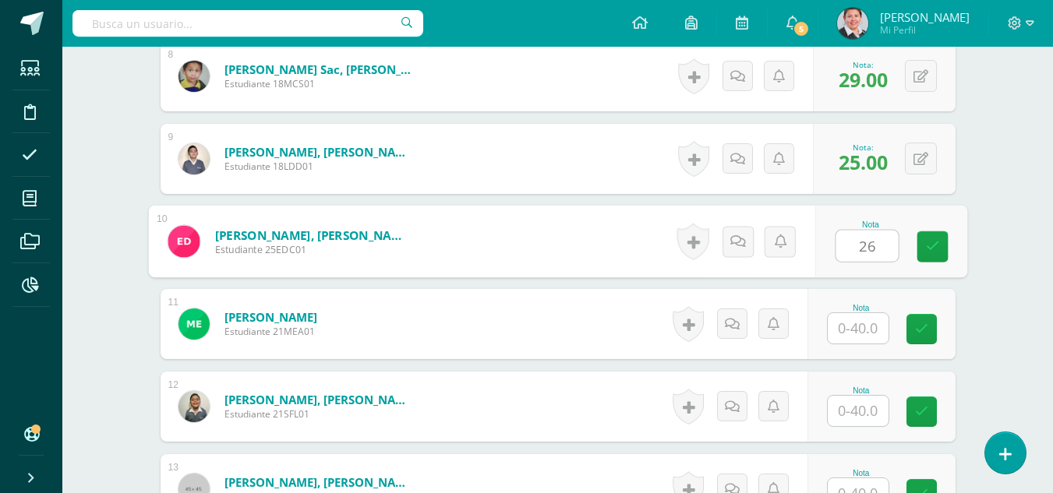
type input "26"
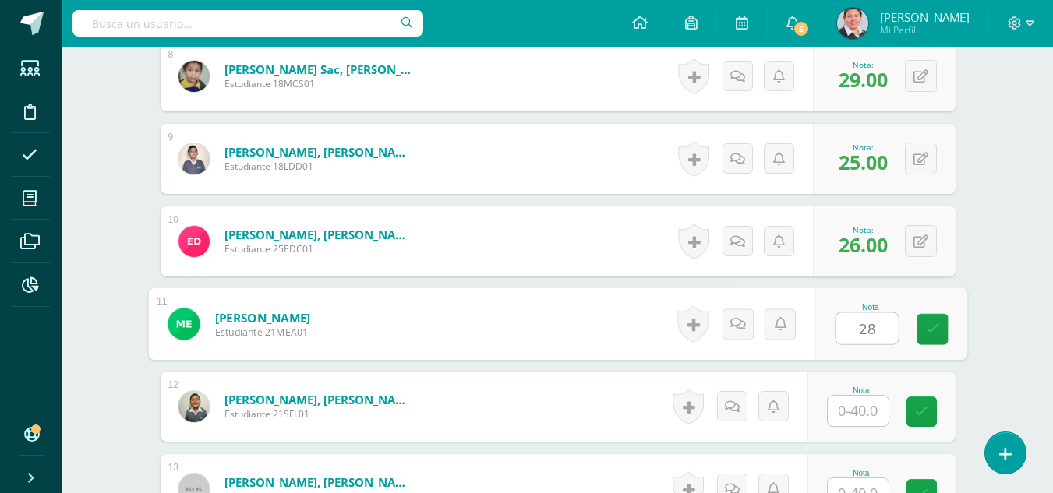
type input "28"
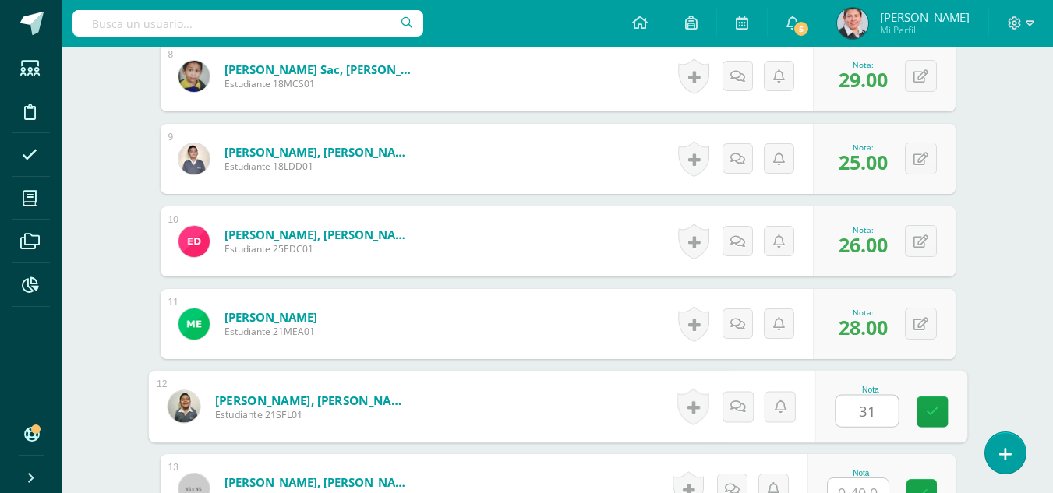
type input "31"
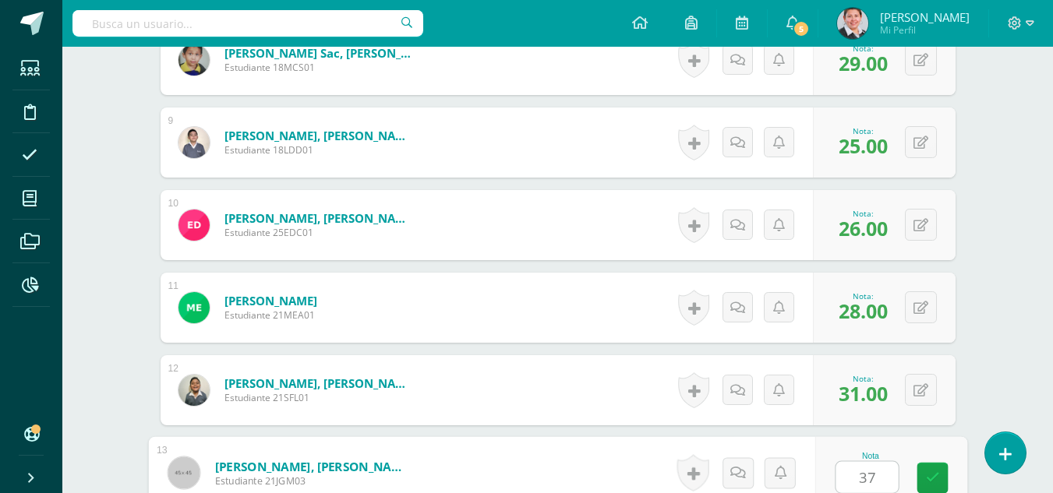
type input "37"
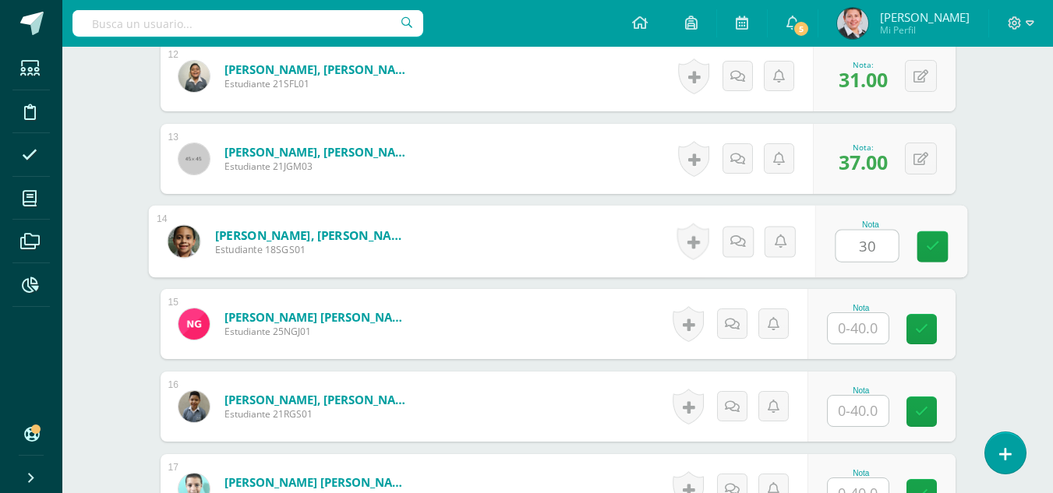
type input "30"
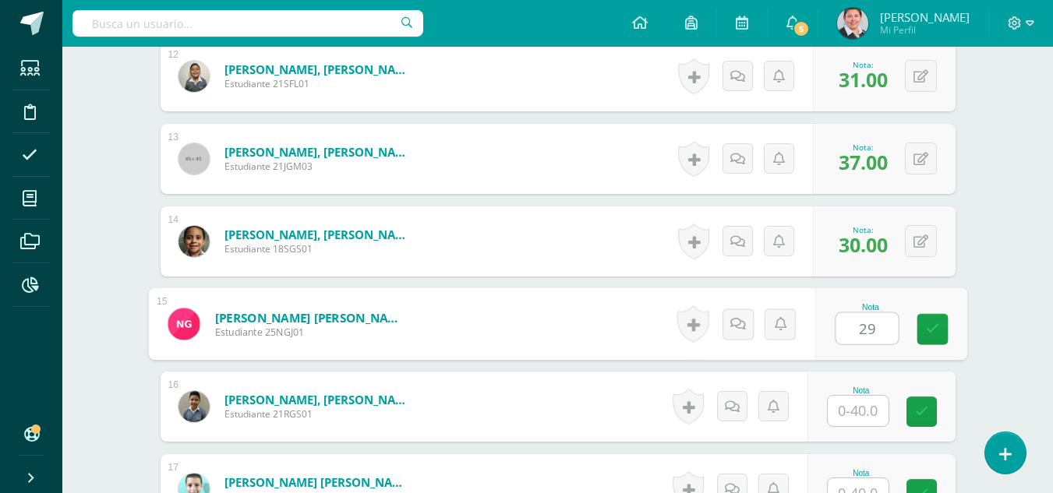
type input "29"
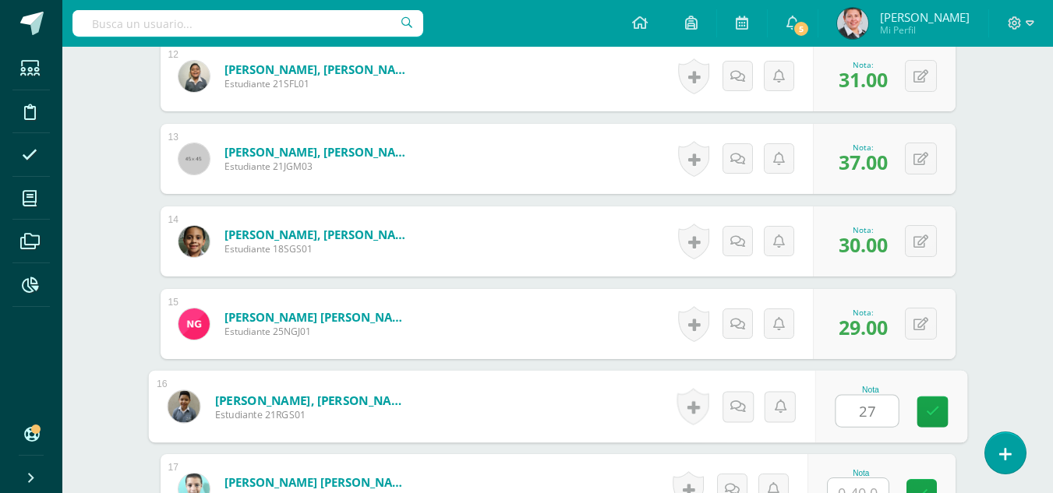
type input "27"
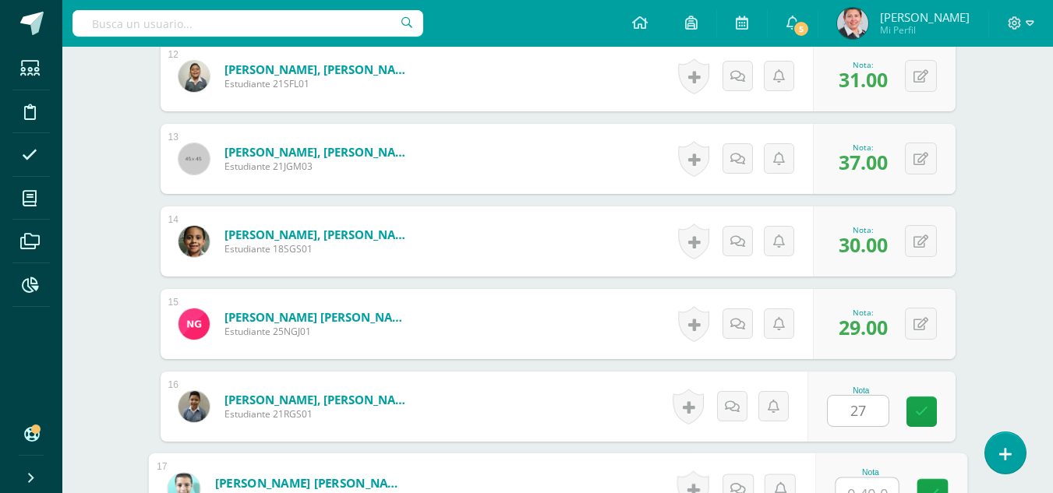
scroll to position [1426, 0]
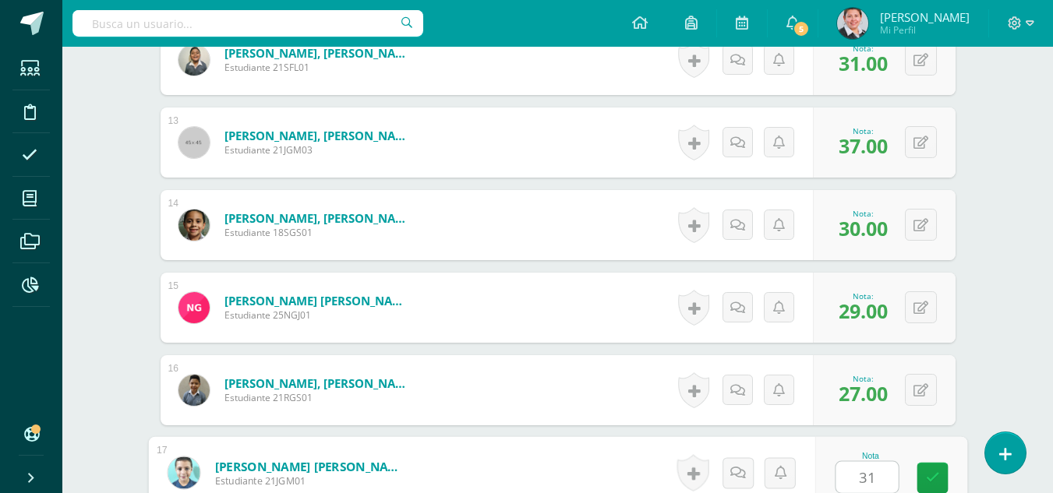
type input "31"
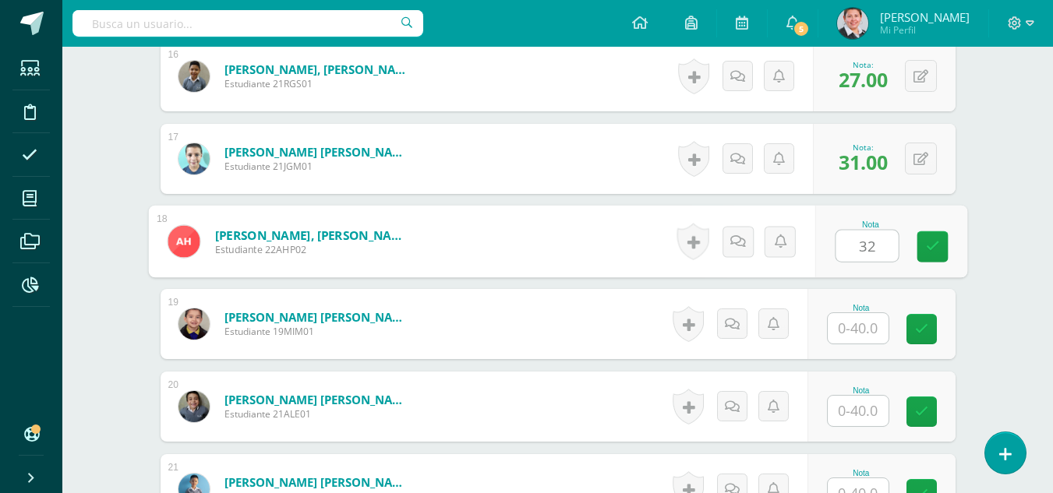
type input "32"
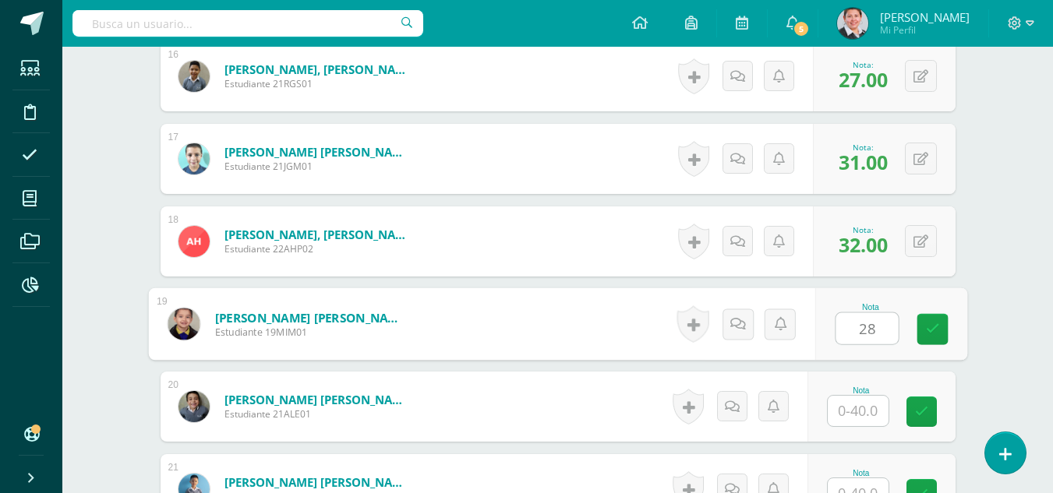
type input "28"
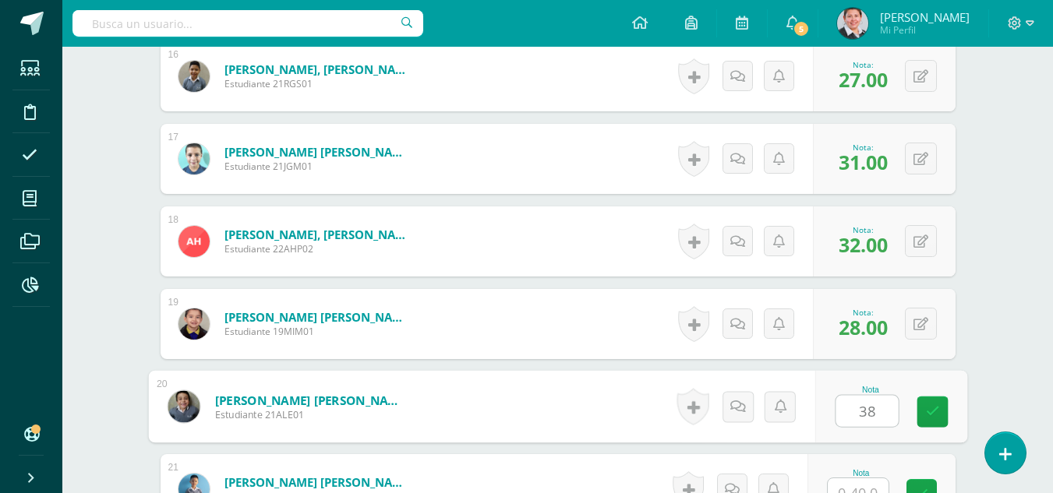
type input "38"
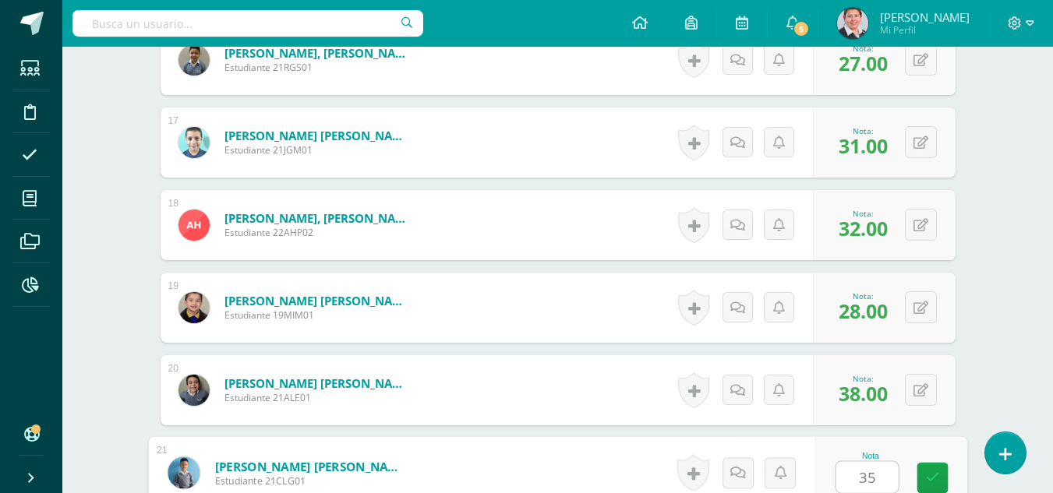
type input "35"
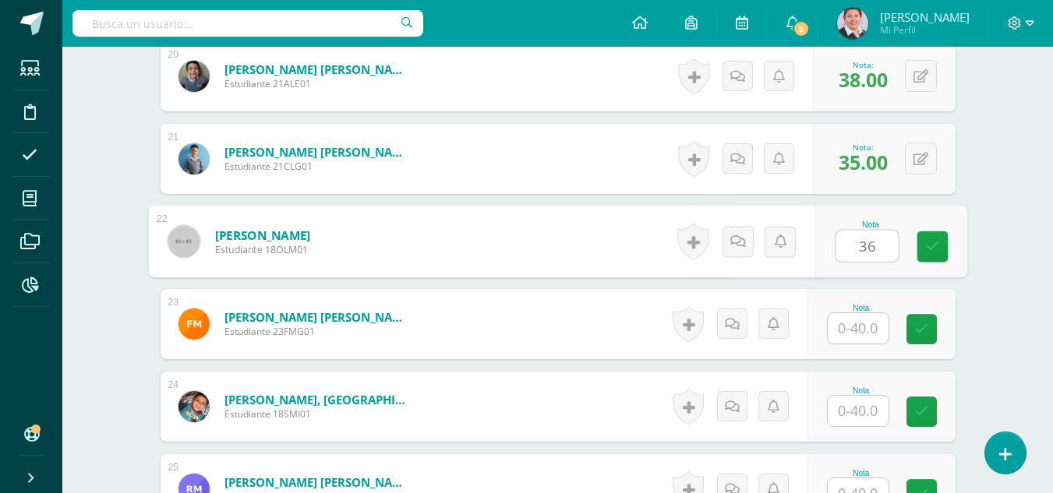
type input "36"
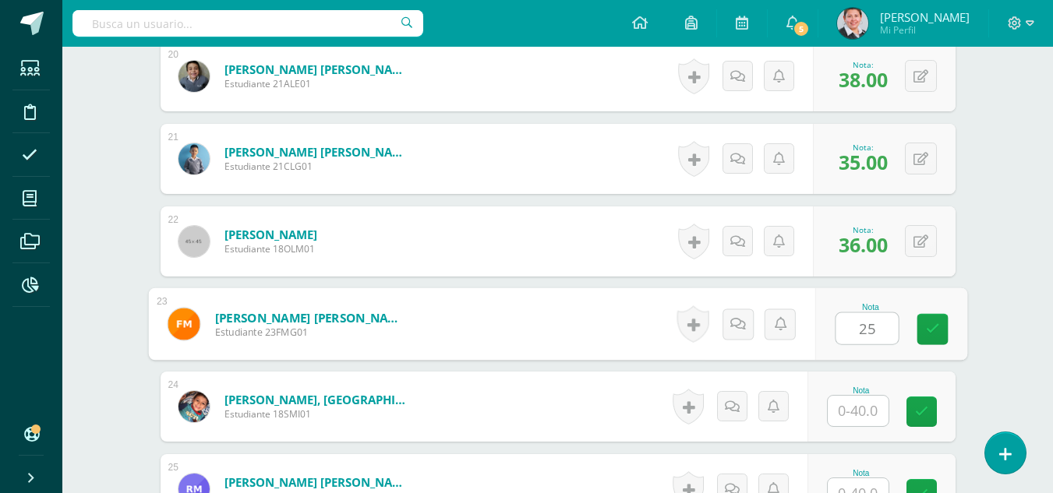
type input "25"
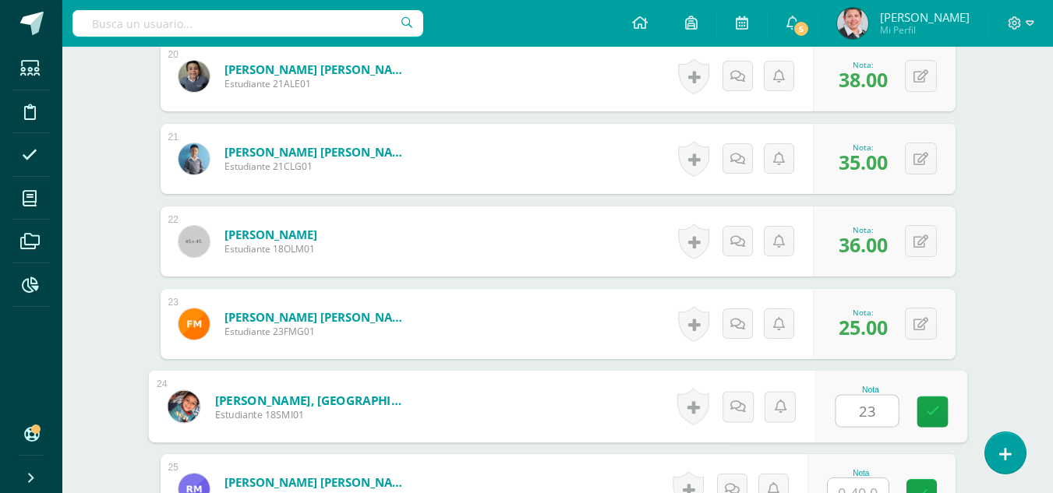
type input "23"
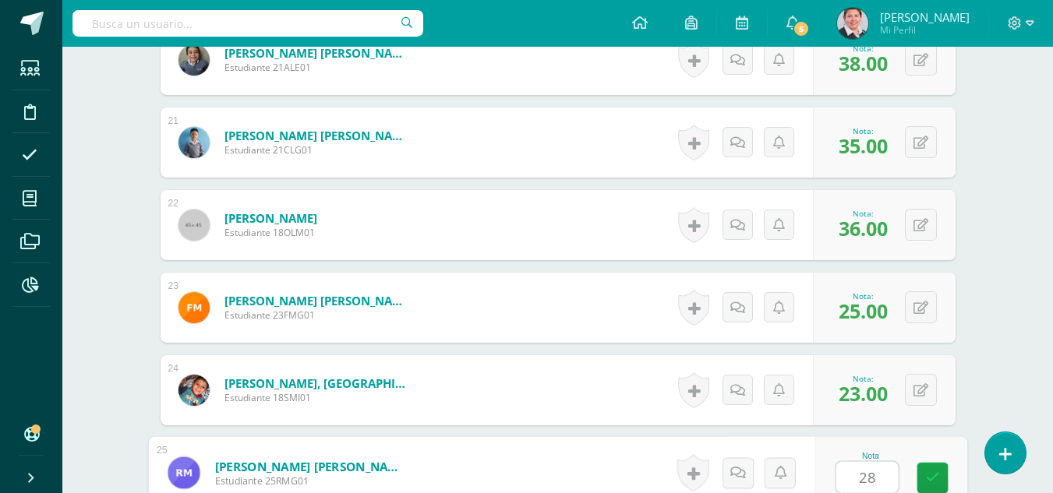
type input "28"
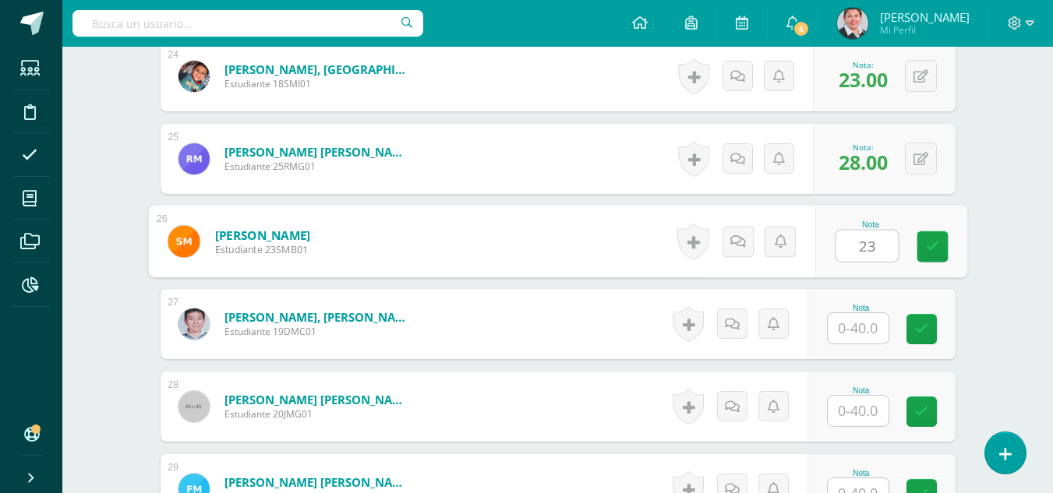
type input "23"
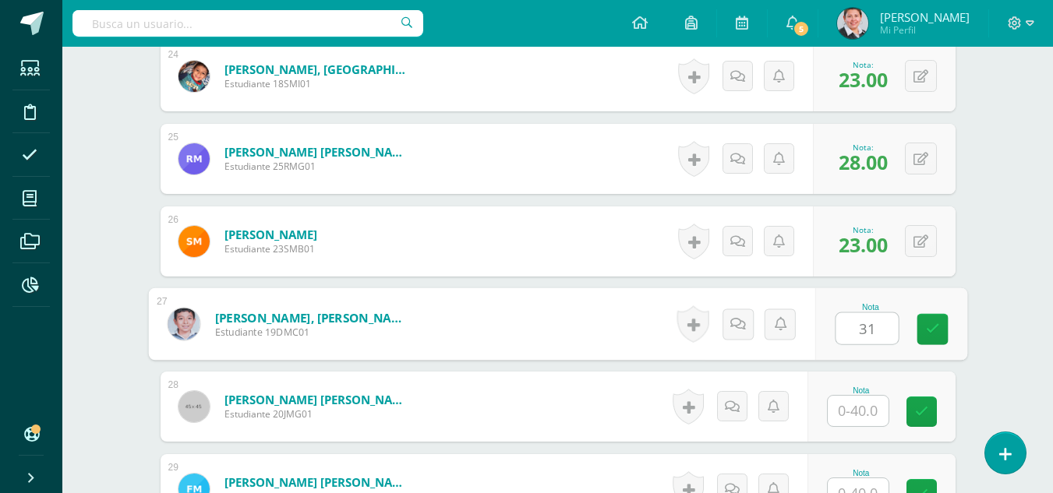
type input "31"
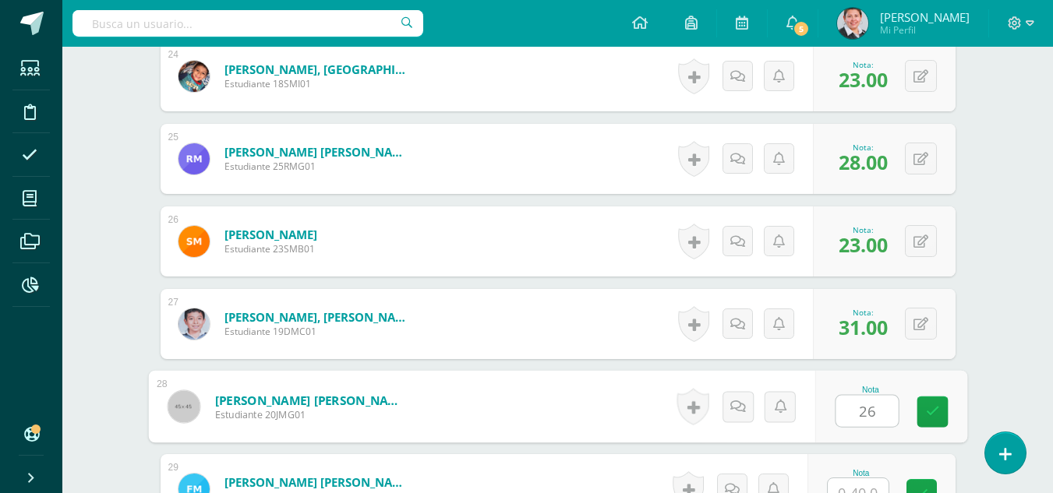
type input "26"
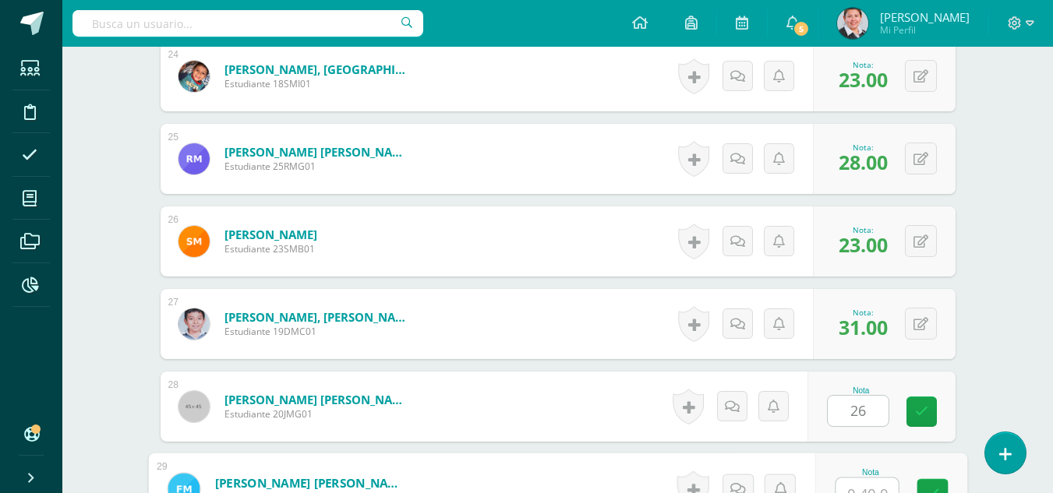
scroll to position [2418, 0]
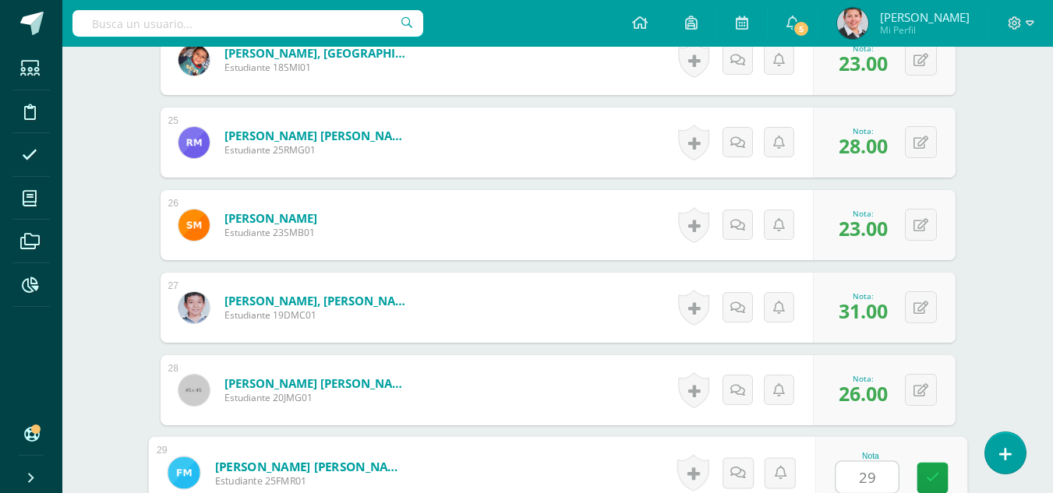
type input "29"
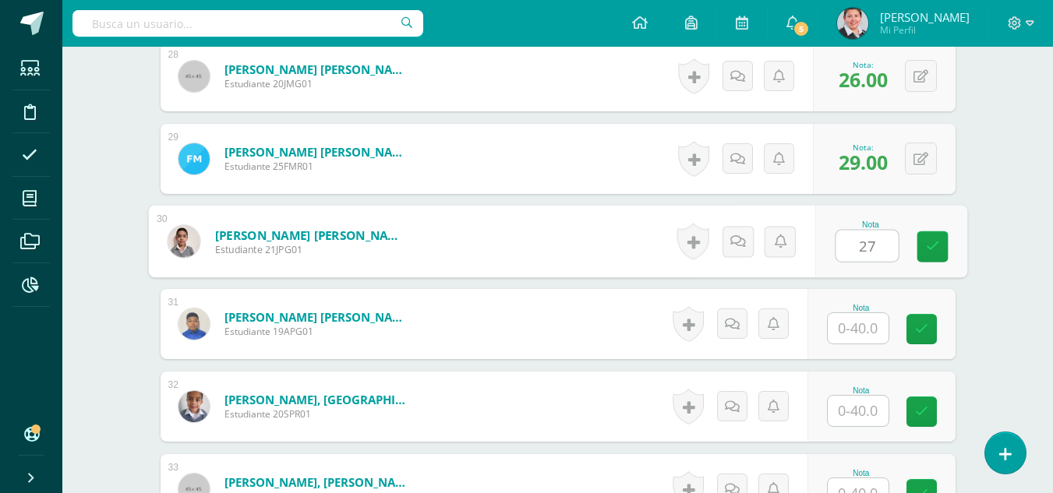
type input "27"
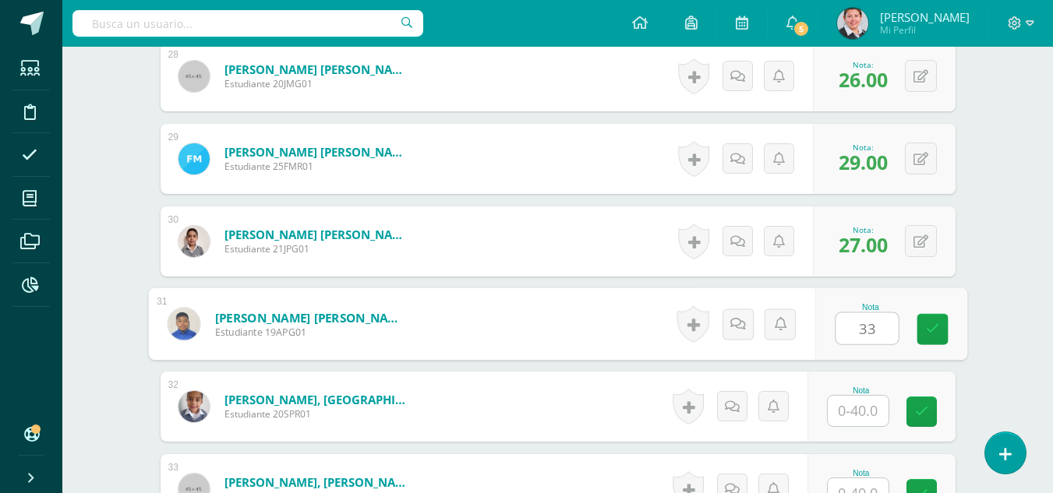
type input "33"
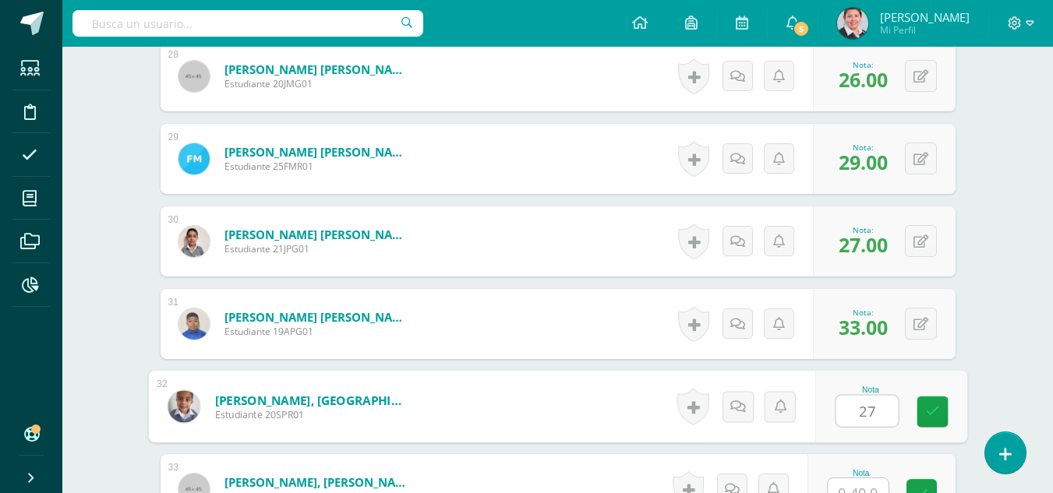
type input "27"
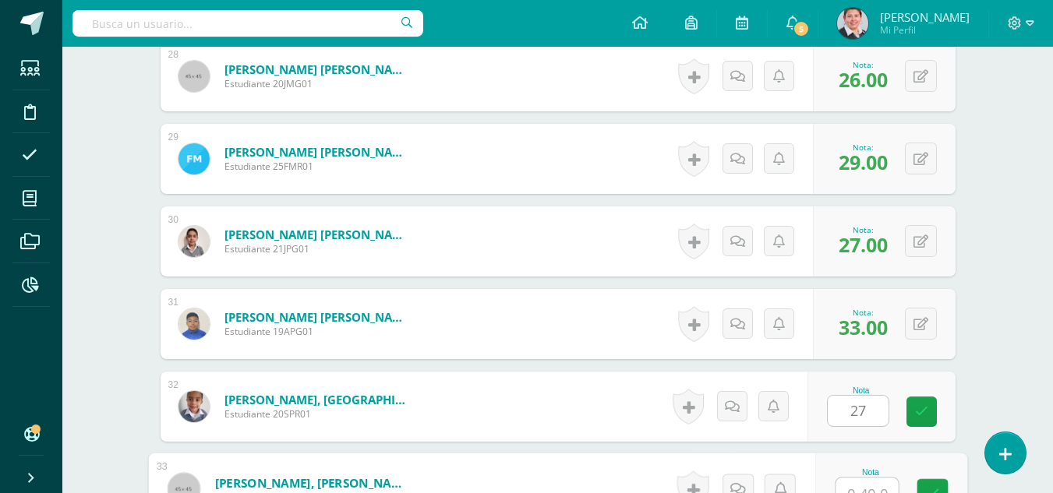
scroll to position [2748, 0]
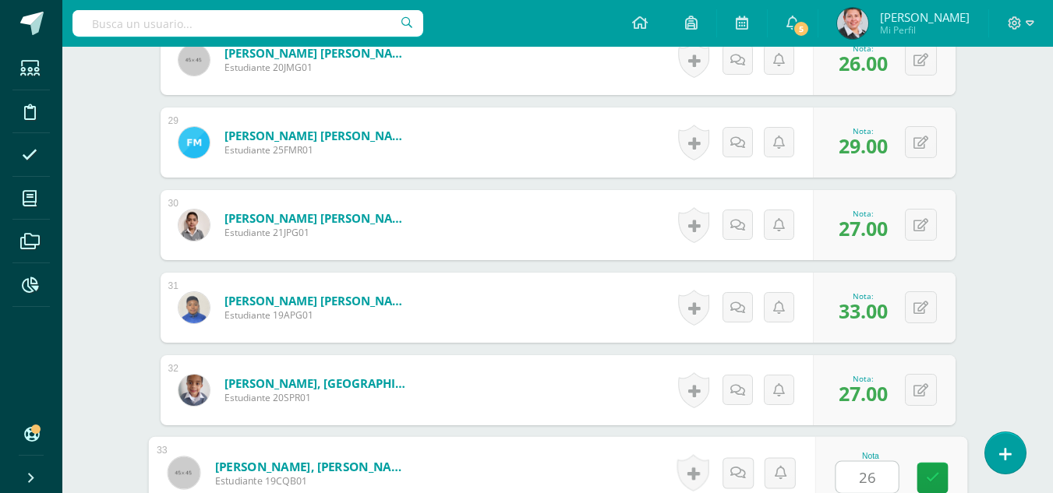
type input "26"
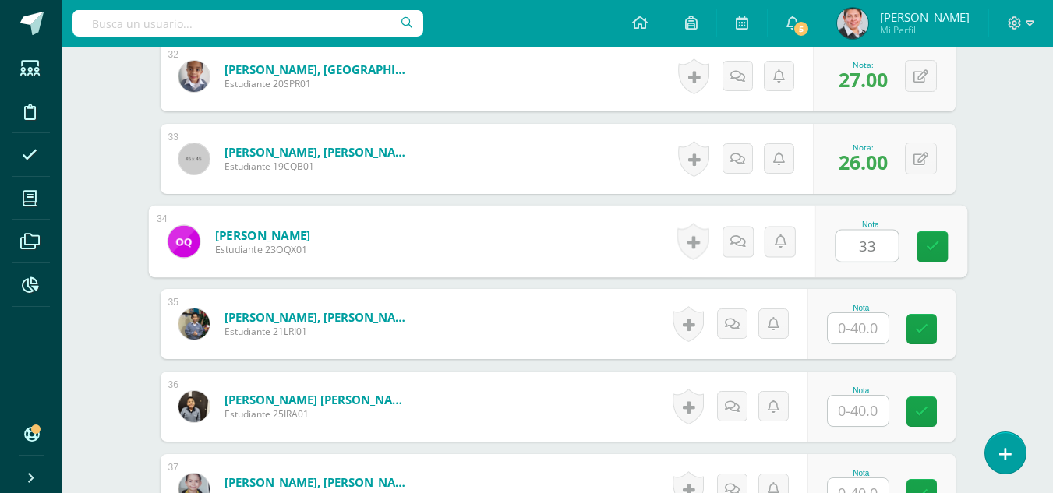
type input "33"
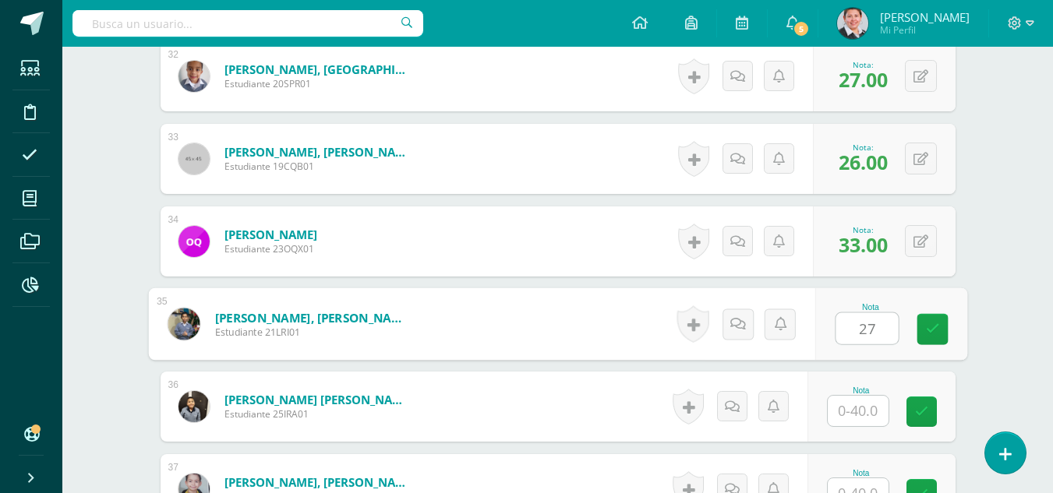
type input "27"
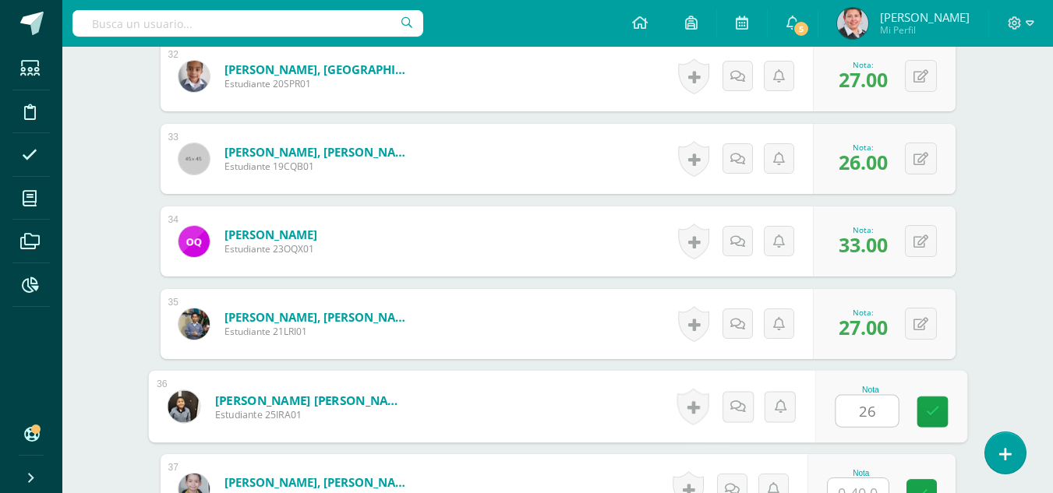
type input "26"
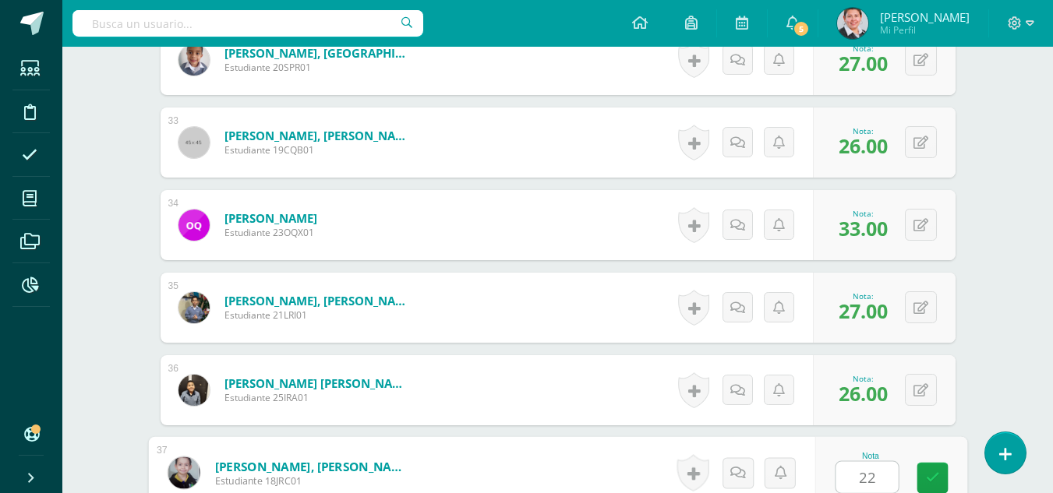
type input "22"
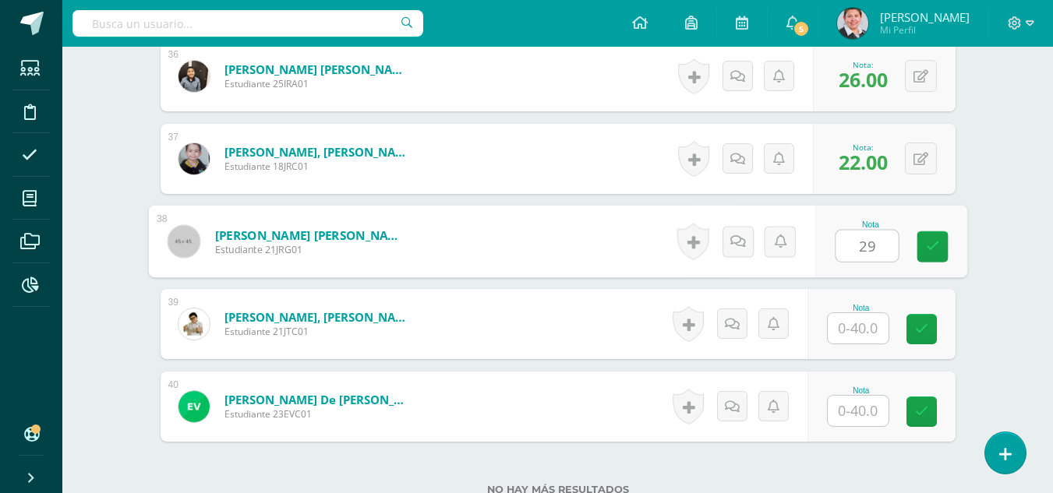
type input "29"
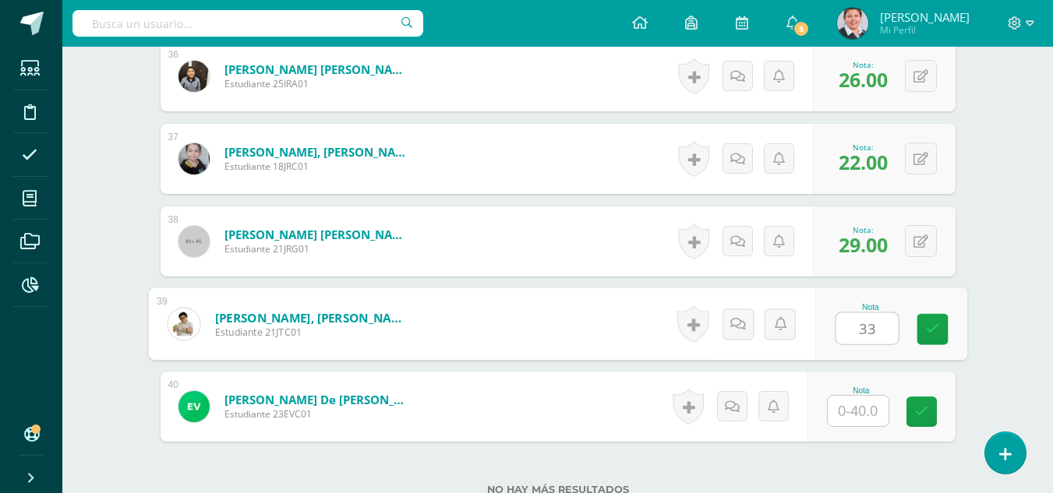
type input "33"
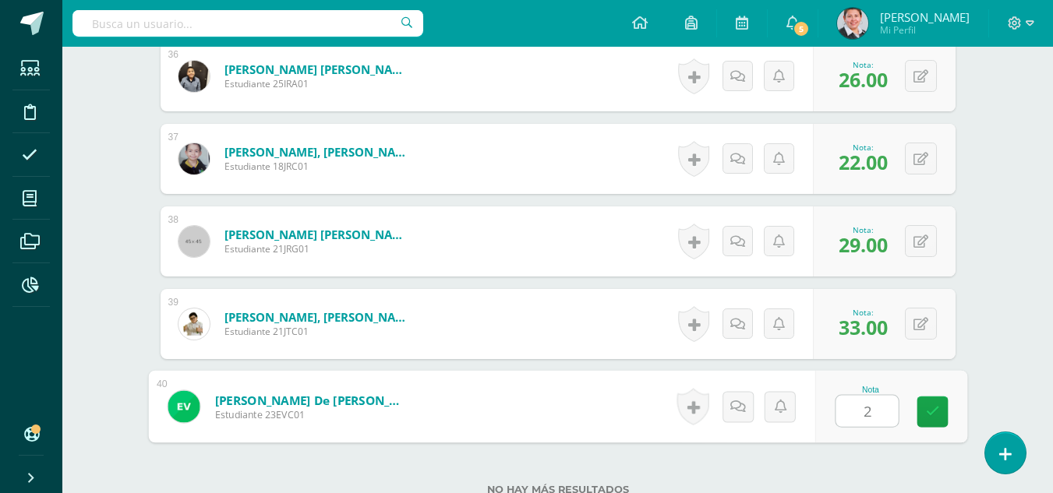
type input "26"
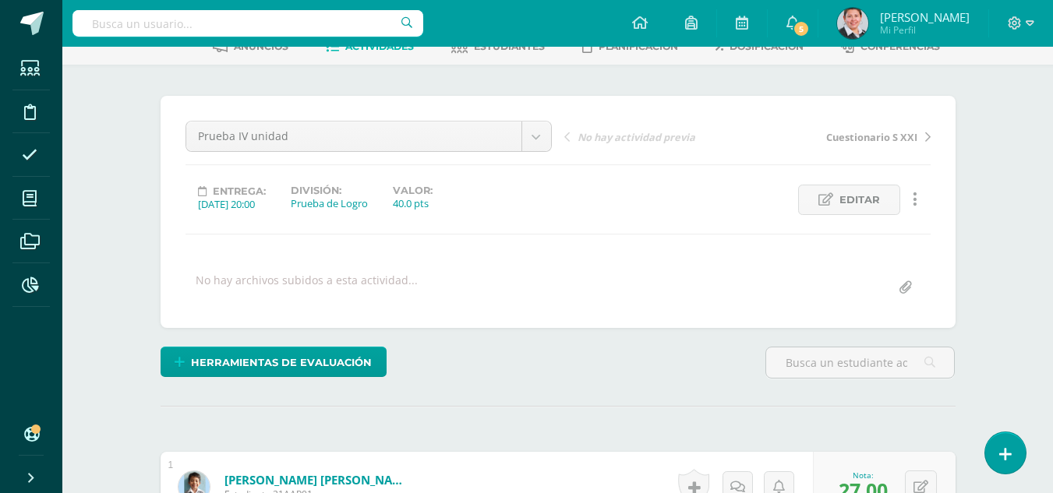
scroll to position [0, 0]
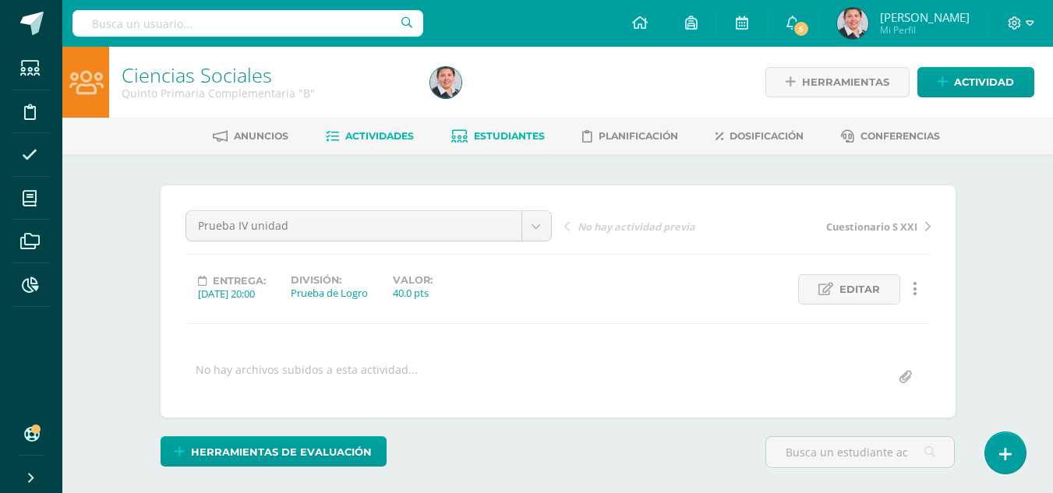
click at [482, 136] on span "Estudiantes" at bounding box center [509, 136] width 71 height 12
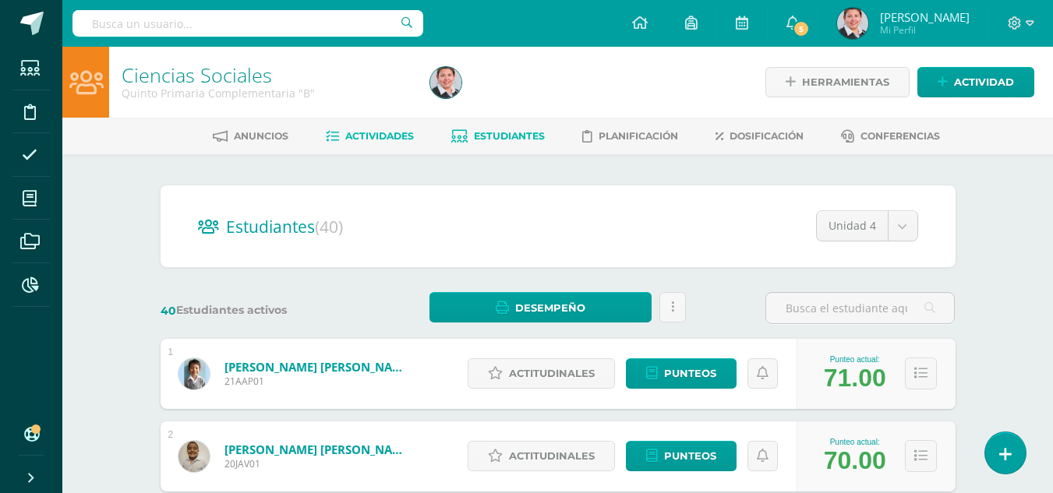
click at [383, 136] on span "Actividades" at bounding box center [379, 136] width 69 height 12
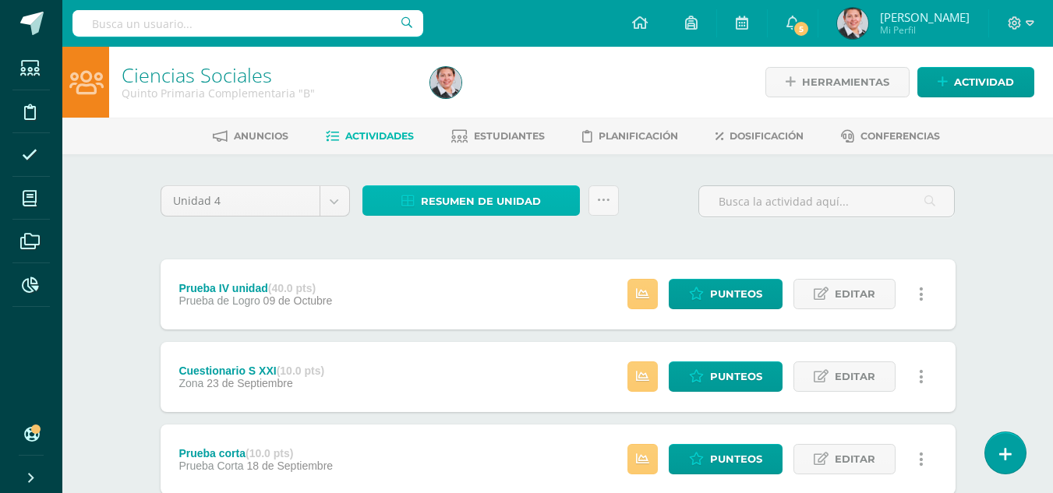
click at [476, 202] on span "Resumen de unidad" at bounding box center [481, 201] width 120 height 29
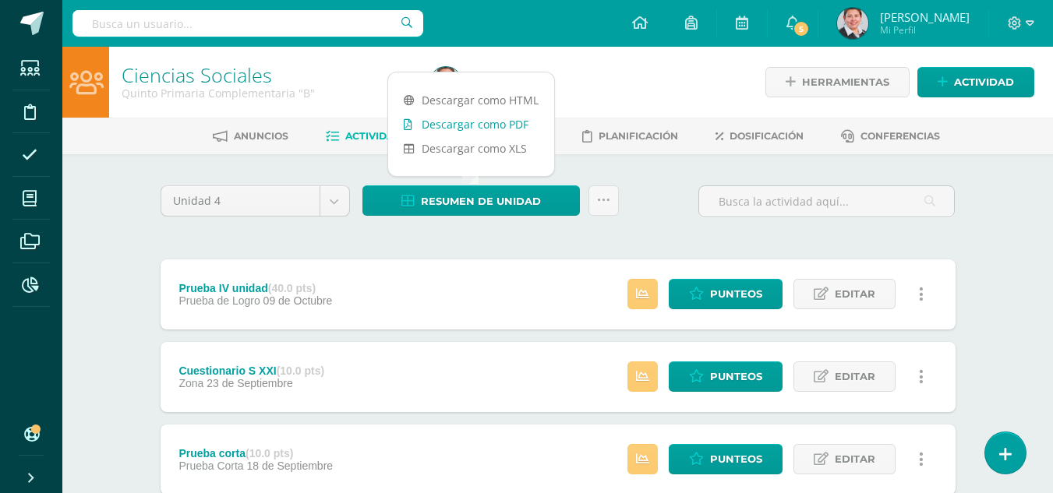
click at [480, 130] on link "Descargar como PDF" at bounding box center [471, 124] width 166 height 24
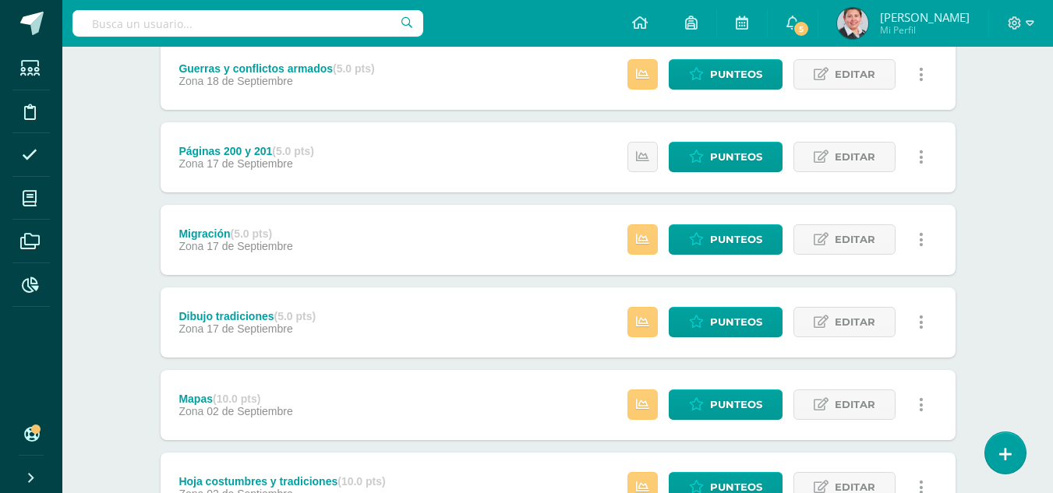
scroll to position [601, 0]
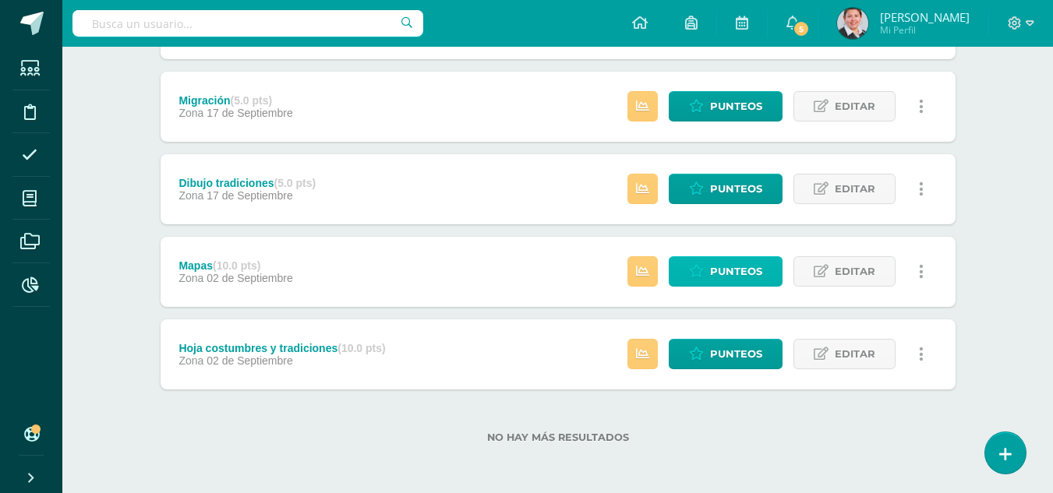
click at [734, 271] on span "Punteos" at bounding box center [736, 271] width 52 height 29
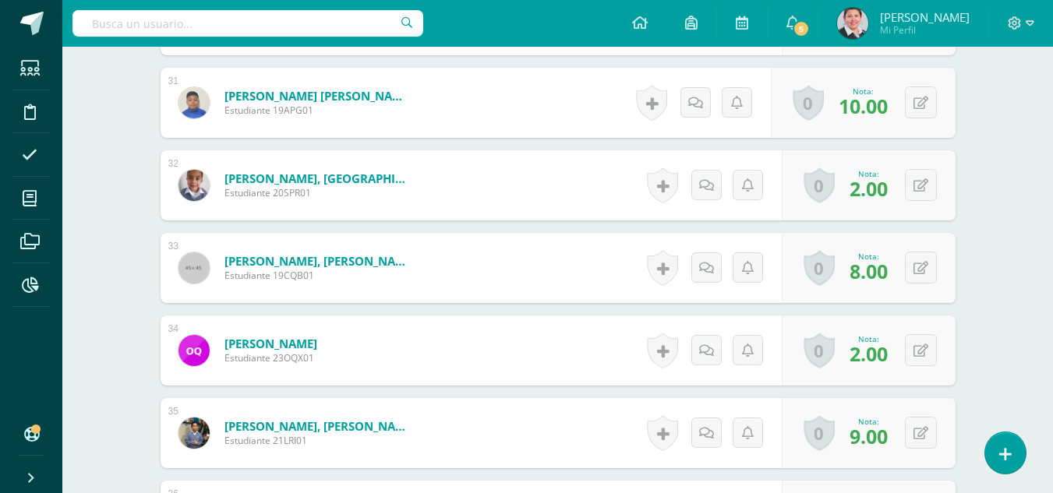
scroll to position [3046, 0]
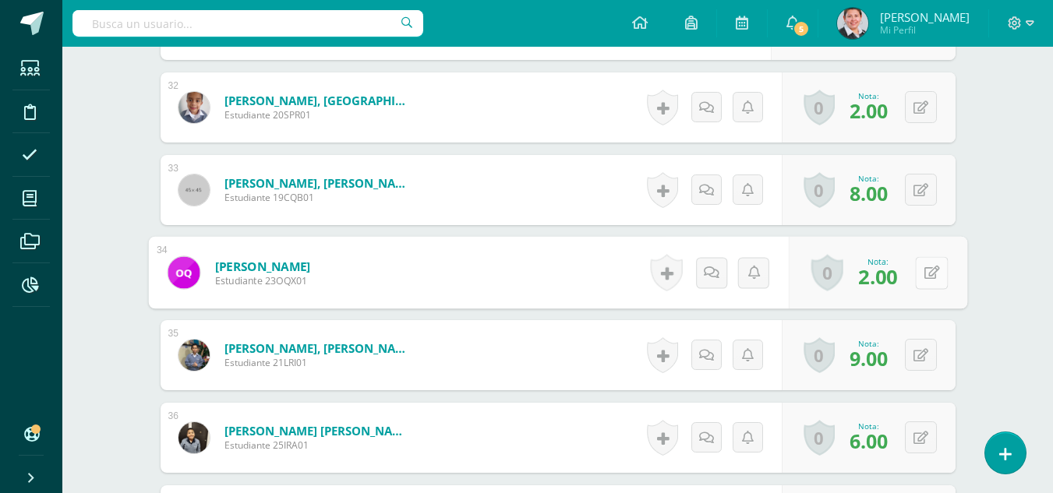
click at [925, 274] on icon at bounding box center [932, 272] width 16 height 13
type input "10"
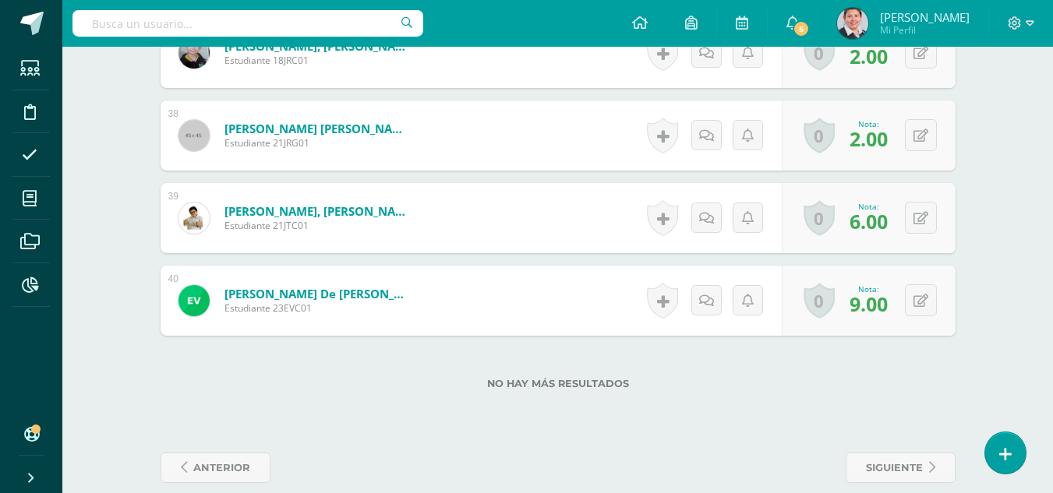
scroll to position [3535, 0]
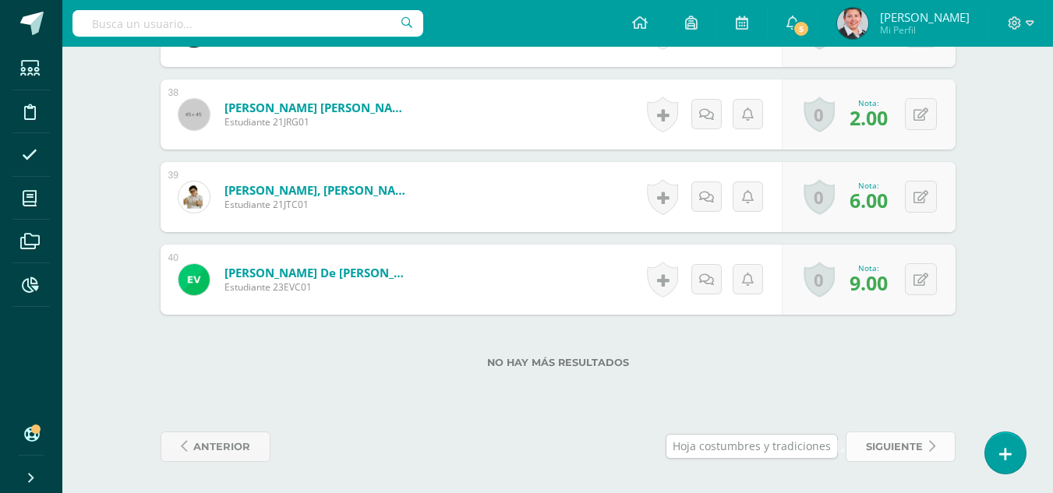
click at [876, 444] on span "siguiente" at bounding box center [894, 447] width 57 height 29
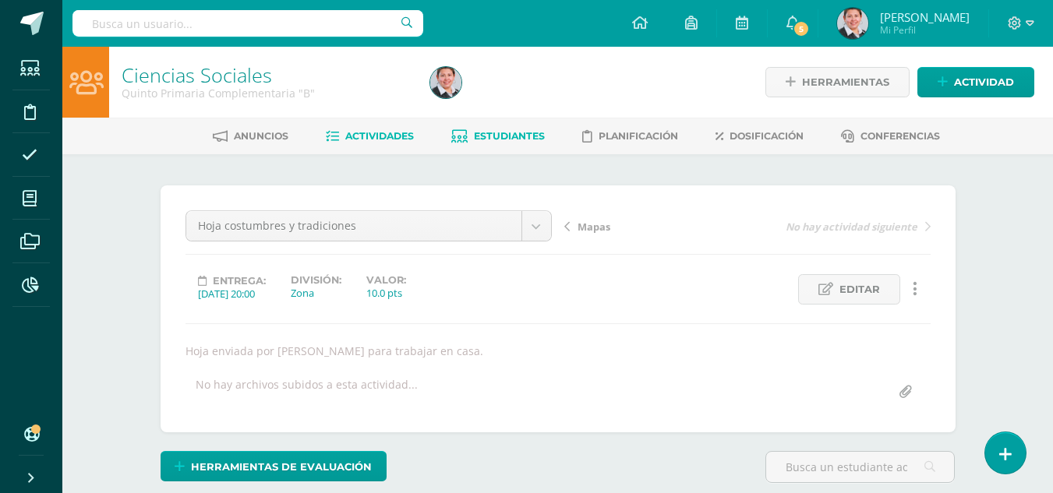
click at [496, 131] on span "Estudiantes" at bounding box center [509, 136] width 71 height 12
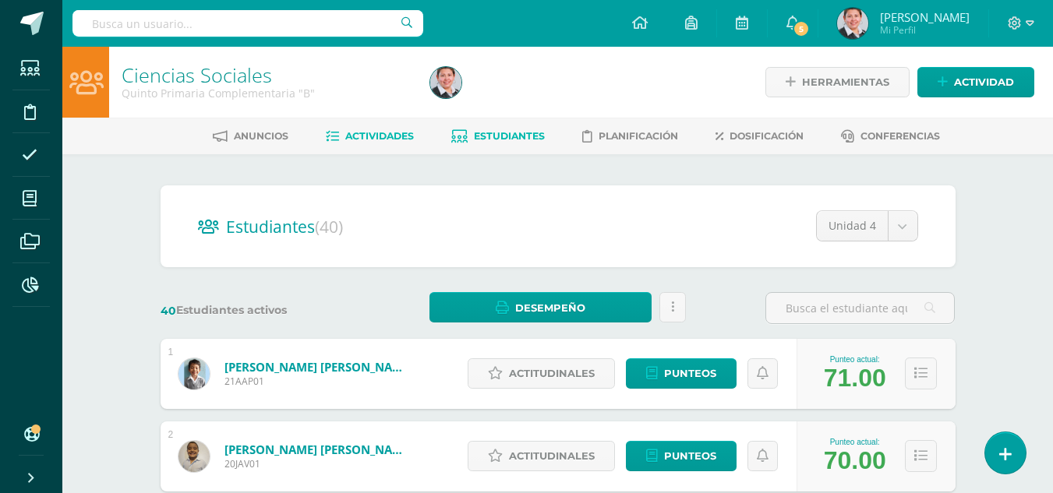
click at [374, 138] on span "Actividades" at bounding box center [379, 136] width 69 height 12
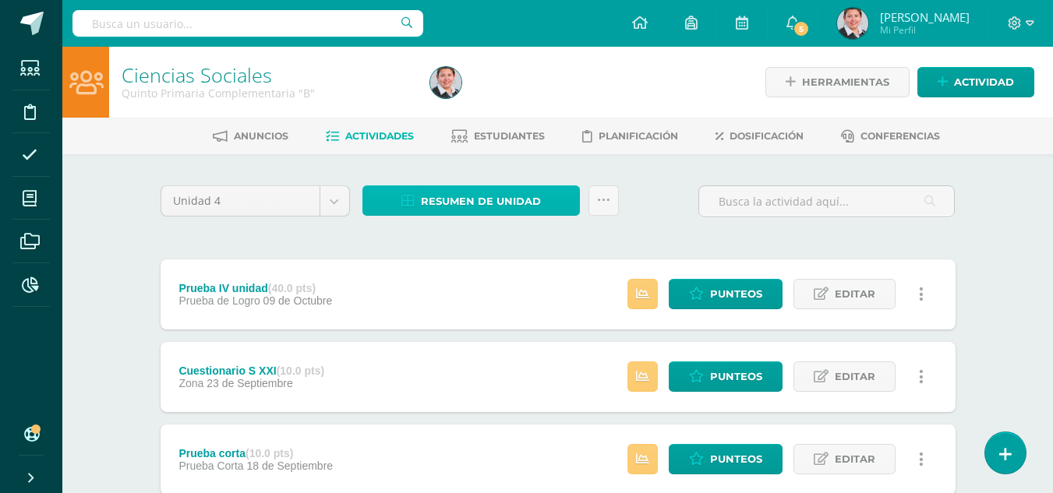
click at [475, 202] on span "Resumen de unidad" at bounding box center [481, 201] width 120 height 29
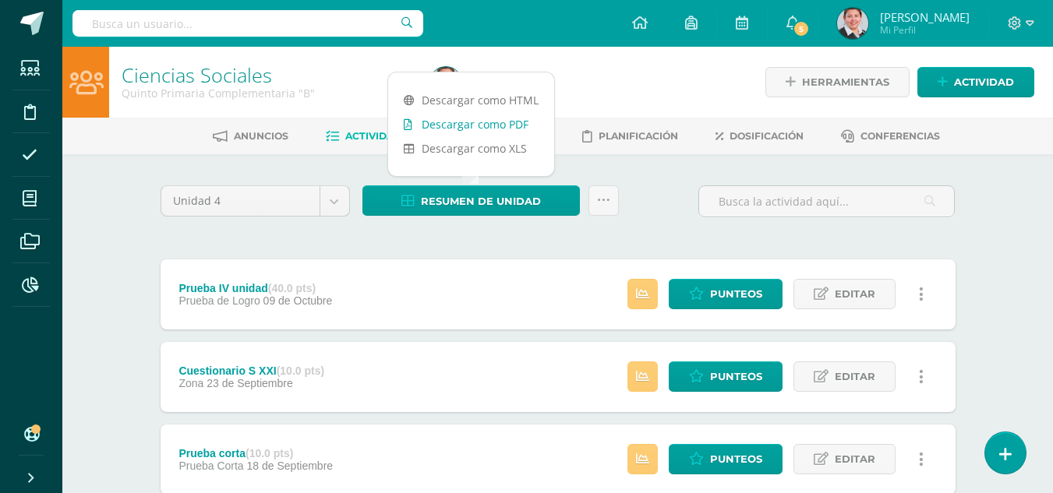
click at [488, 129] on link "Descargar como PDF" at bounding box center [471, 124] width 166 height 24
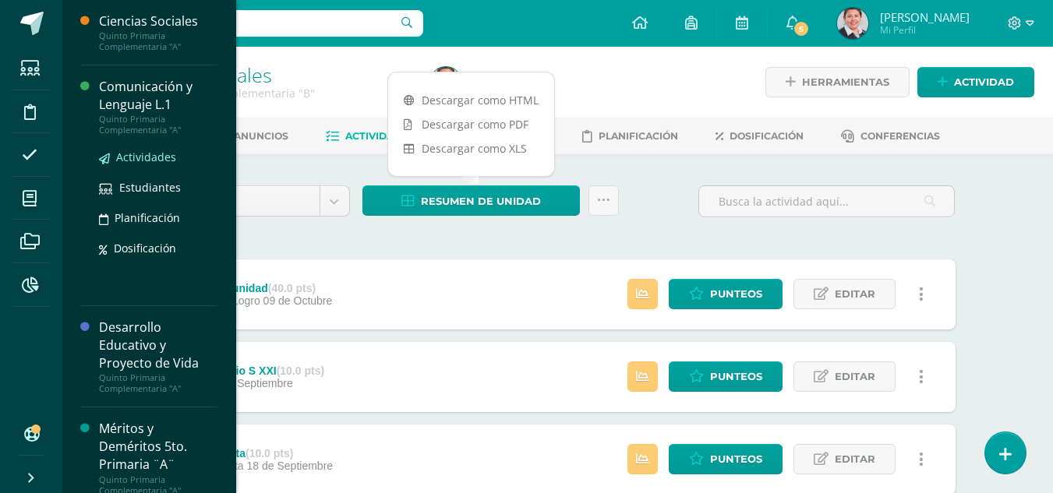
click at [150, 154] on span "Actividades" at bounding box center [146, 157] width 60 height 15
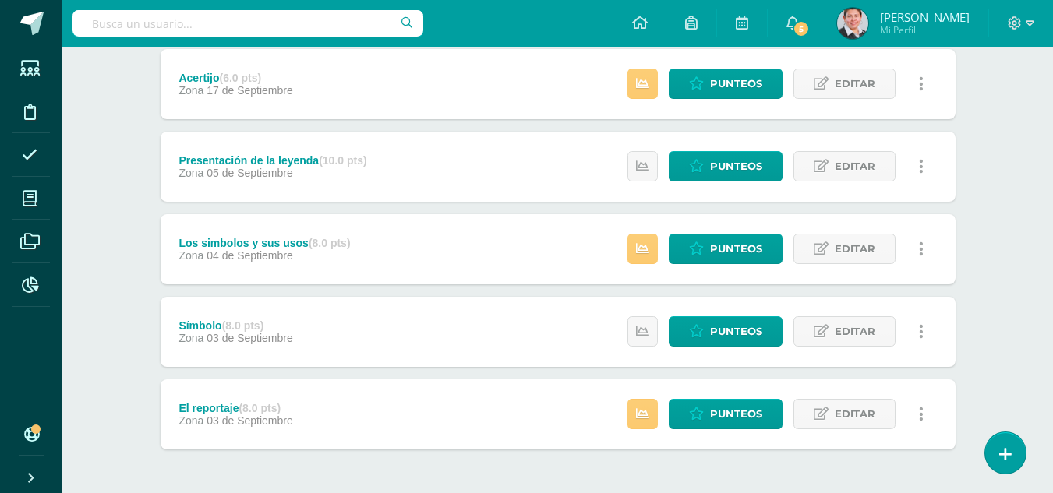
scroll to position [678, 0]
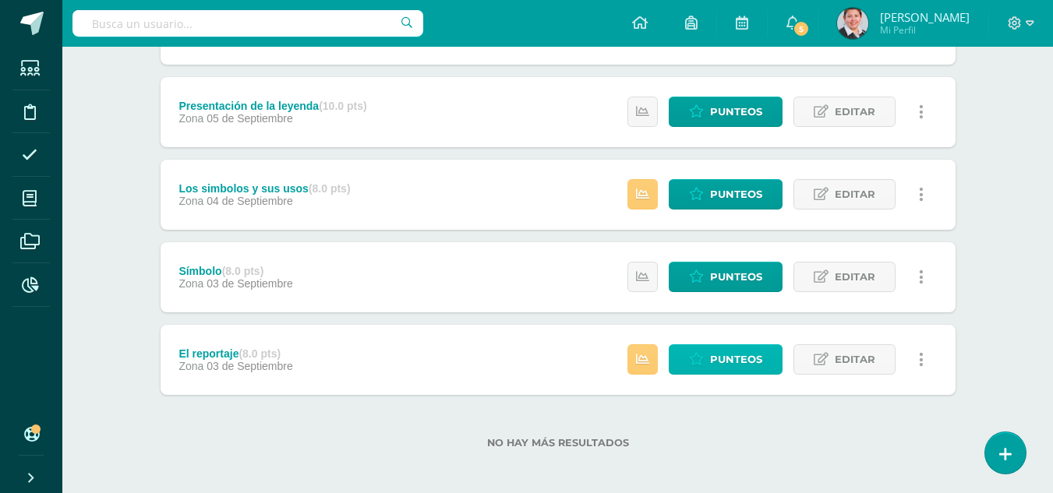
click at [728, 366] on span "Punteos" at bounding box center [736, 359] width 52 height 29
